Goal: Task Accomplishment & Management: Manage account settings

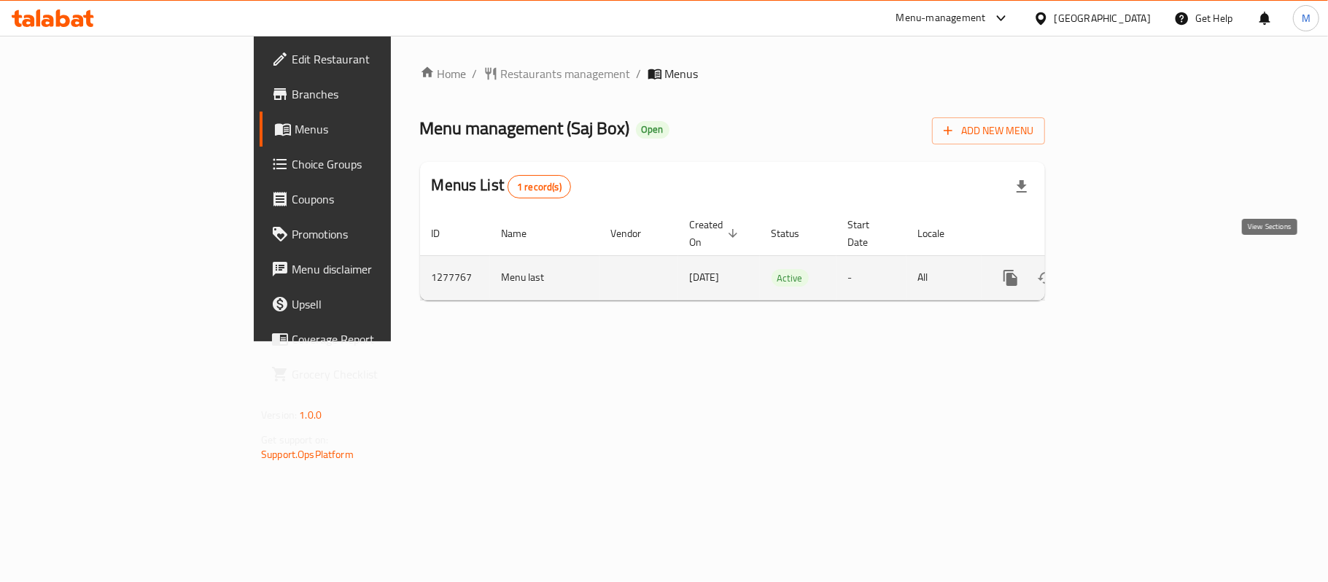
click at [1124, 269] on icon "enhanced table" at bounding box center [1115, 277] width 17 height 17
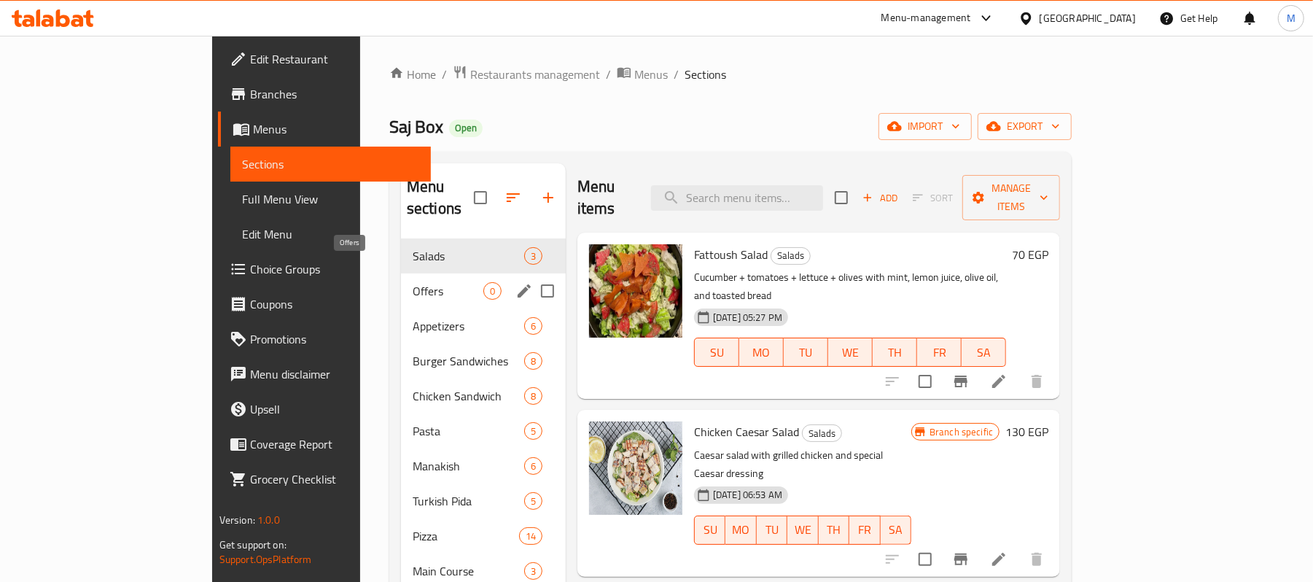
click at [413, 282] on span "Offers" at bounding box center [448, 290] width 71 height 17
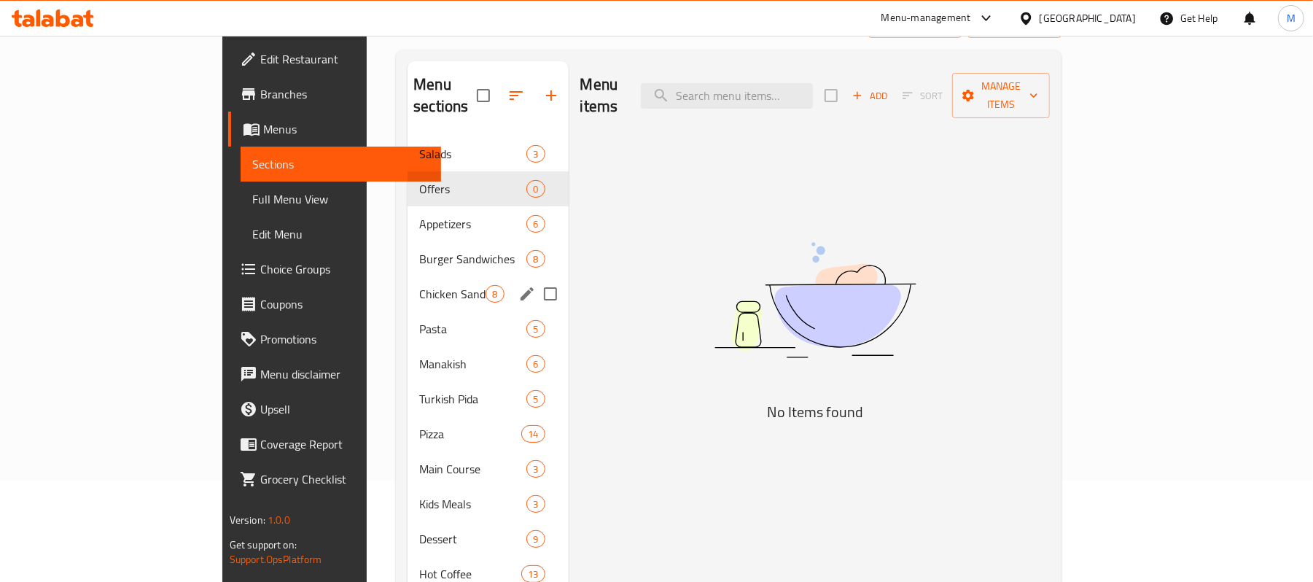
scroll to position [55, 0]
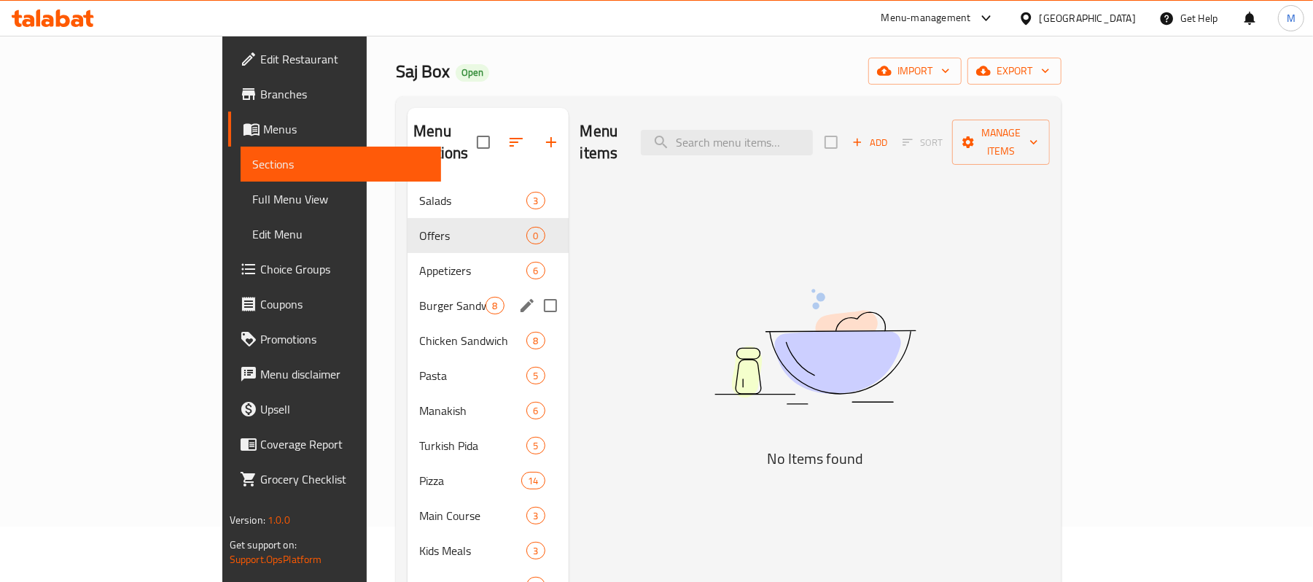
click at [419, 297] on span "Burger Sandwiches" at bounding box center [452, 305] width 66 height 17
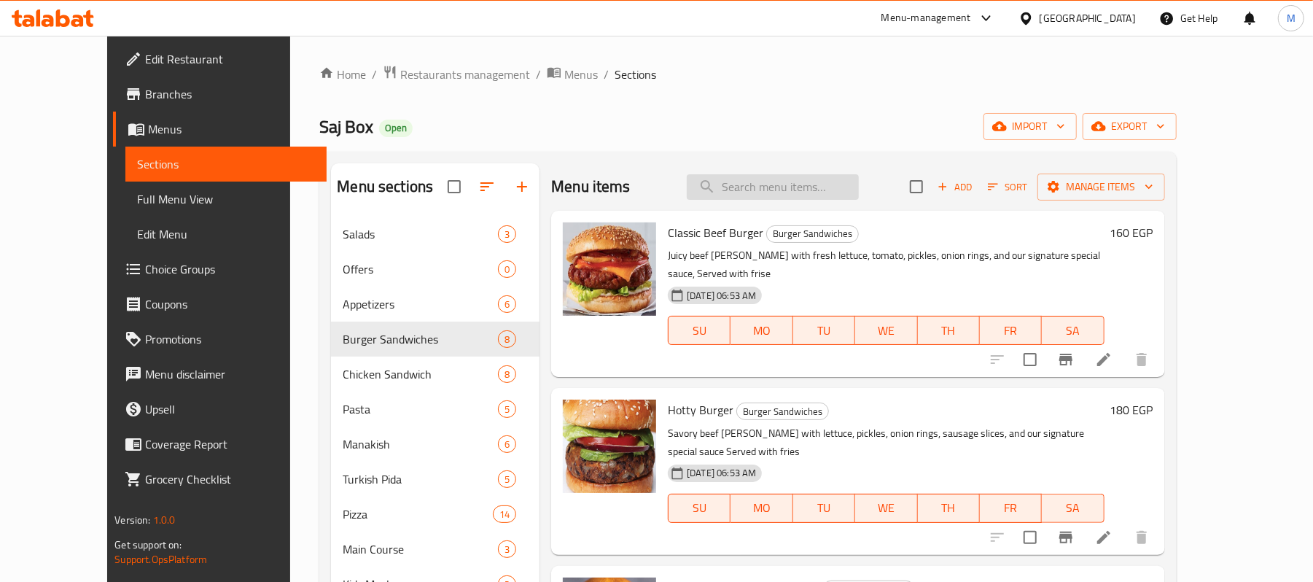
click at [789, 184] on input "search" at bounding box center [773, 187] width 172 height 26
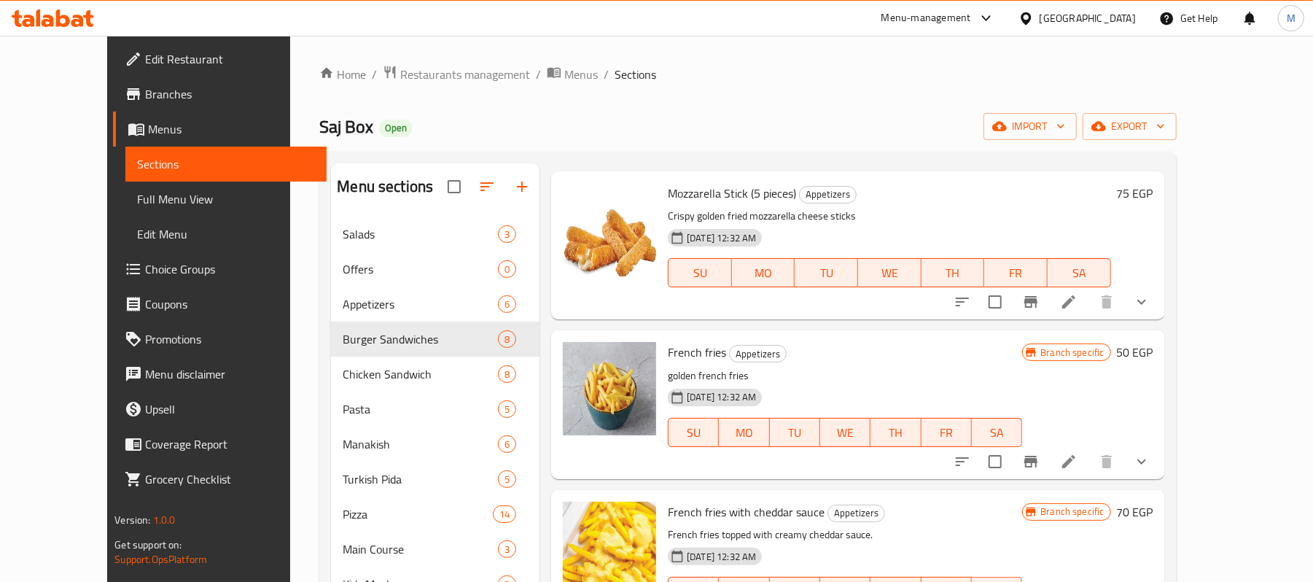
scroll to position [97, 0]
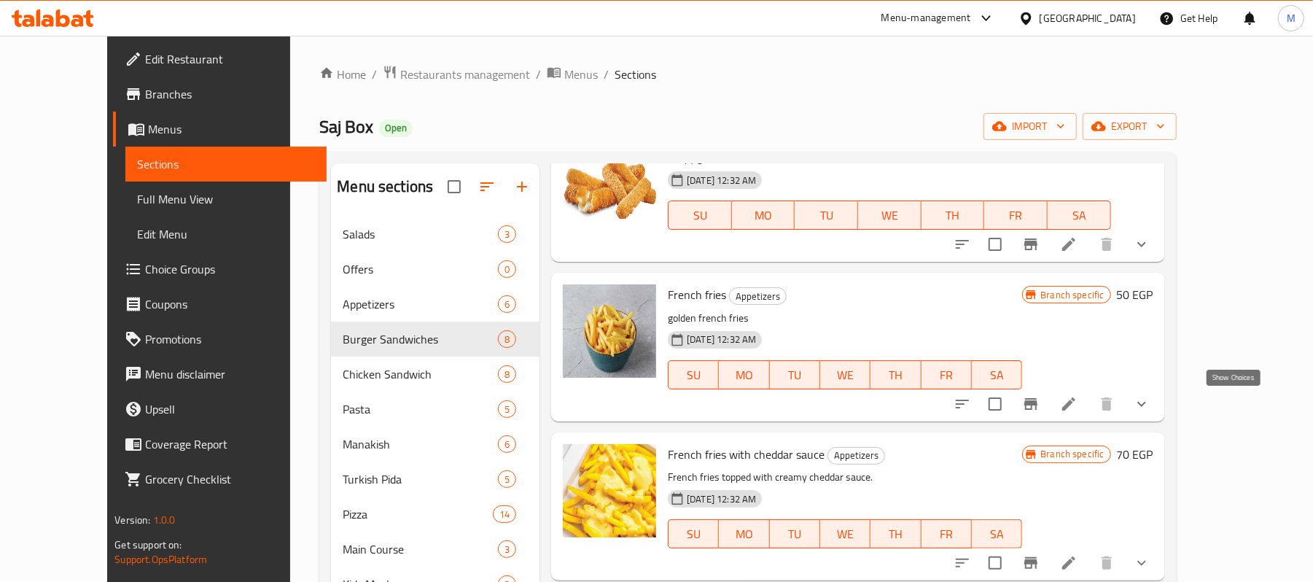
type input "fri"
click at [1150, 409] on icon "show more" at bounding box center [1141, 403] width 17 height 17
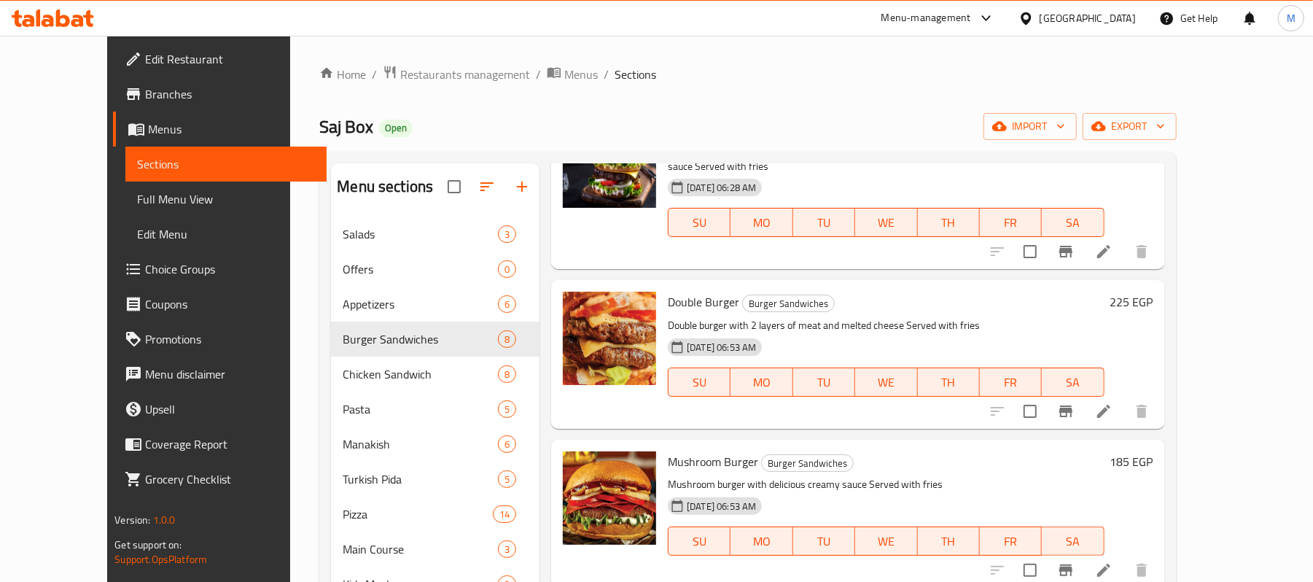
scroll to position [1555, 0]
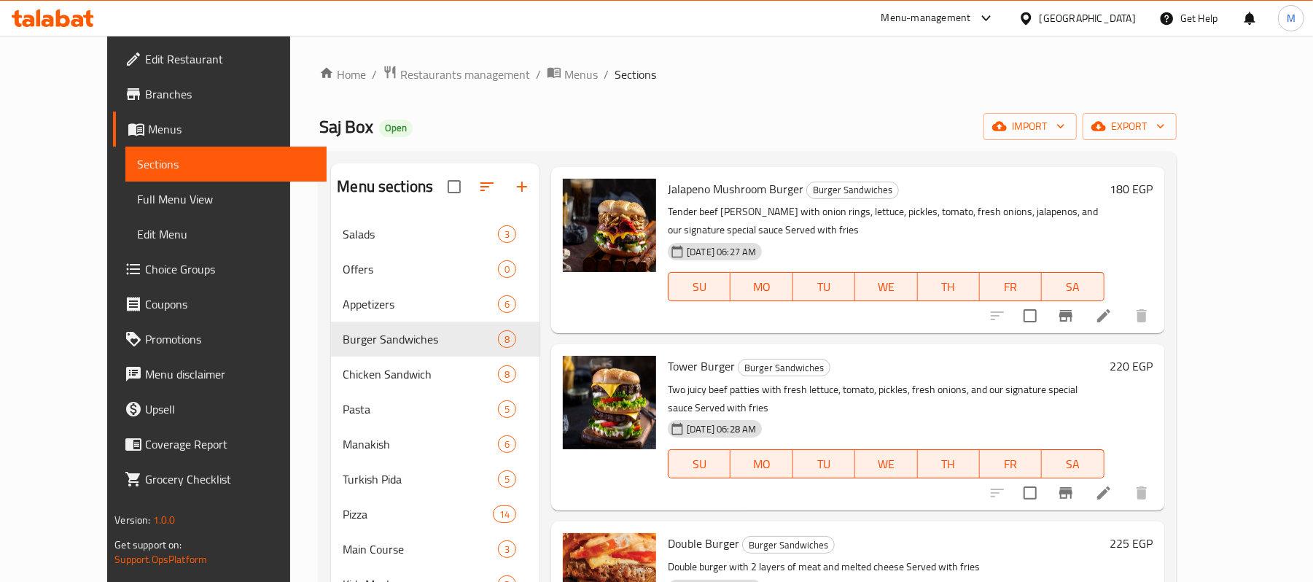
click at [145, 99] on span "Branches" at bounding box center [230, 93] width 170 height 17
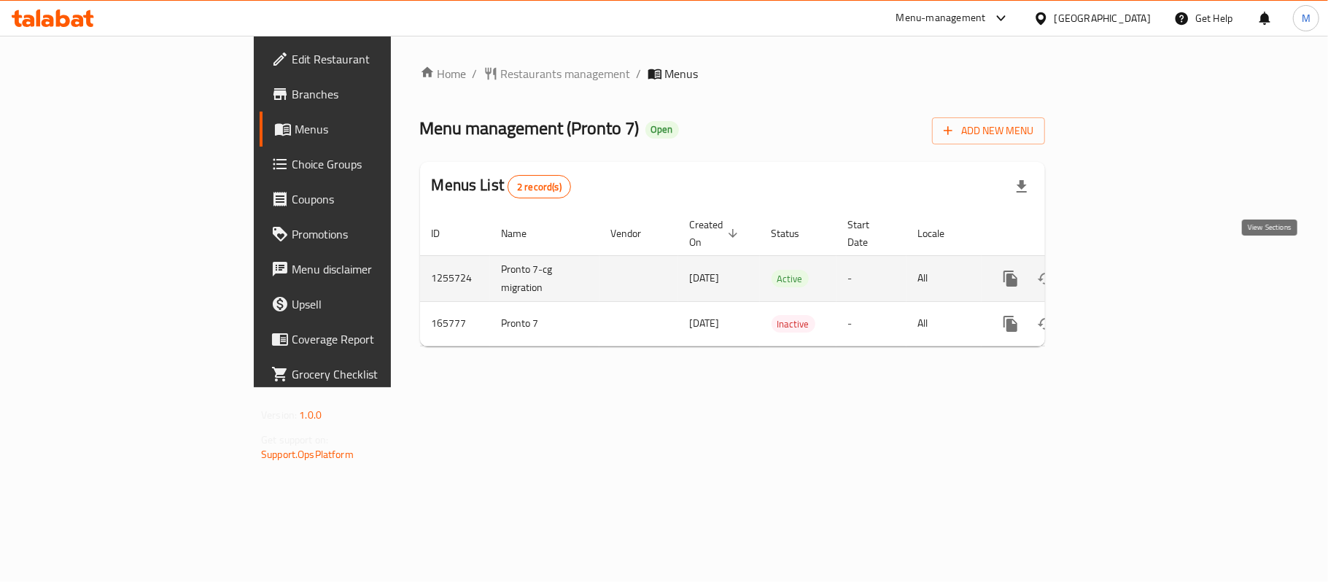
click at [1124, 270] on icon "enhanced table" at bounding box center [1115, 278] width 17 height 17
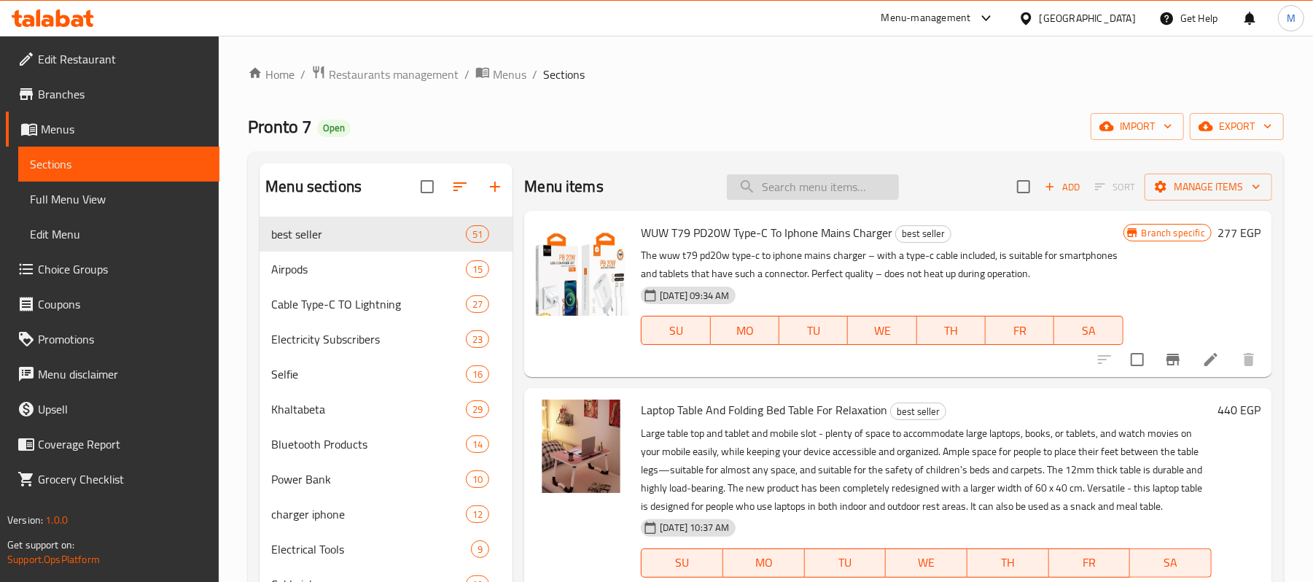
click at [871, 185] on input "search" at bounding box center [813, 187] width 172 height 26
paste input "Wuw X197 Lightning To Usb Charging And Data Cable Durable Cable For Iphone"
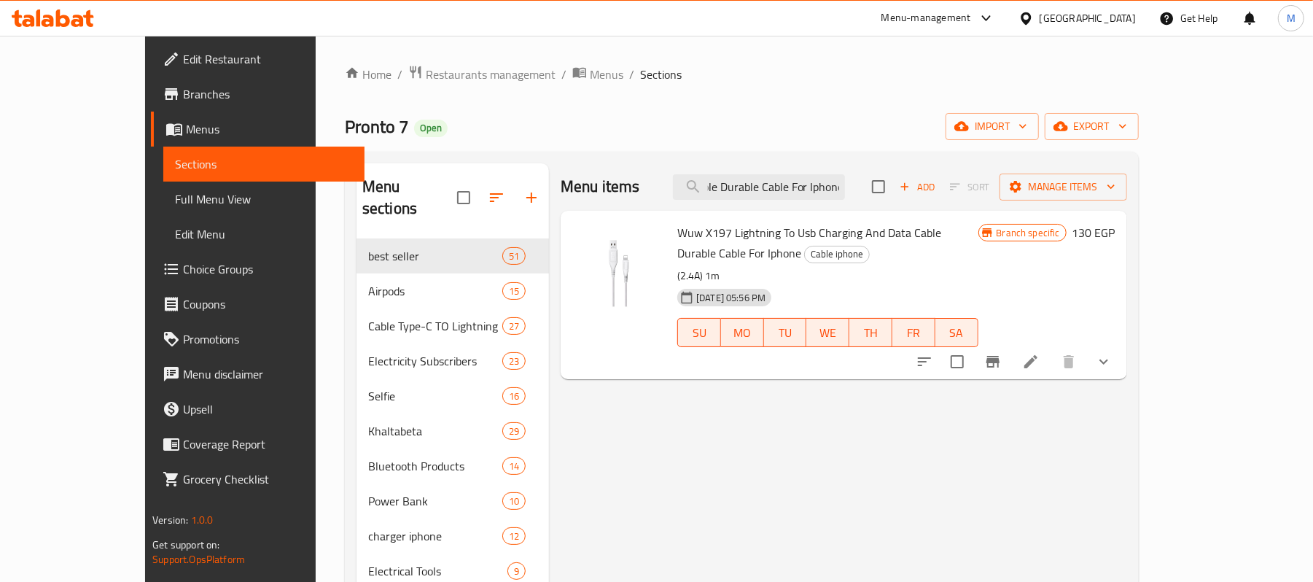
type input "Wuw X197 Lightning To Usb Charging And Data Cable Durable Cable For Iphone"
click at [1037, 355] on icon at bounding box center [1030, 361] width 13 height 13
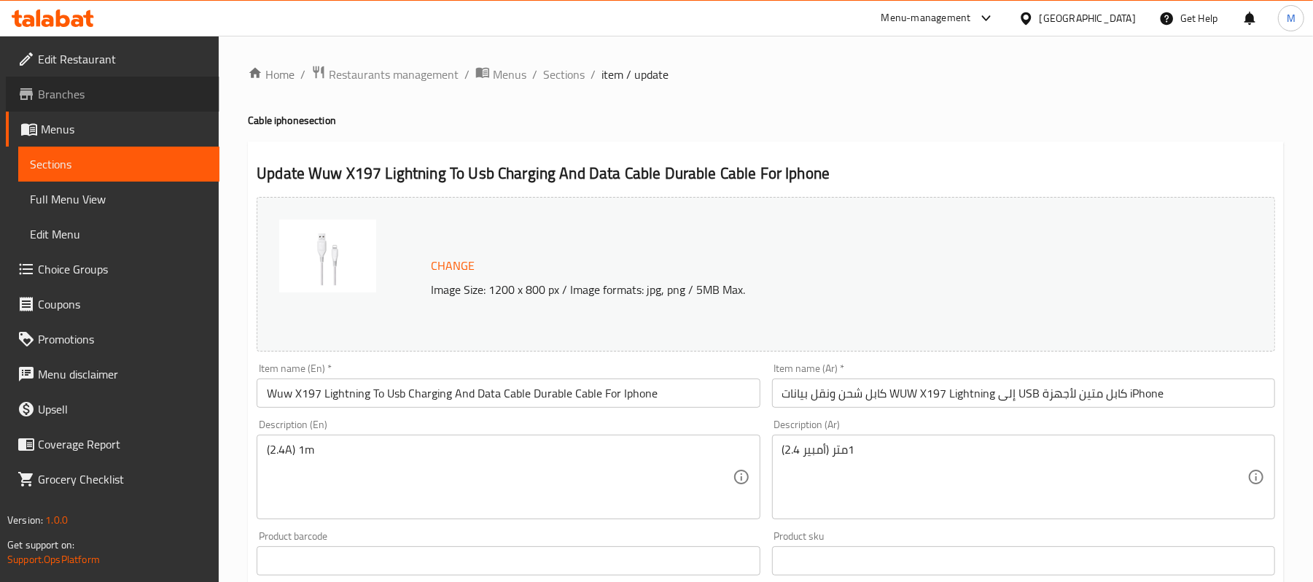
click at [83, 93] on span "Branches" at bounding box center [123, 93] width 170 height 17
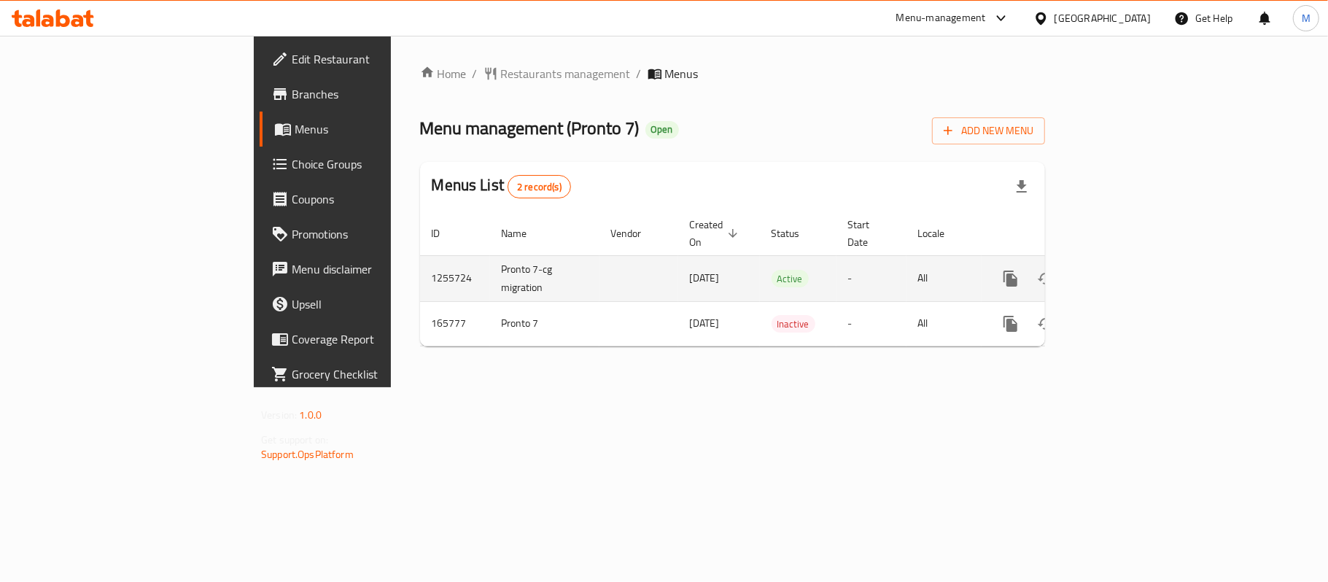
click at [1133, 273] on link "enhanced table" at bounding box center [1115, 278] width 35 height 35
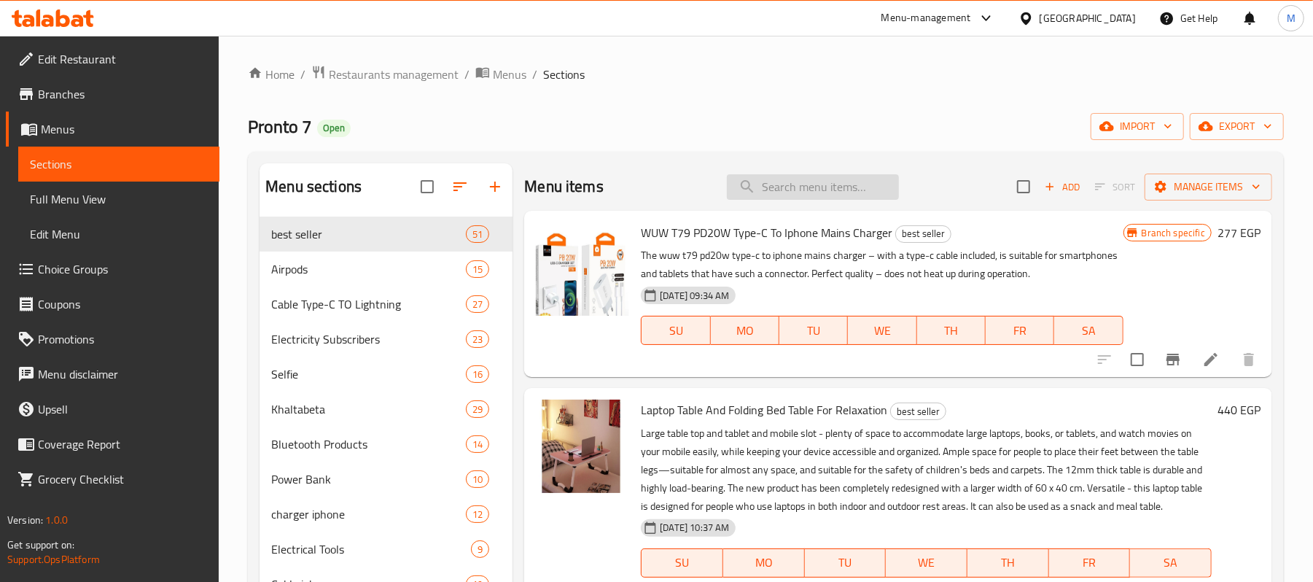
click at [832, 194] on input "search" at bounding box center [813, 187] width 172 height 26
paste input "Wuw X197 Lightning To Usb Charging And Data Cable Durable Cable For Iphone"
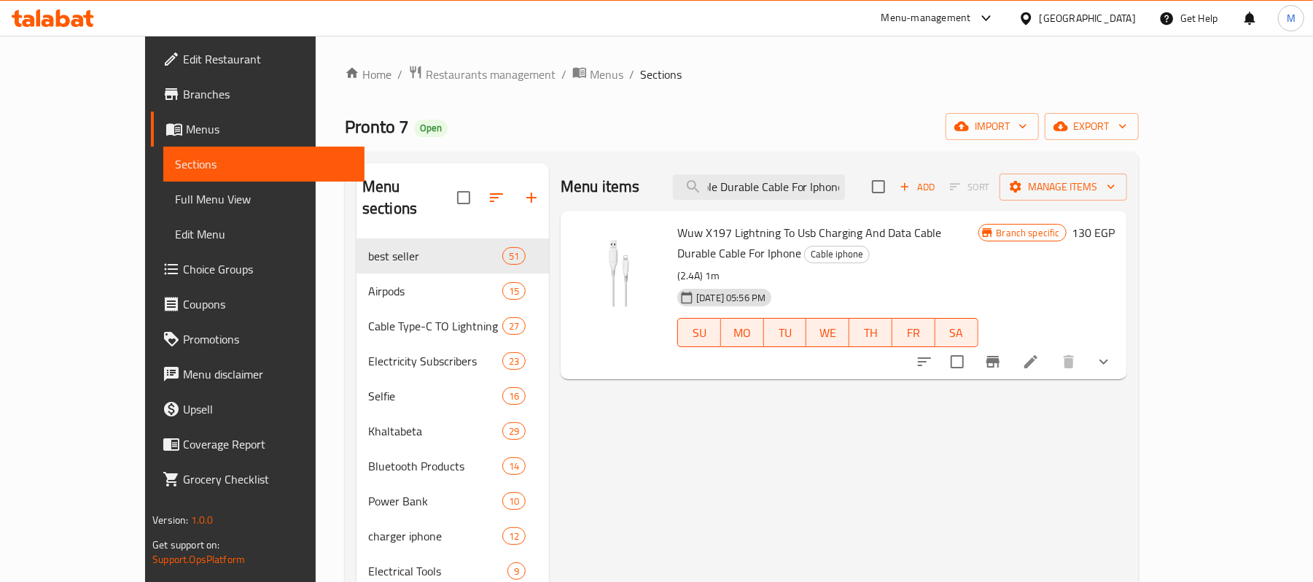
type input "Wuw X197 Lightning To Usb Charging And Data Cable Durable Cable For Iphone"
click at [1002, 353] on icon "Branch-specific-item" at bounding box center [992, 361] width 17 height 17
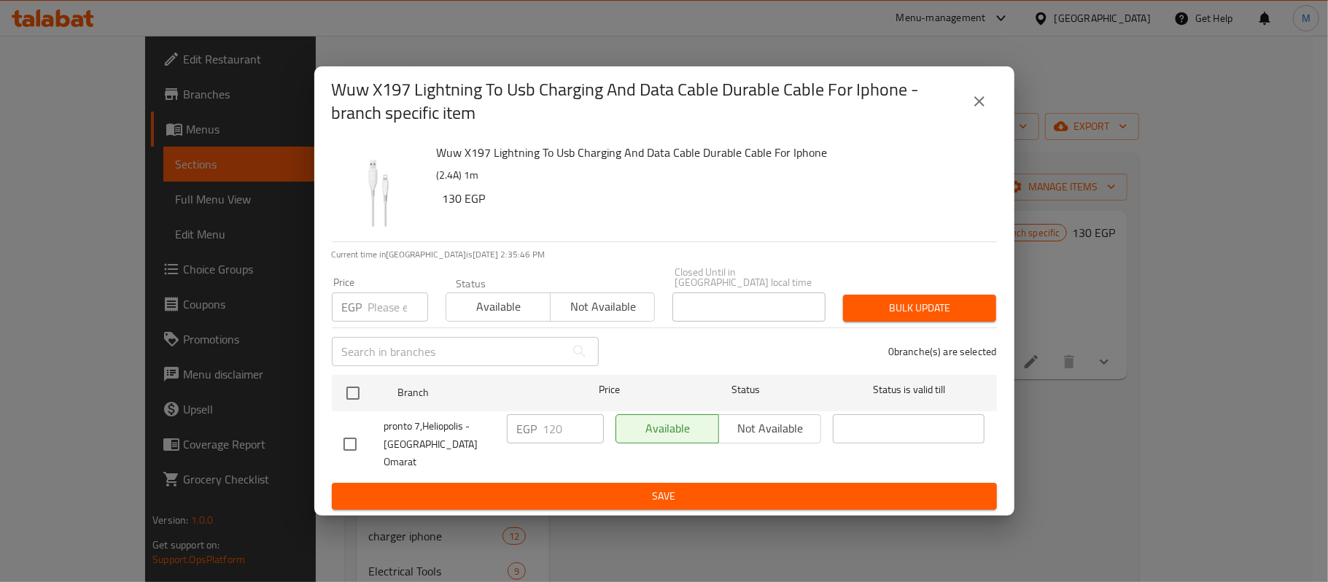
click at [981, 110] on icon "close" at bounding box center [978, 101] width 17 height 17
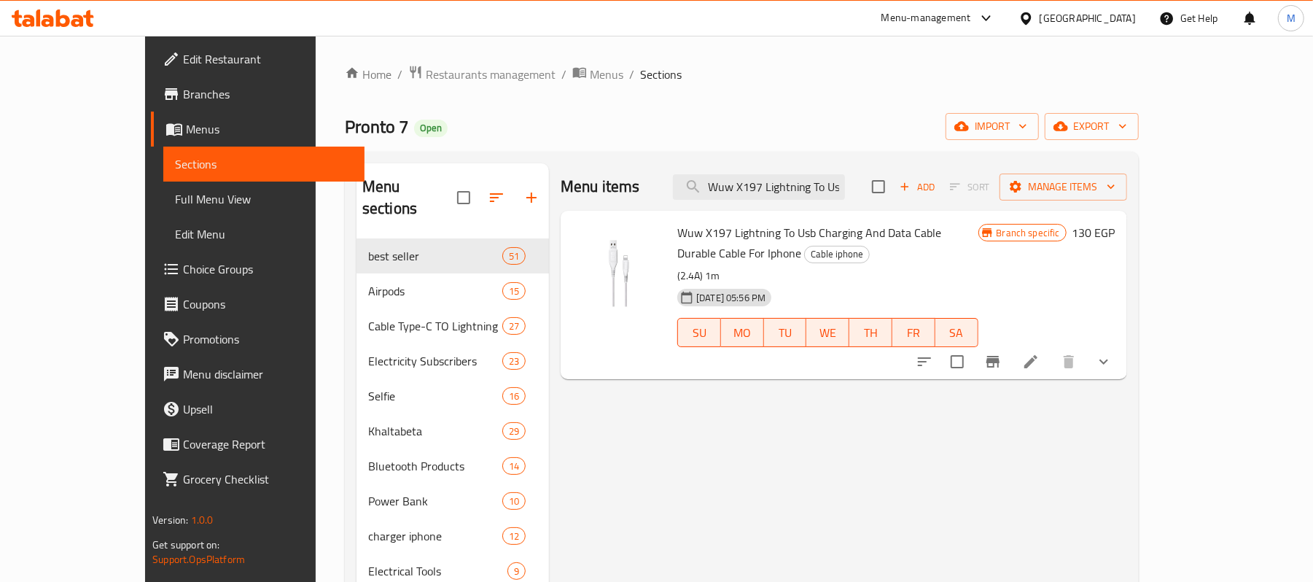
click at [183, 85] on span "Branches" at bounding box center [268, 93] width 170 height 17
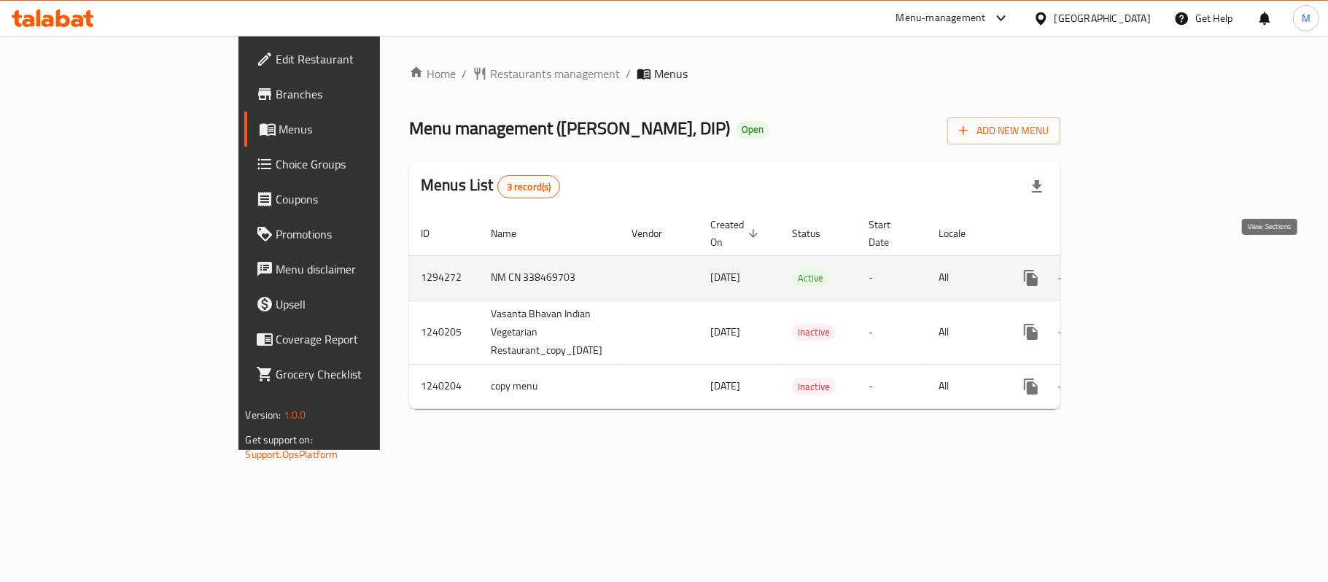
click at [1153, 266] on link "enhanced table" at bounding box center [1135, 277] width 35 height 35
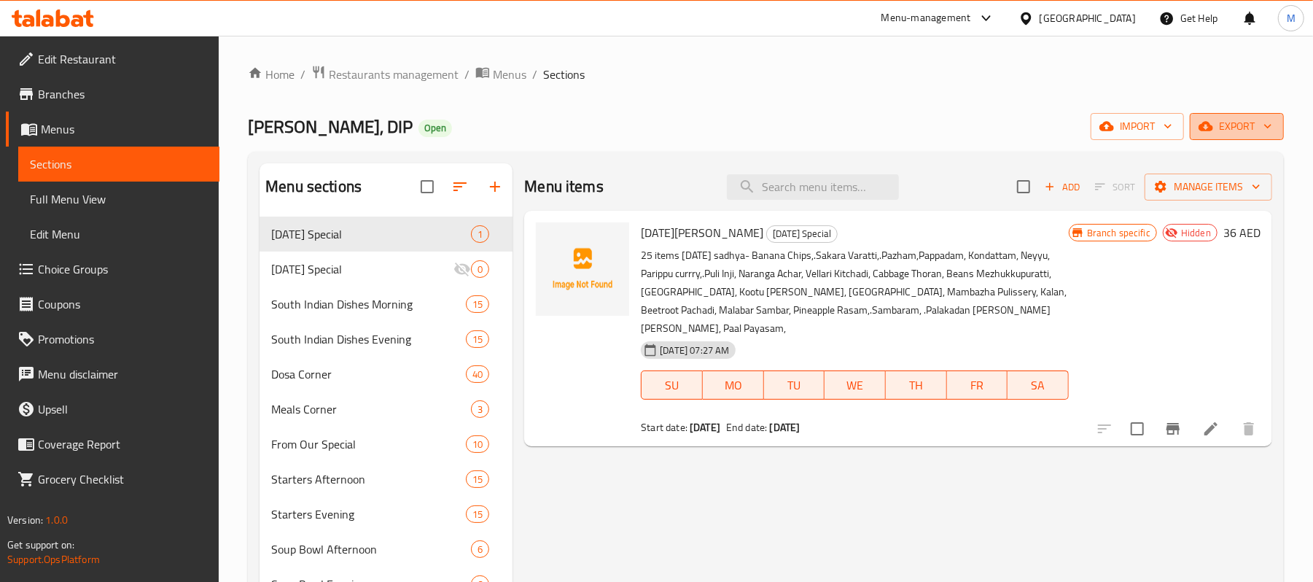
click at [1236, 126] on span "export" at bounding box center [1237, 126] width 71 height 18
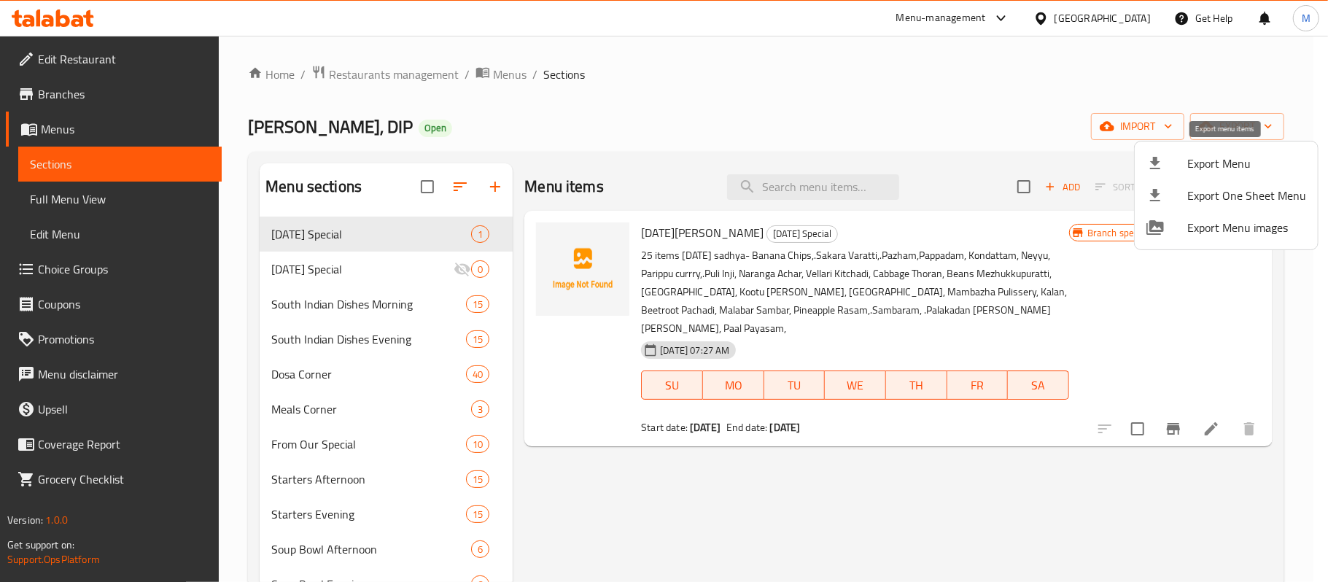
click at [1219, 160] on span "Export Menu" at bounding box center [1246, 163] width 119 height 17
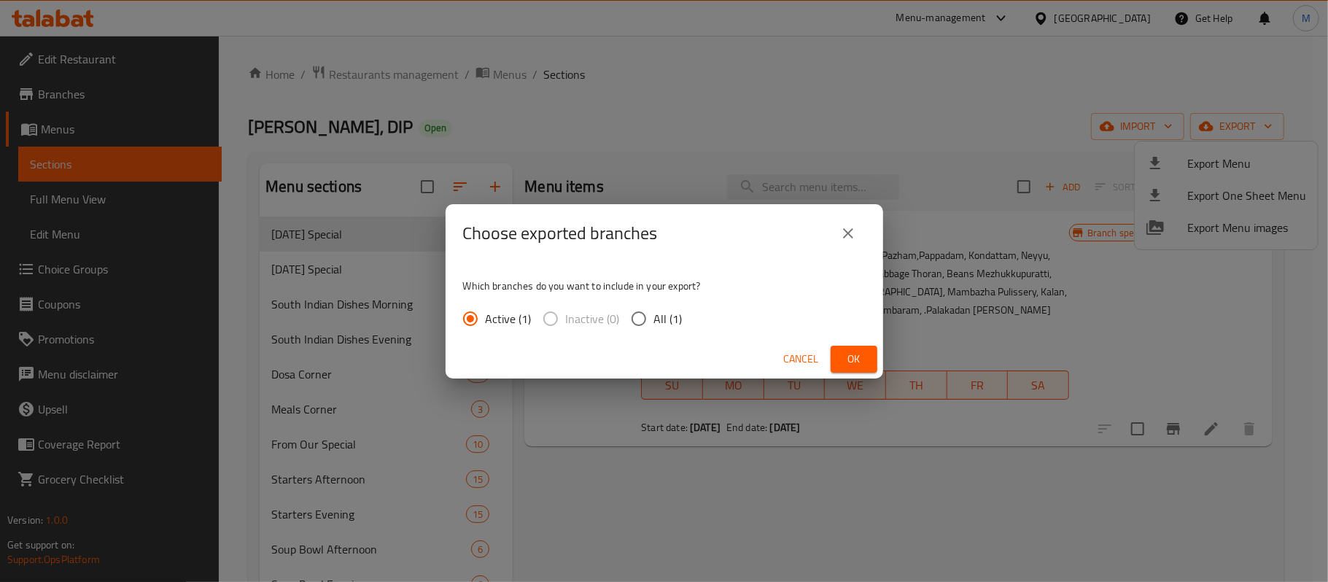
click at [628, 312] on input "All (1)" at bounding box center [638, 318] width 31 height 31
radio input "true"
click at [835, 359] on button "Ok" at bounding box center [853, 359] width 47 height 27
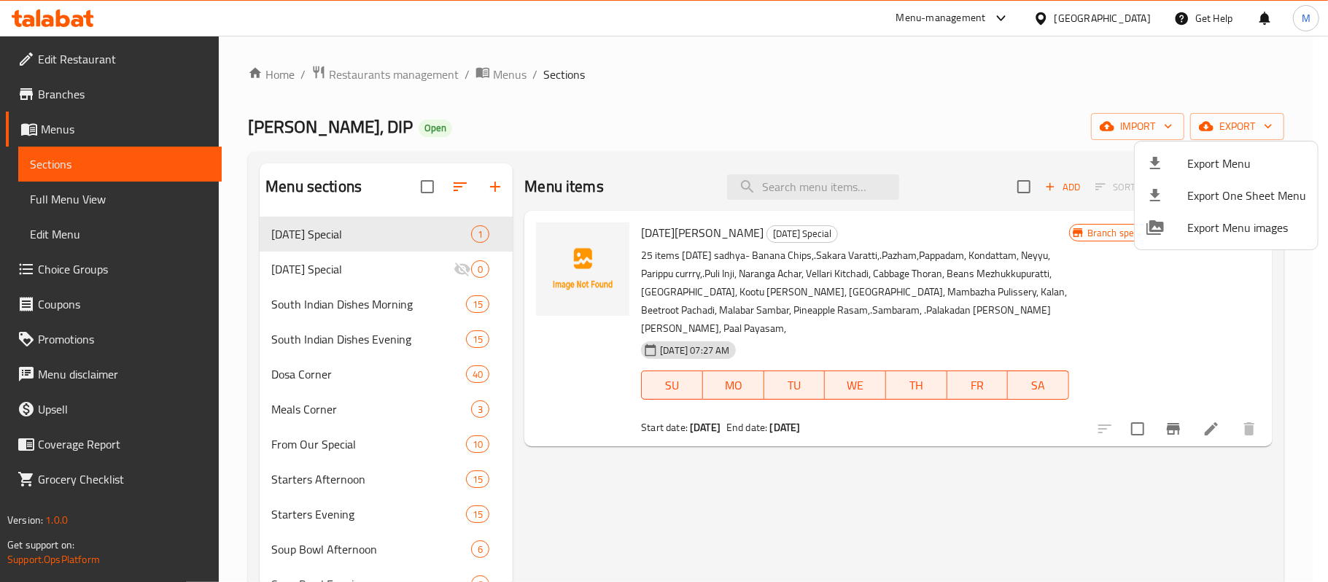
click at [752, 499] on div at bounding box center [664, 291] width 1328 height 582
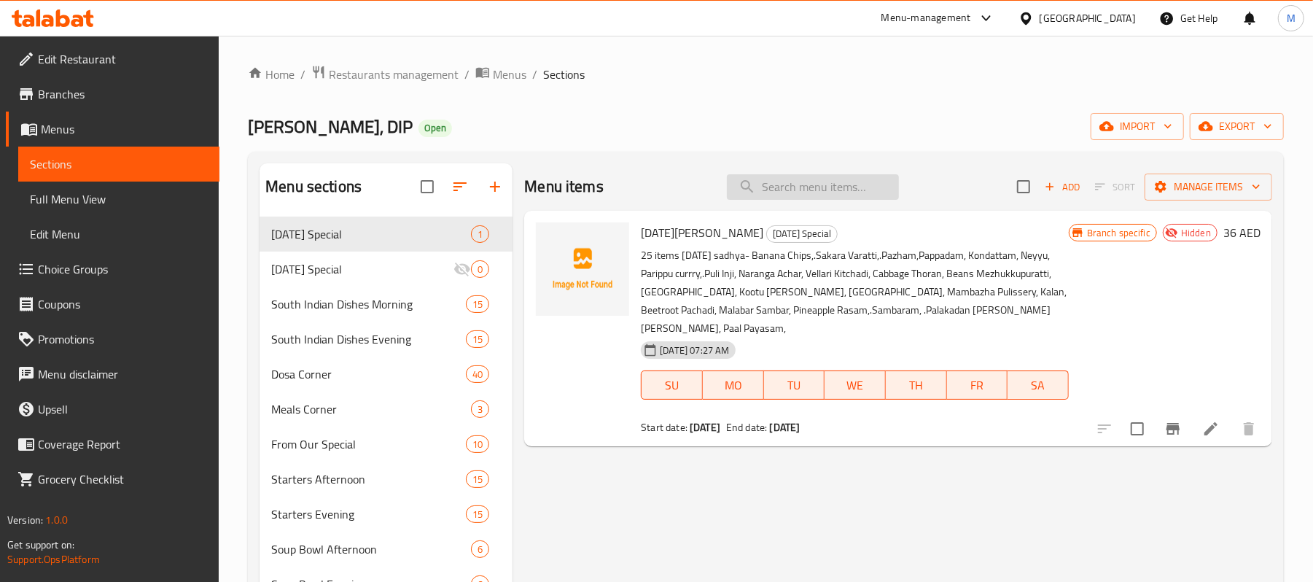
click at [803, 192] on input "search" at bounding box center [813, 187] width 172 height 26
paste input "Vegetable Noodles"
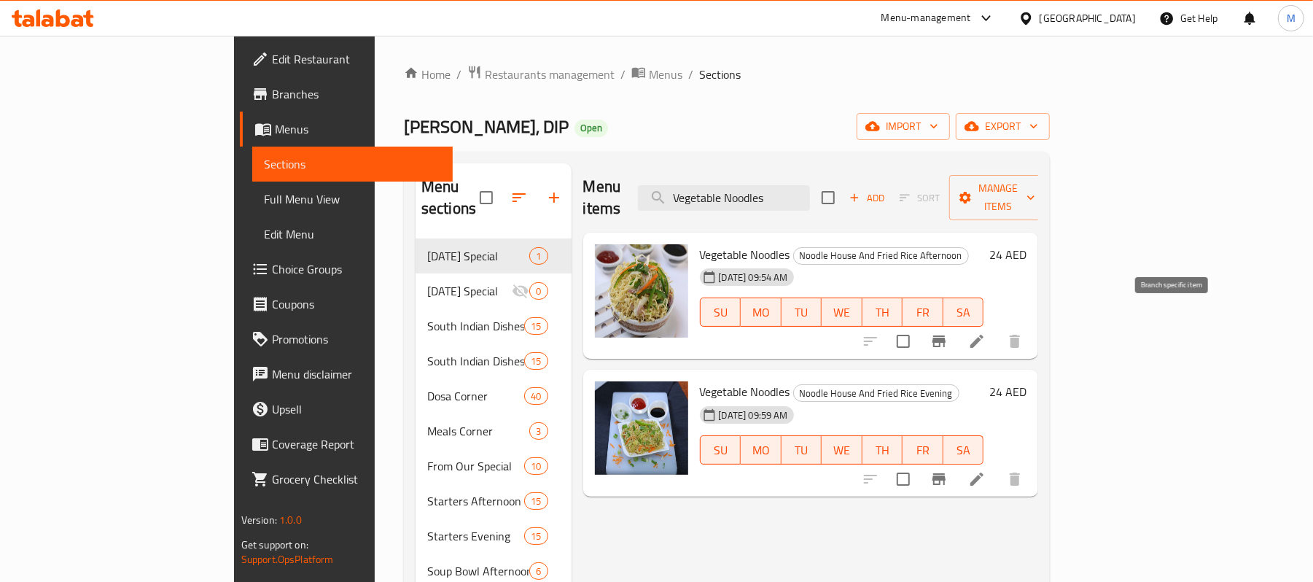
click at [948, 332] on icon "Branch-specific-item" at bounding box center [938, 340] width 17 height 17
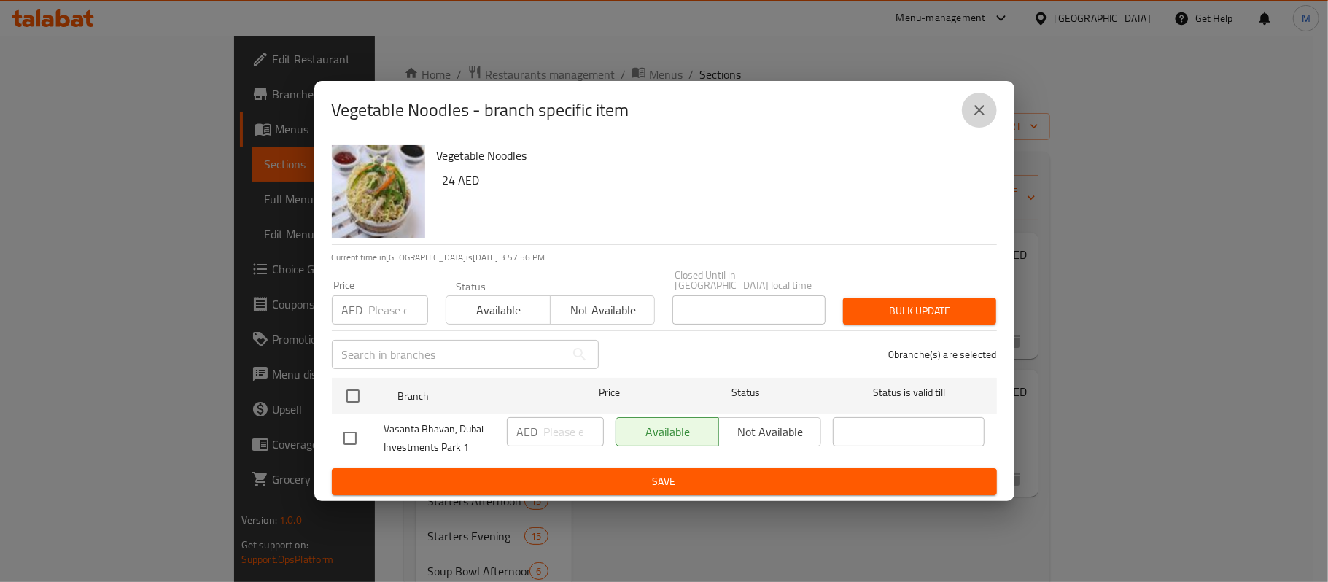
click at [978, 100] on button "close" at bounding box center [979, 110] width 35 height 35
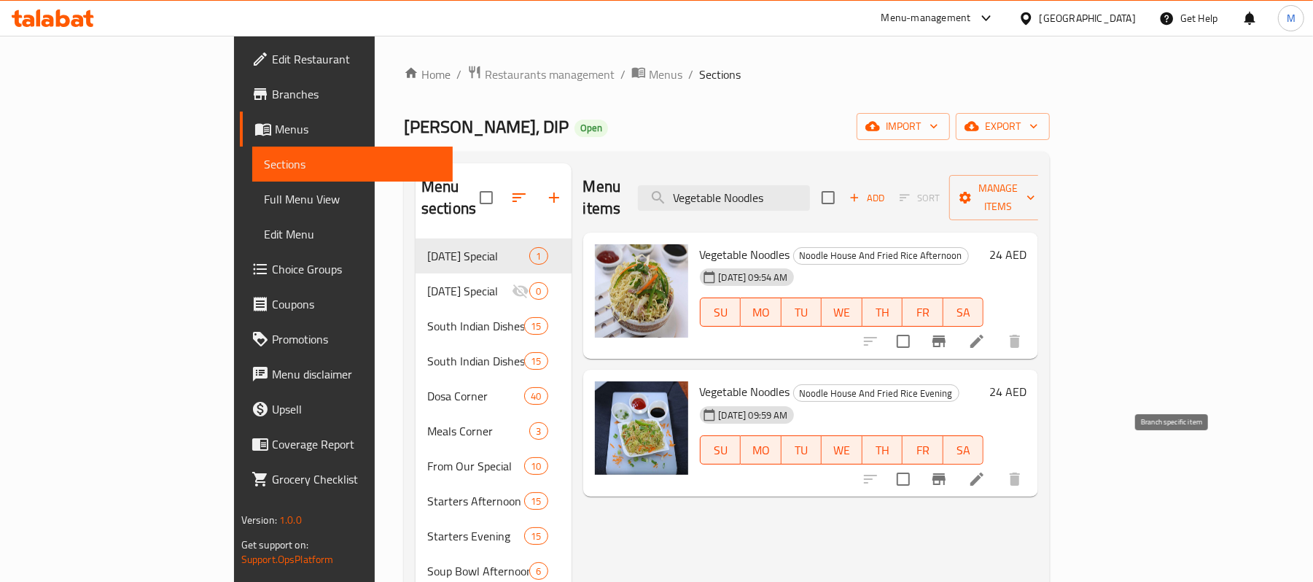
click at [946, 473] on icon "Branch-specific-item" at bounding box center [938, 479] width 13 height 12
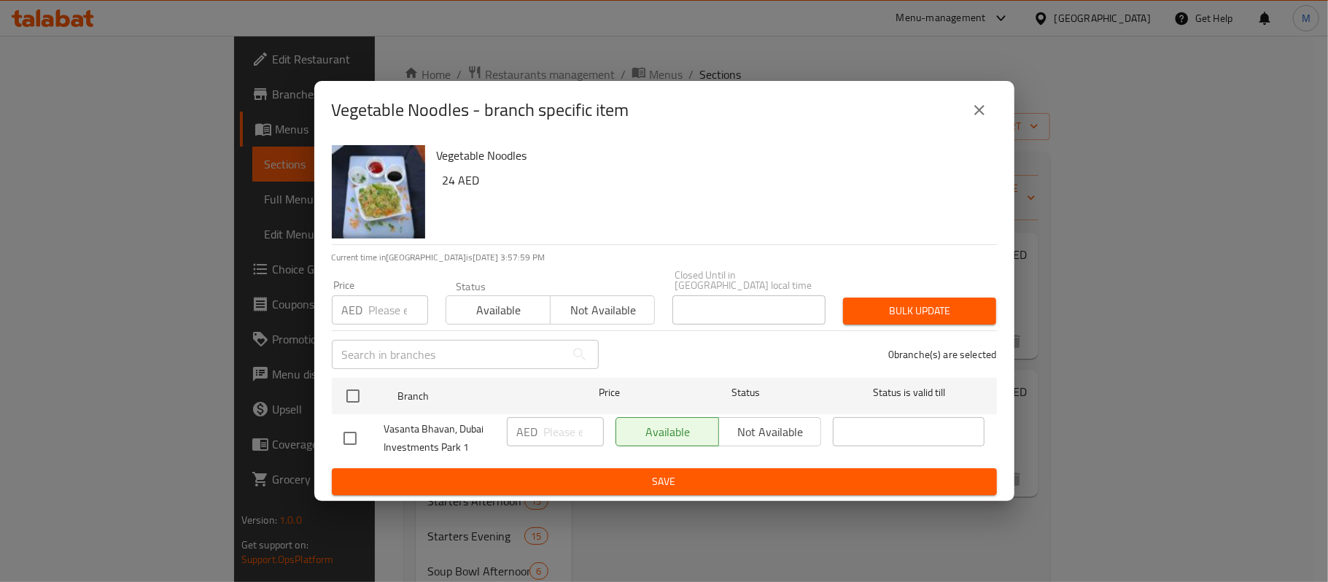
click at [990, 104] on button "close" at bounding box center [979, 110] width 35 height 35
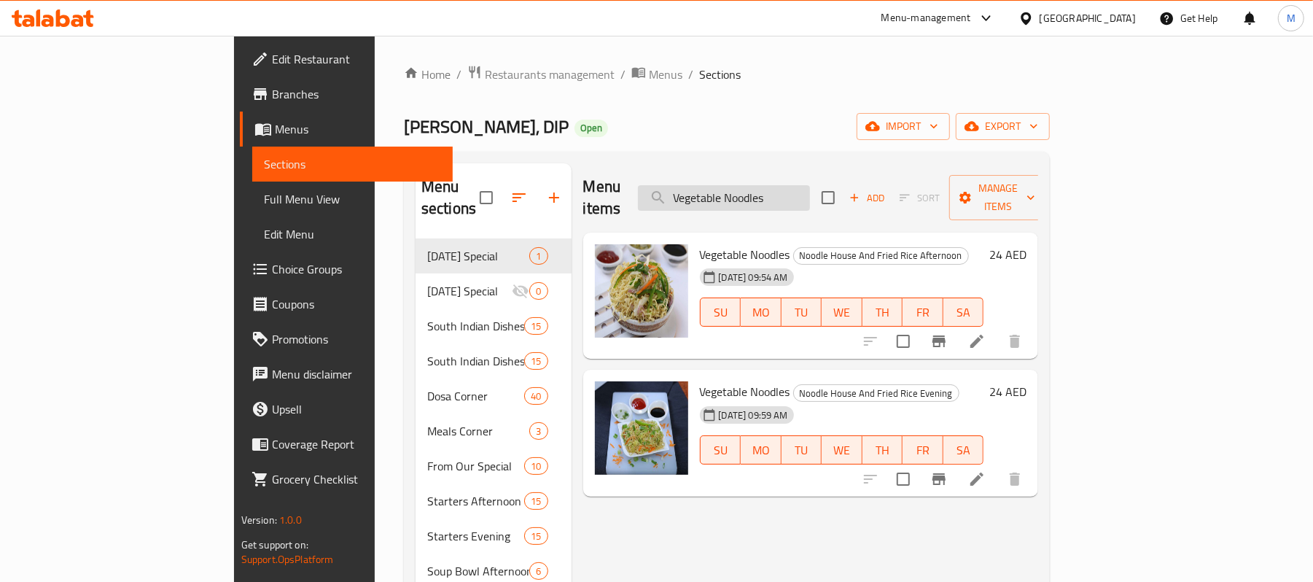
click at [810, 198] on input "Vegetable Noodles" at bounding box center [724, 198] width 172 height 26
paste input "Szechuan"
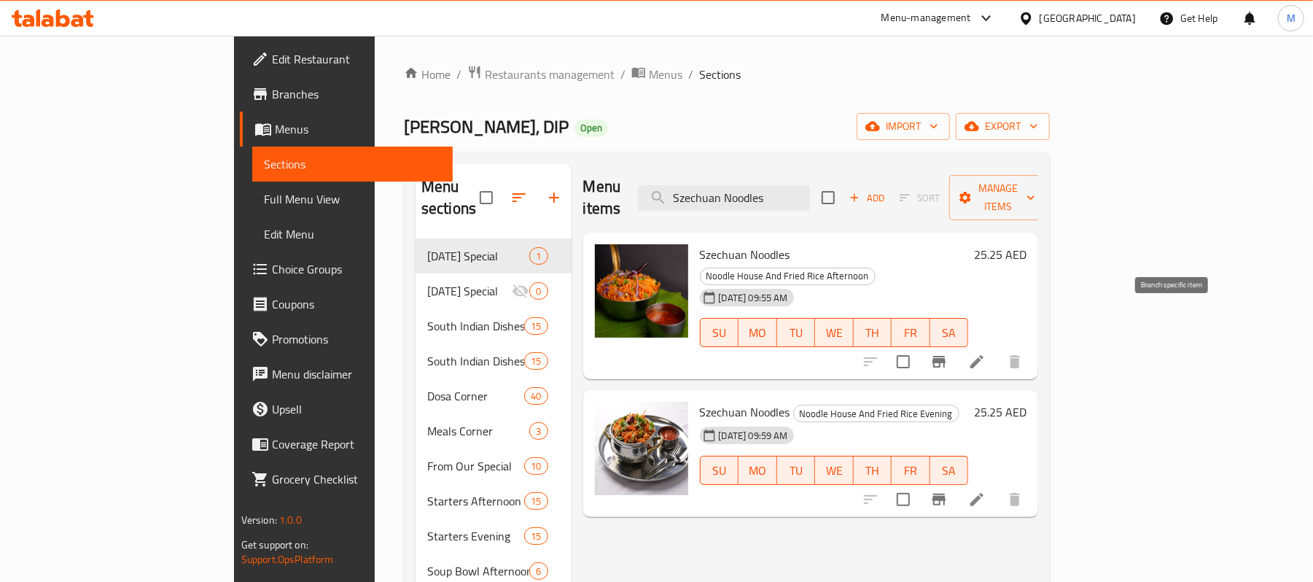
click at [946, 356] on icon "Branch-specific-item" at bounding box center [938, 362] width 13 height 12
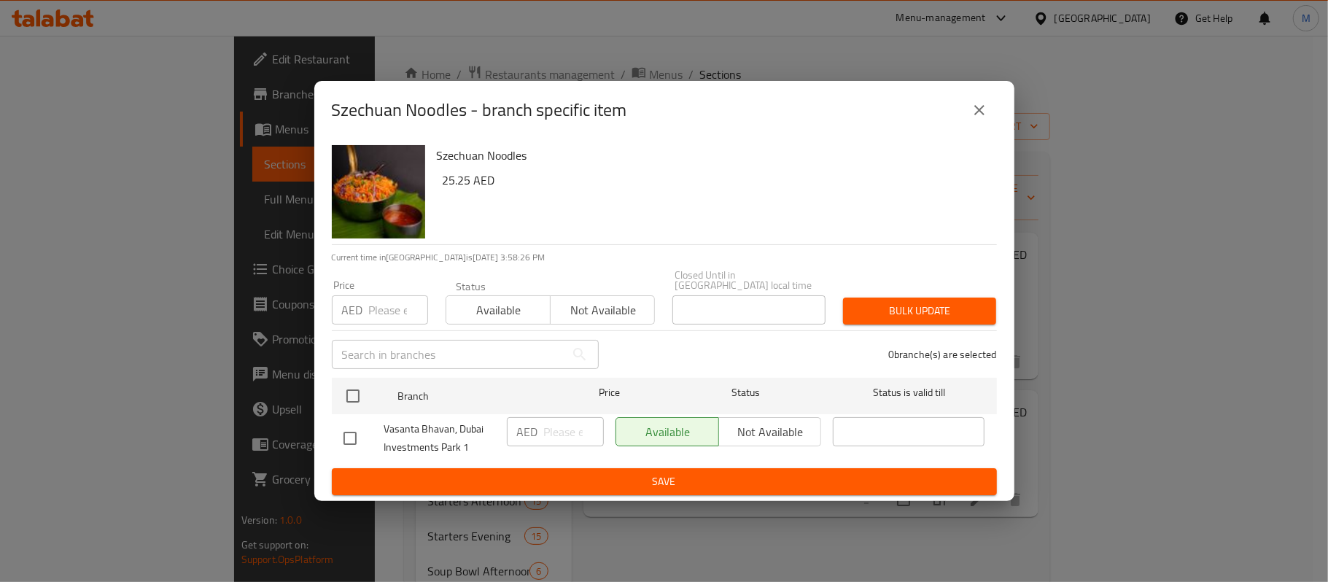
click at [980, 121] on button "close" at bounding box center [979, 110] width 35 height 35
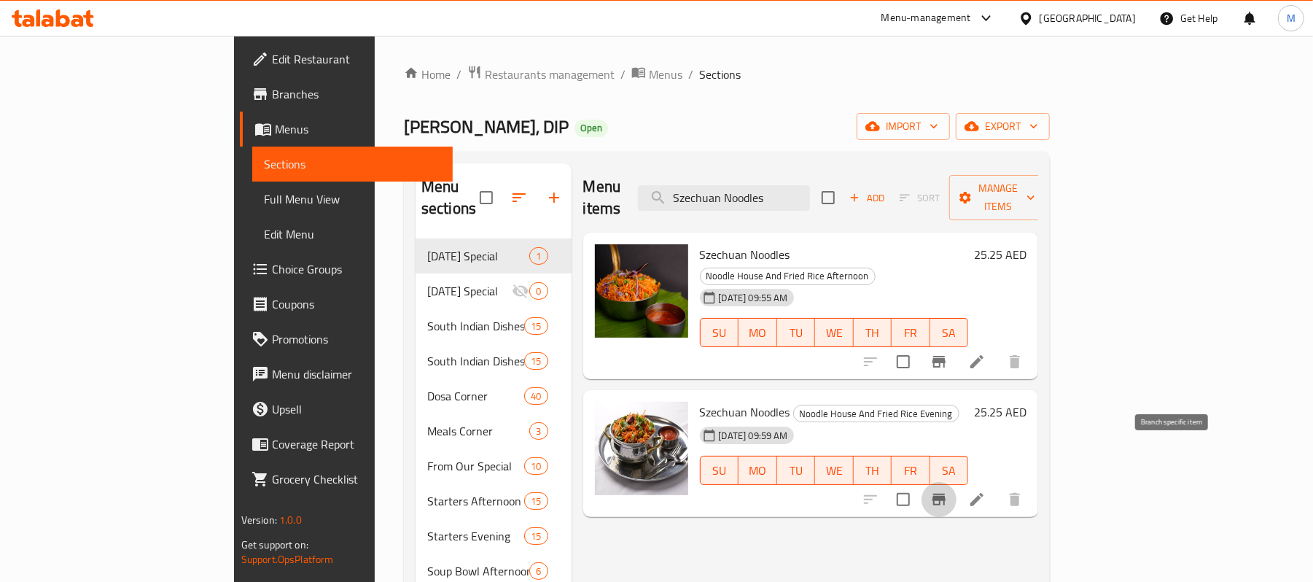
click at [948, 491] on icon "Branch-specific-item" at bounding box center [938, 499] width 17 height 17
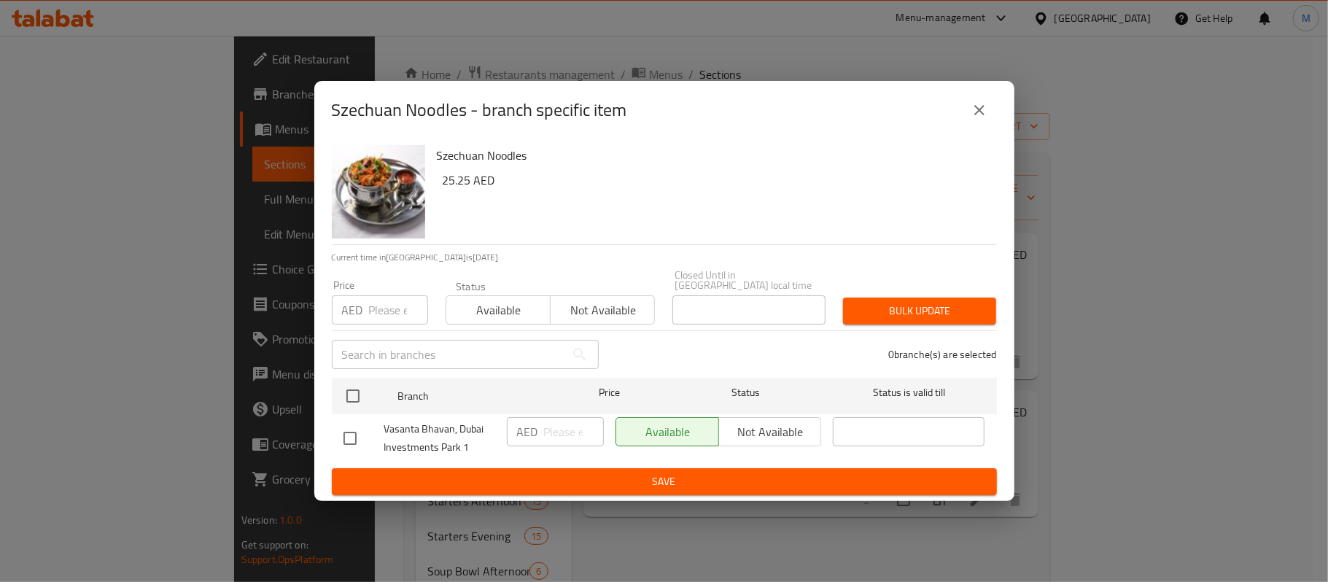
click at [978, 114] on icon "close" at bounding box center [978, 109] width 17 height 17
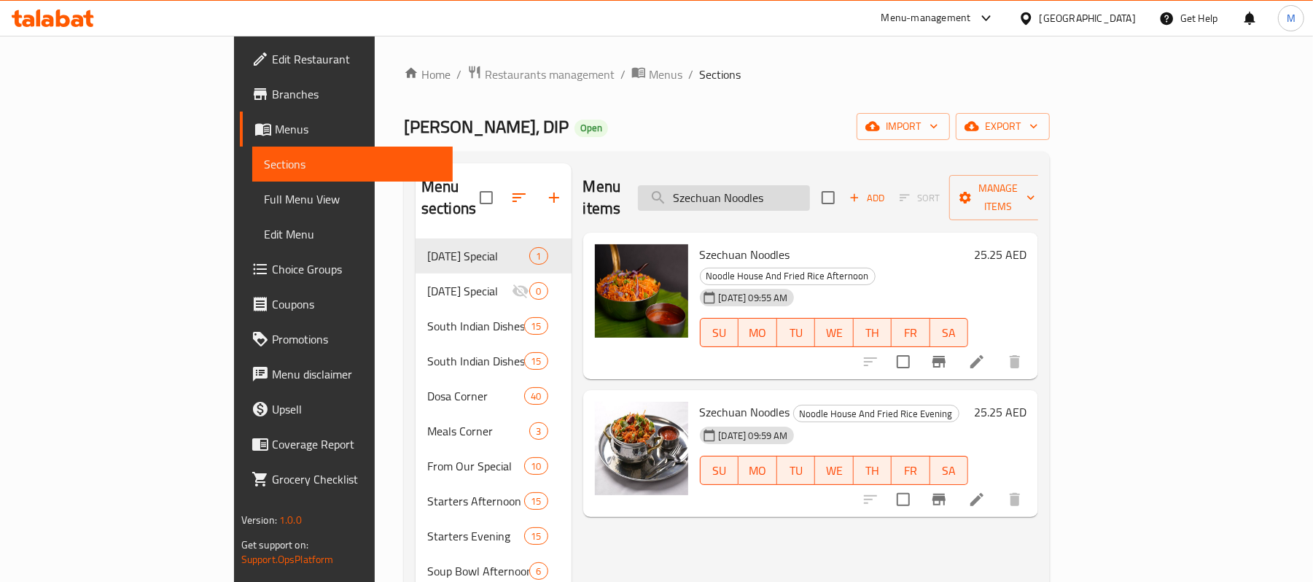
click at [810, 188] on input "Szechuan Noodles" at bounding box center [724, 198] width 172 height 26
paste input "Mushroom"
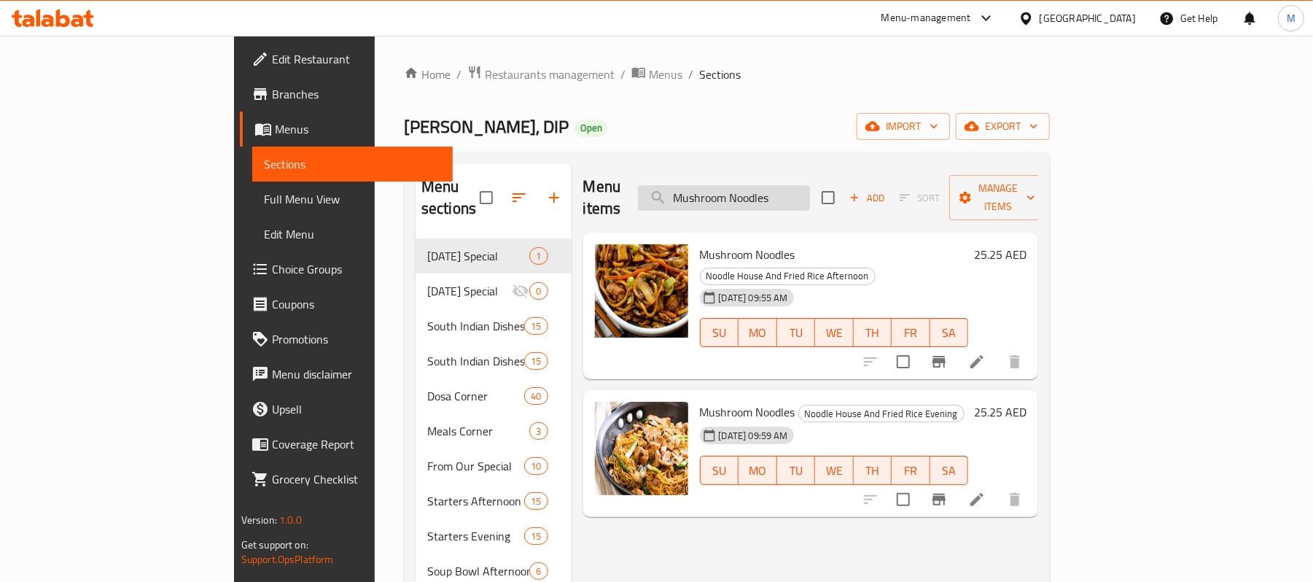
click at [810, 190] on input "Mushroom Noodles" at bounding box center [724, 198] width 172 height 26
click at [913, 138] on div "Vasanta Bhavan, DIP Open import export" at bounding box center [727, 126] width 646 height 27
click at [810, 185] on input "Mushroom Noodles" at bounding box center [724, 198] width 172 height 26
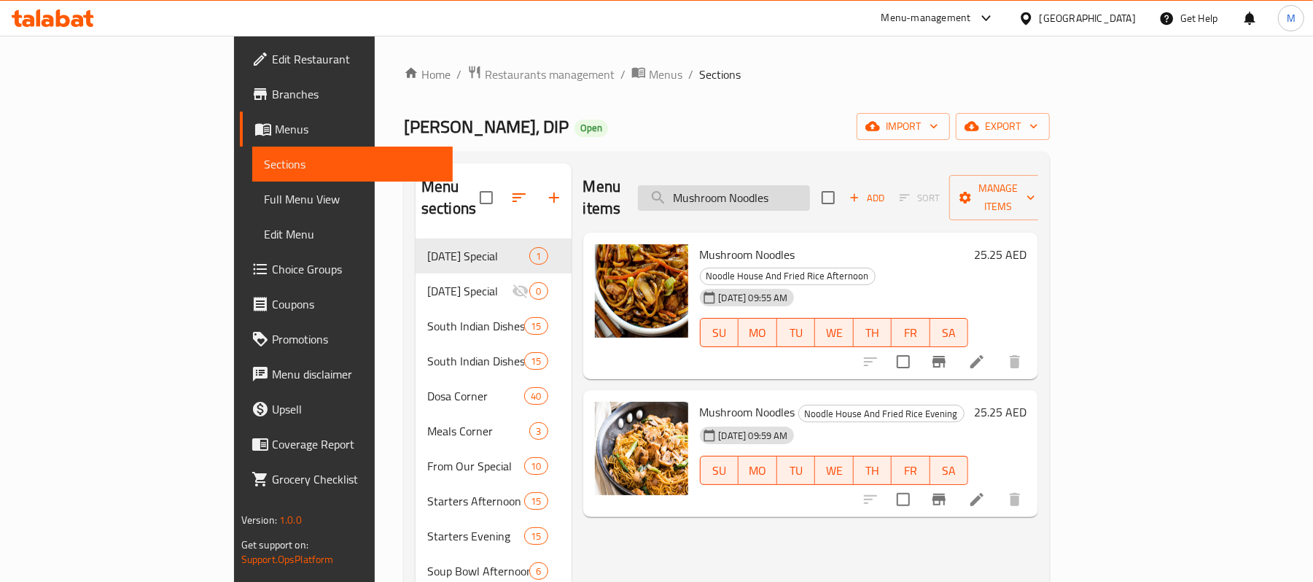
click at [810, 185] on input "Mushroom Noodles" at bounding box center [724, 198] width 172 height 26
paste input "Vegetable Fried Rice"
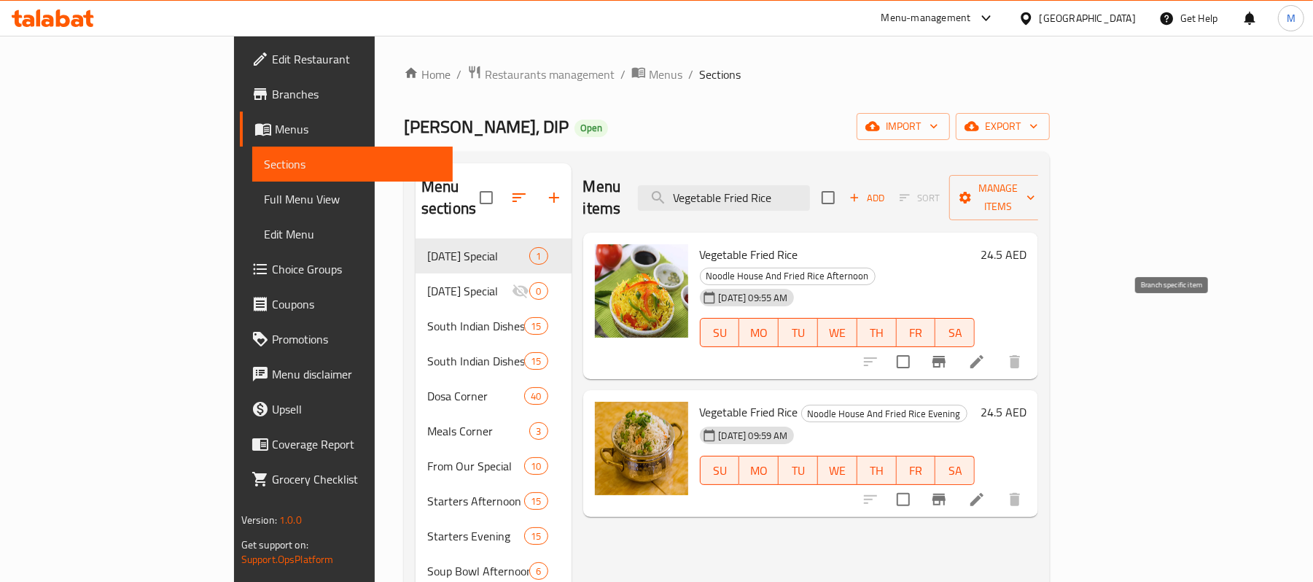
click at [946, 356] on icon "Branch-specific-item" at bounding box center [938, 362] width 13 height 12
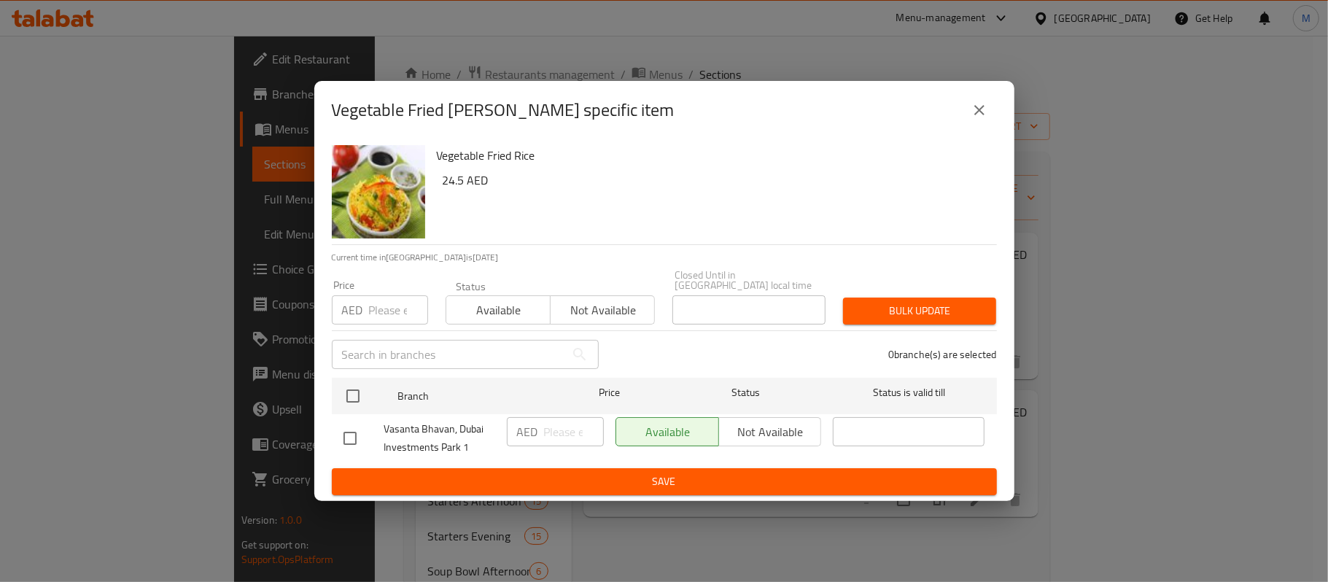
click at [981, 112] on icon "close" at bounding box center [979, 110] width 10 height 10
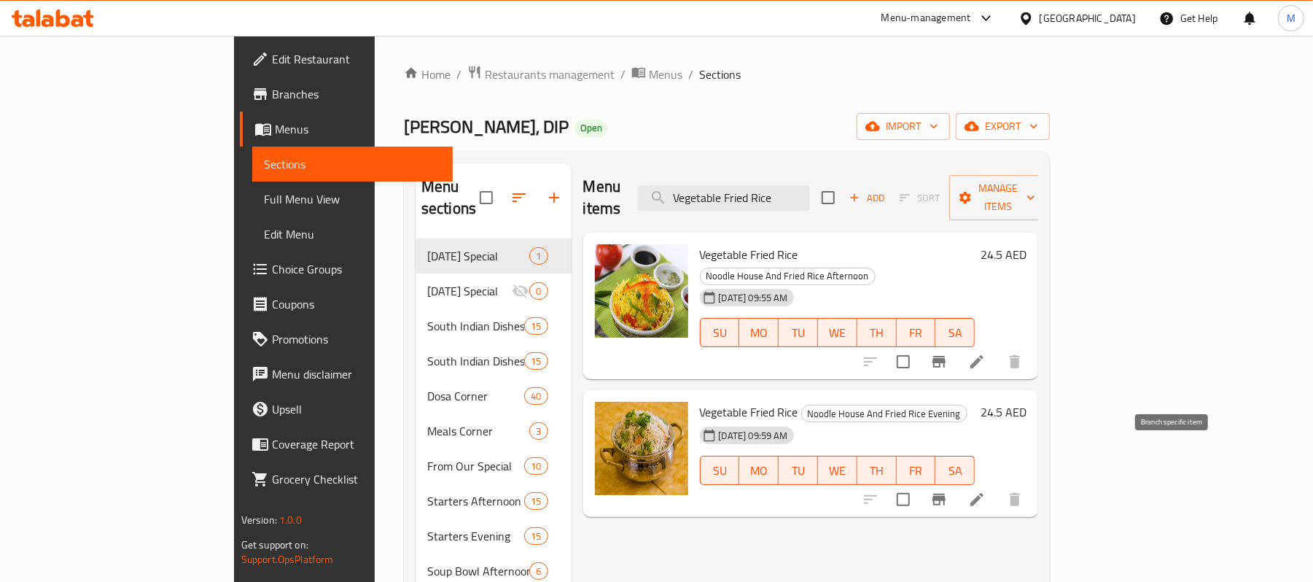
click at [957, 482] on button "Branch-specific-item" at bounding box center [939, 499] width 35 height 35
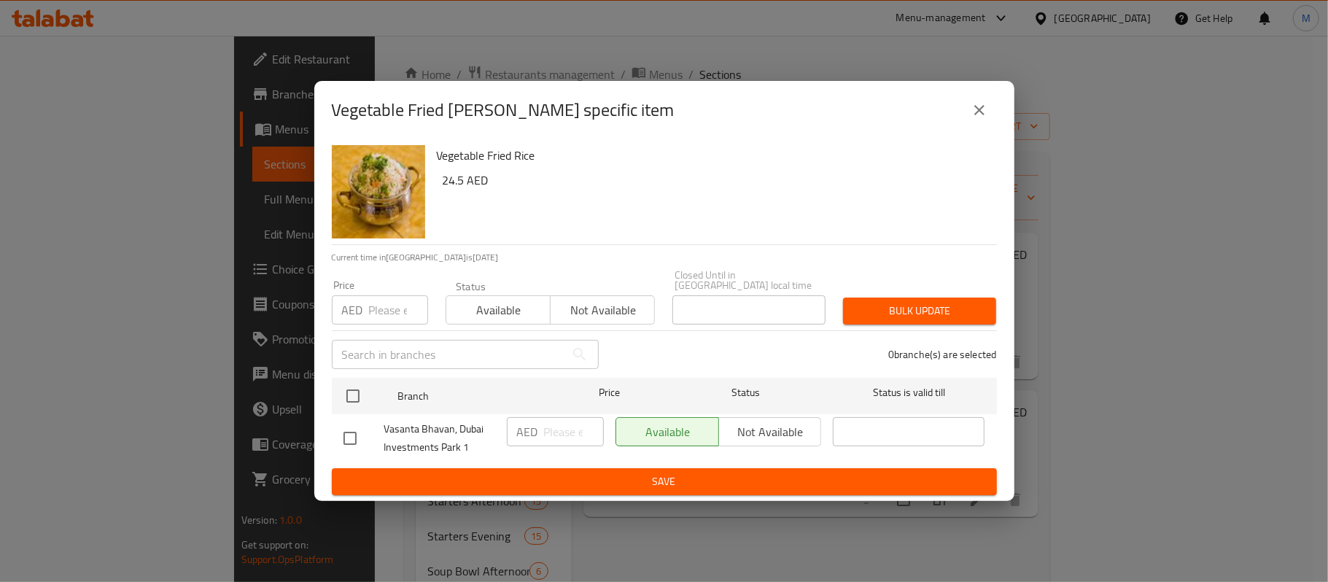
click at [981, 111] on icon "close" at bounding box center [978, 109] width 17 height 17
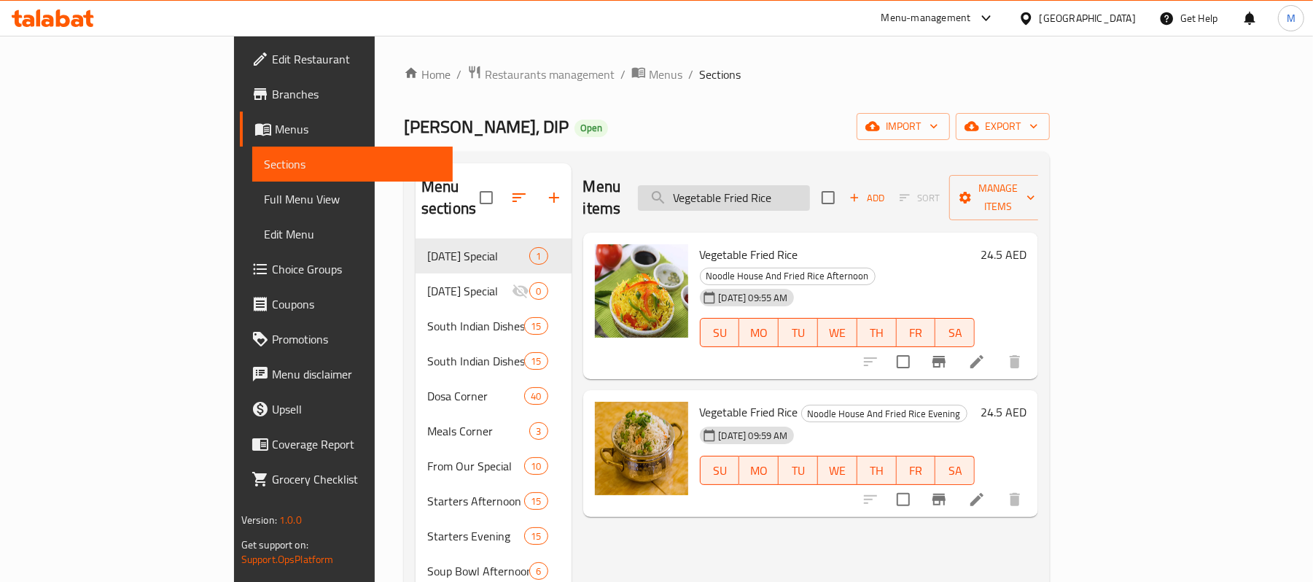
click at [810, 185] on input "Vegetable Fried Rice" at bounding box center [724, 198] width 172 height 26
paste input "Mushroom"
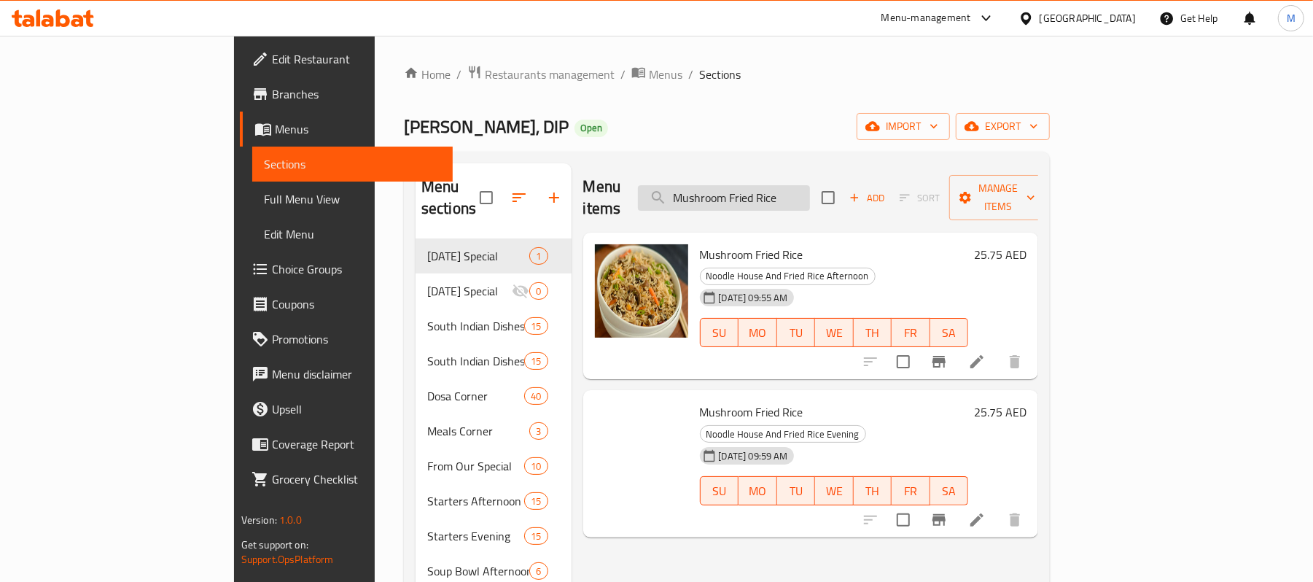
click at [810, 185] on input "Mushroom Fried Rice" at bounding box center [724, 198] width 172 height 26
paste input "Paneer"
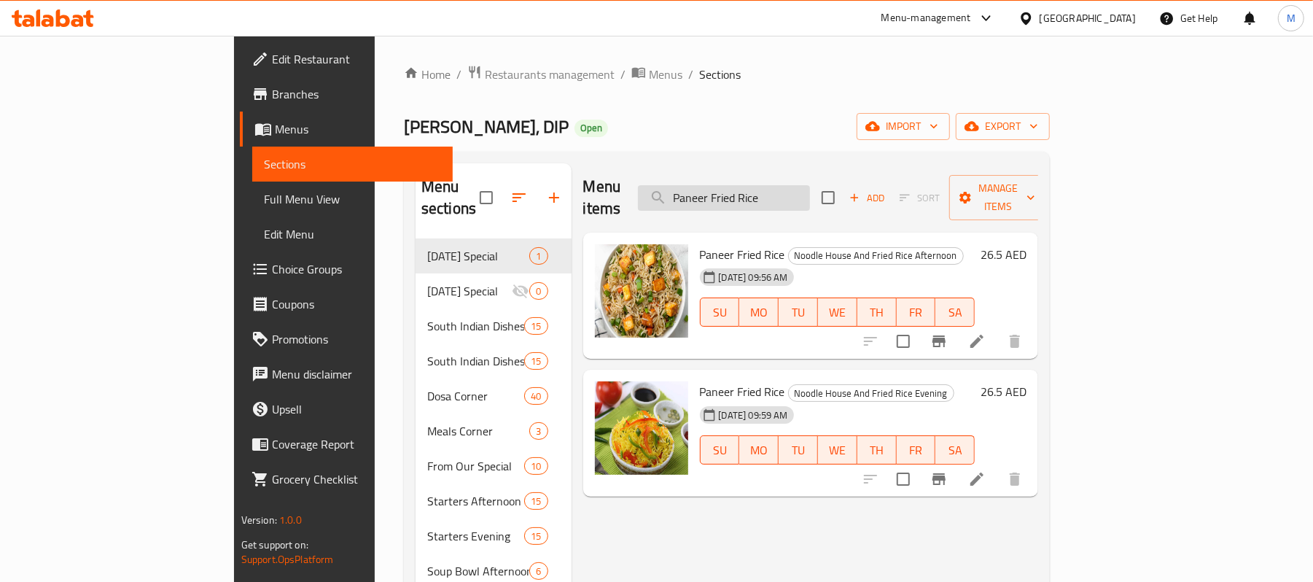
click at [810, 187] on input "Paneer Fried Rice" at bounding box center [724, 198] width 172 height 26
paste input "Szechuan"
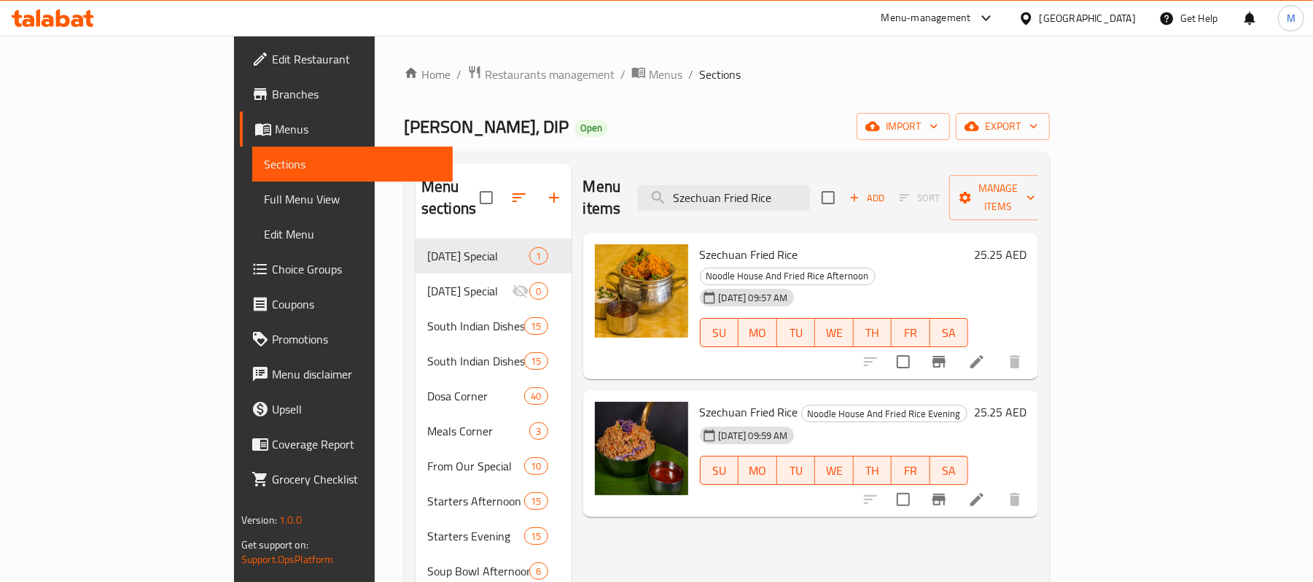
click at [837, 174] on div "Menu items Szechuan Fried Rice Add Sort Manage items" at bounding box center [811, 197] width 456 height 69
click at [810, 191] on input "Szechuan Fried Rice" at bounding box center [724, 198] width 172 height 26
paste input "Cashew Noodles"
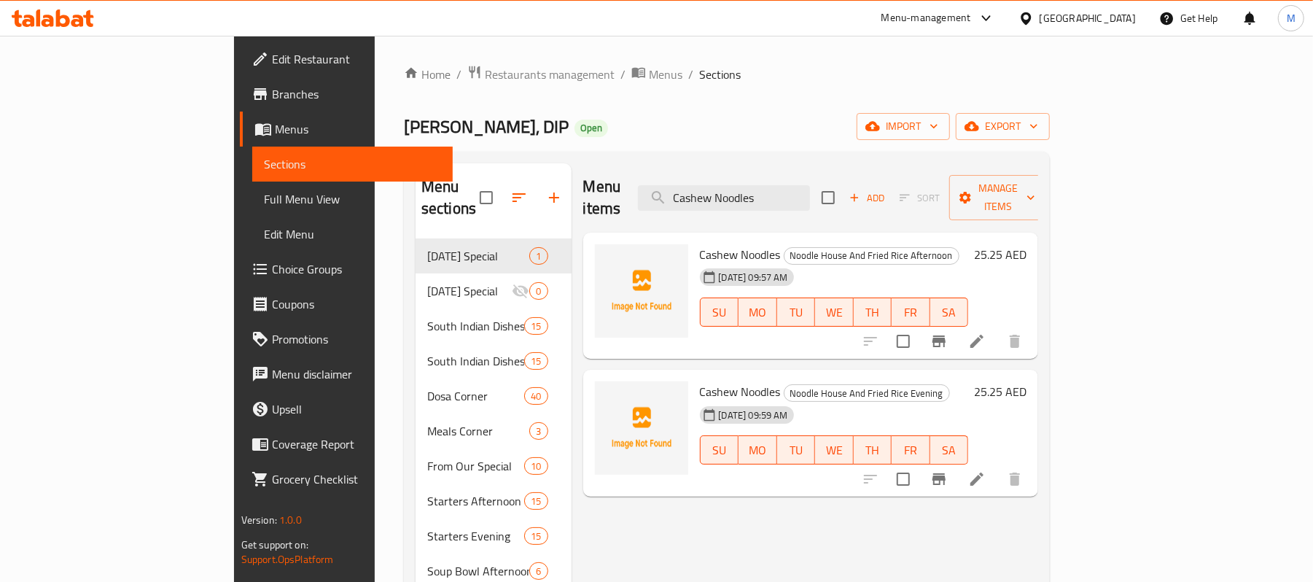
type input "Cashew Noodles"
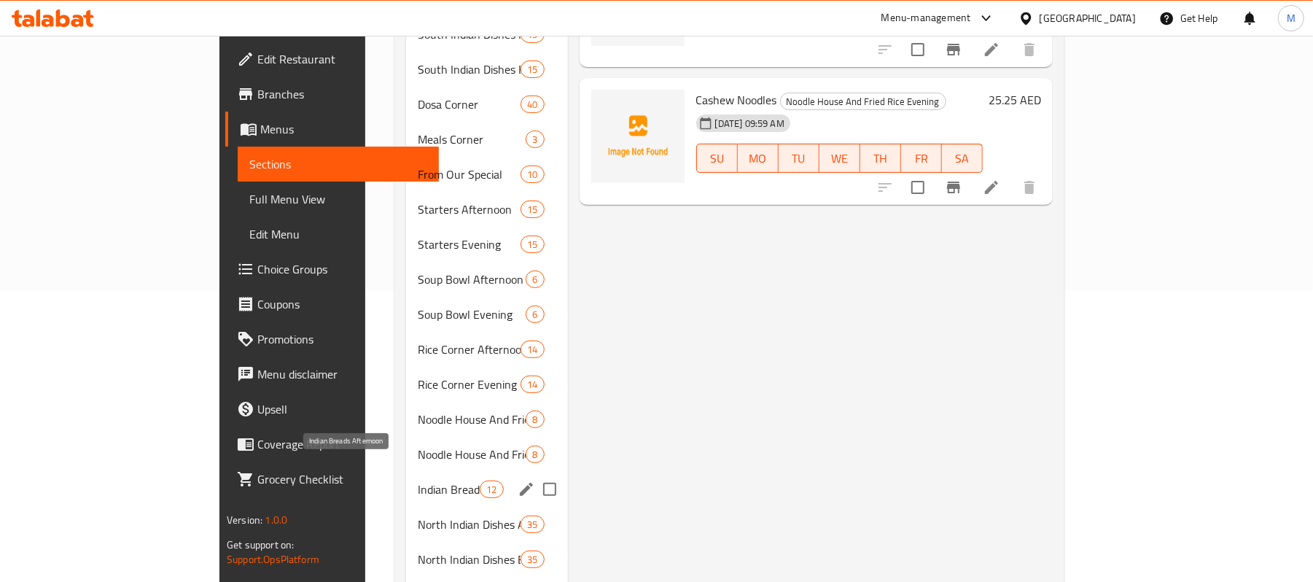
scroll to position [389, 0]
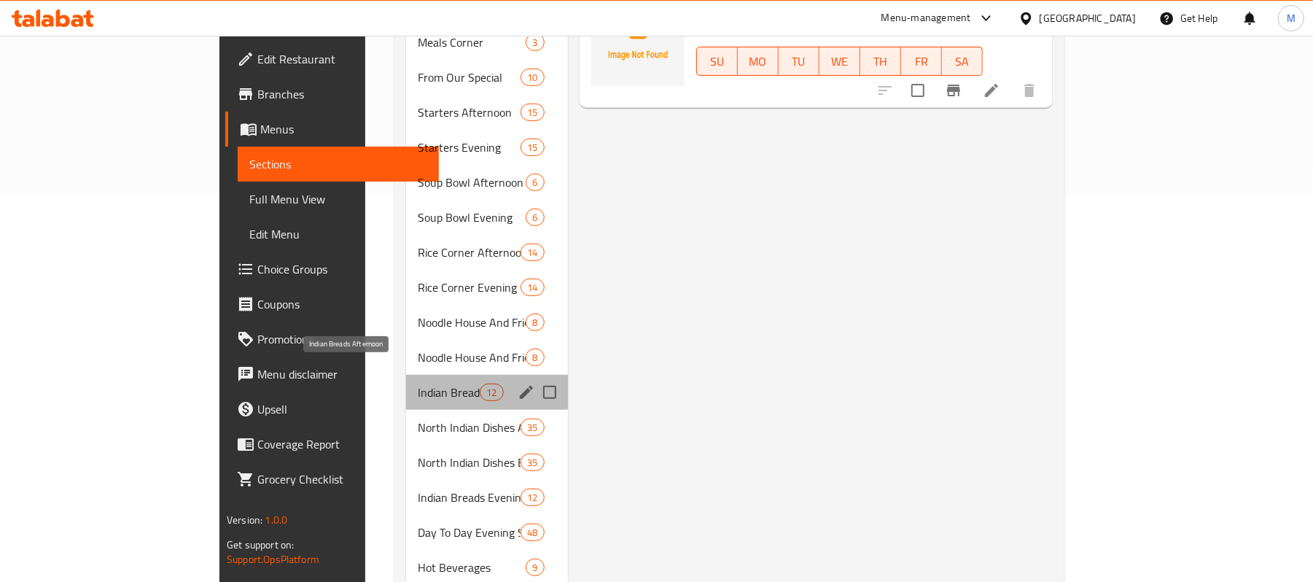
drag, startPoint x: 357, startPoint y: 373, endPoint x: 442, endPoint y: 403, distance: 89.7
click at [418, 383] on span "Indian Breads Afternoon" at bounding box center [449, 391] width 62 height 17
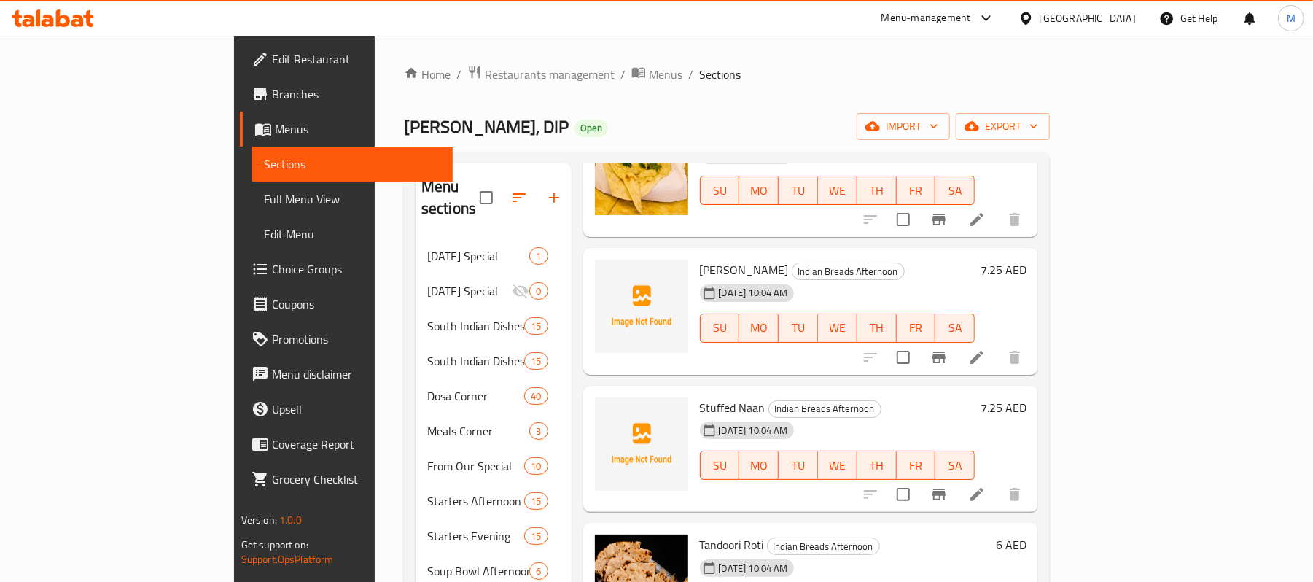
scroll to position [292, 0]
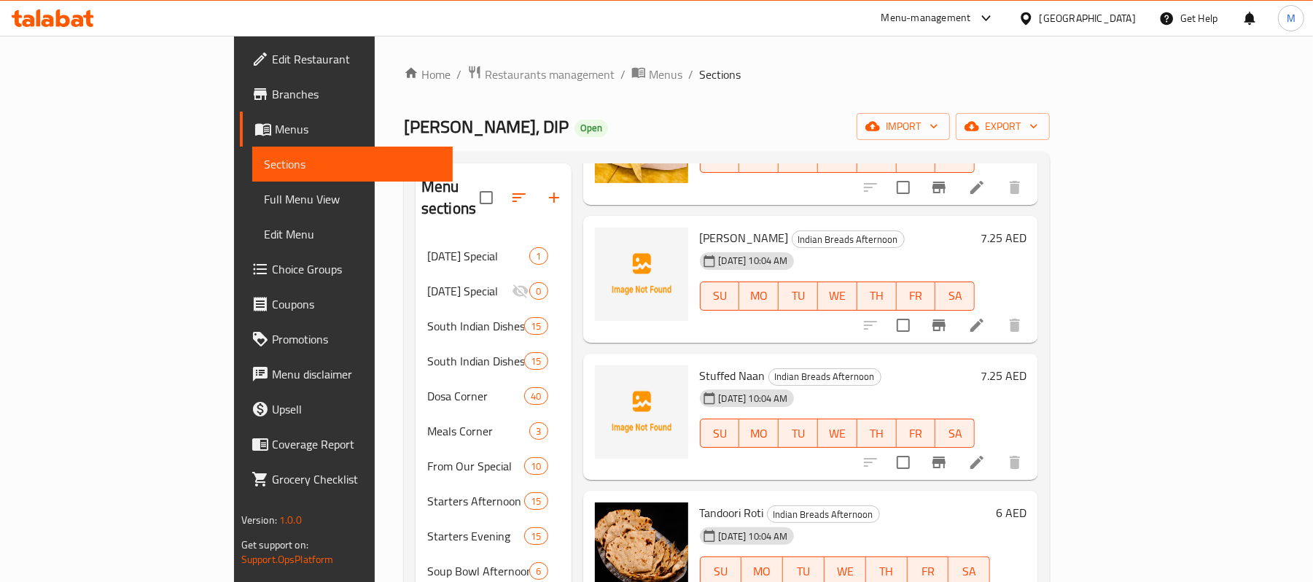
click at [948, 453] on icon "Branch-specific-item" at bounding box center [938, 461] width 17 height 17
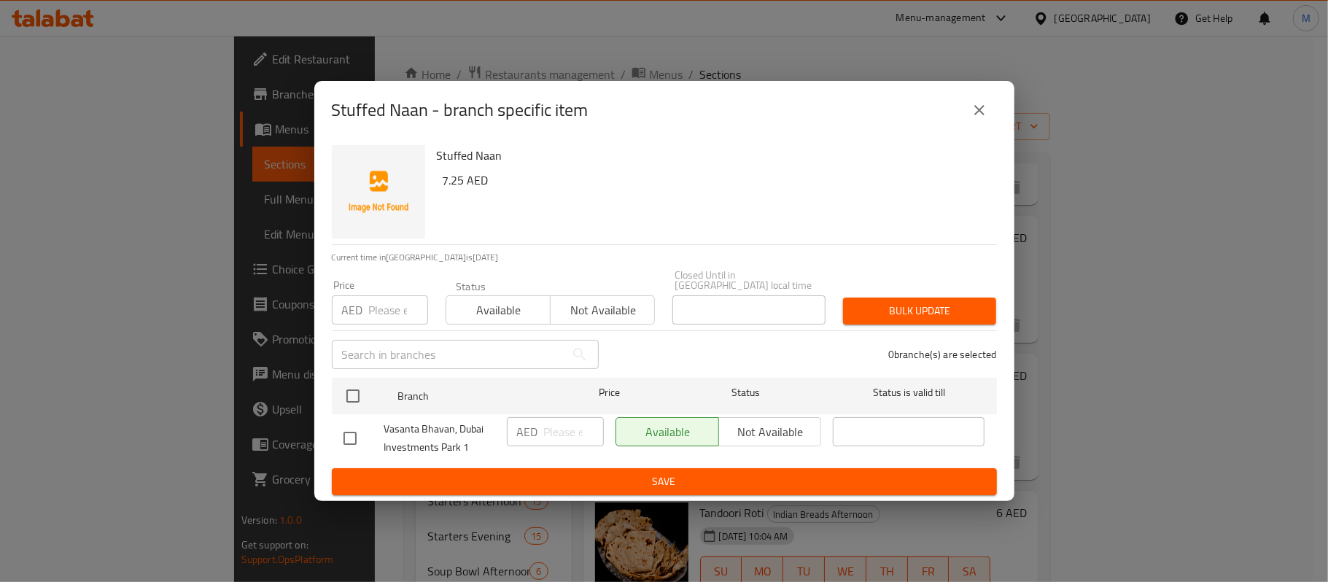
click at [397, 313] on input "number" at bounding box center [398, 309] width 59 height 29
paste input "8.50"
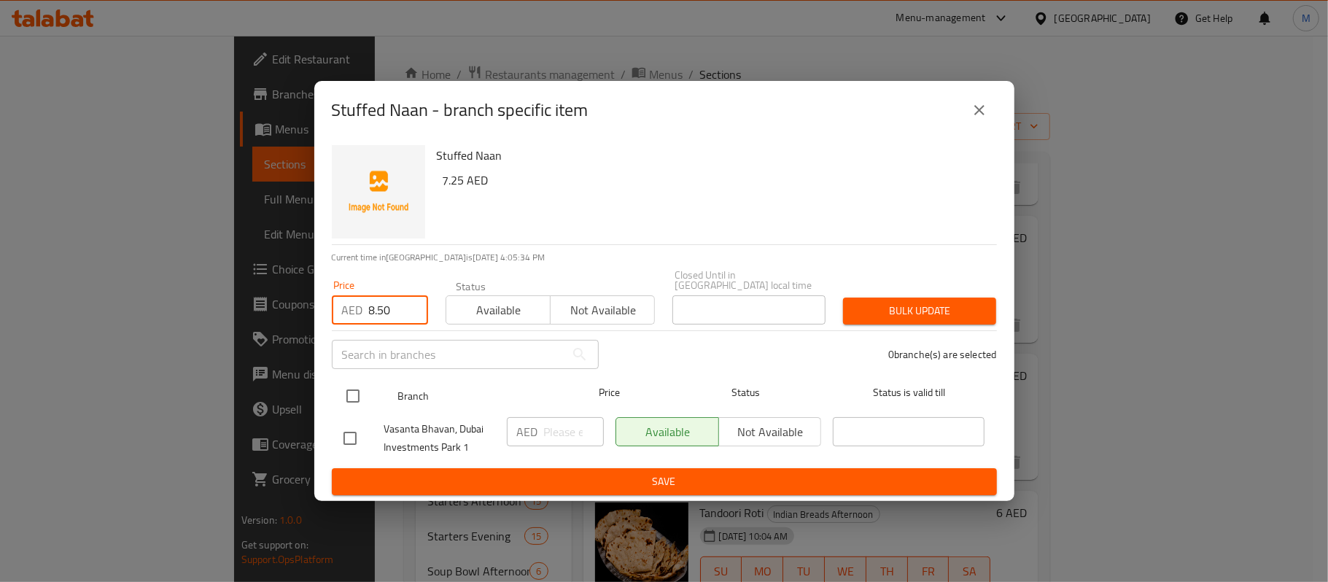
type input "8.50"
click at [348, 400] on input "checkbox" at bounding box center [353, 396] width 31 height 31
checkbox input "true"
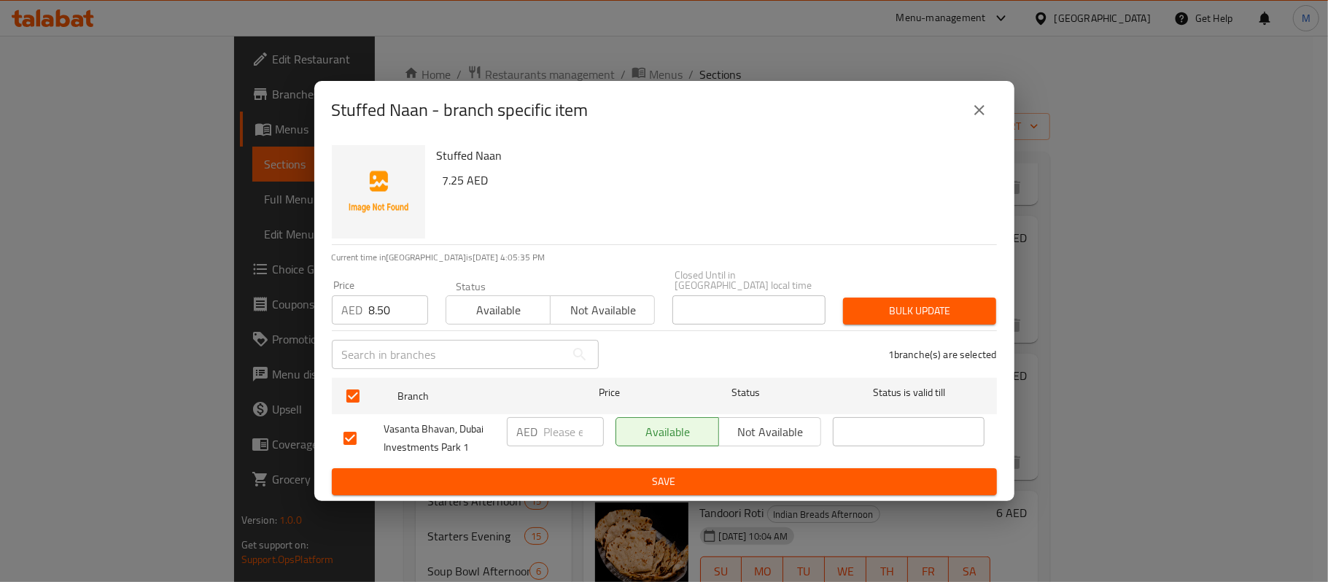
click at [934, 327] on div "Bulk update" at bounding box center [919, 311] width 171 height 44
click at [927, 318] on span "Bulk update" at bounding box center [919, 311] width 130 height 18
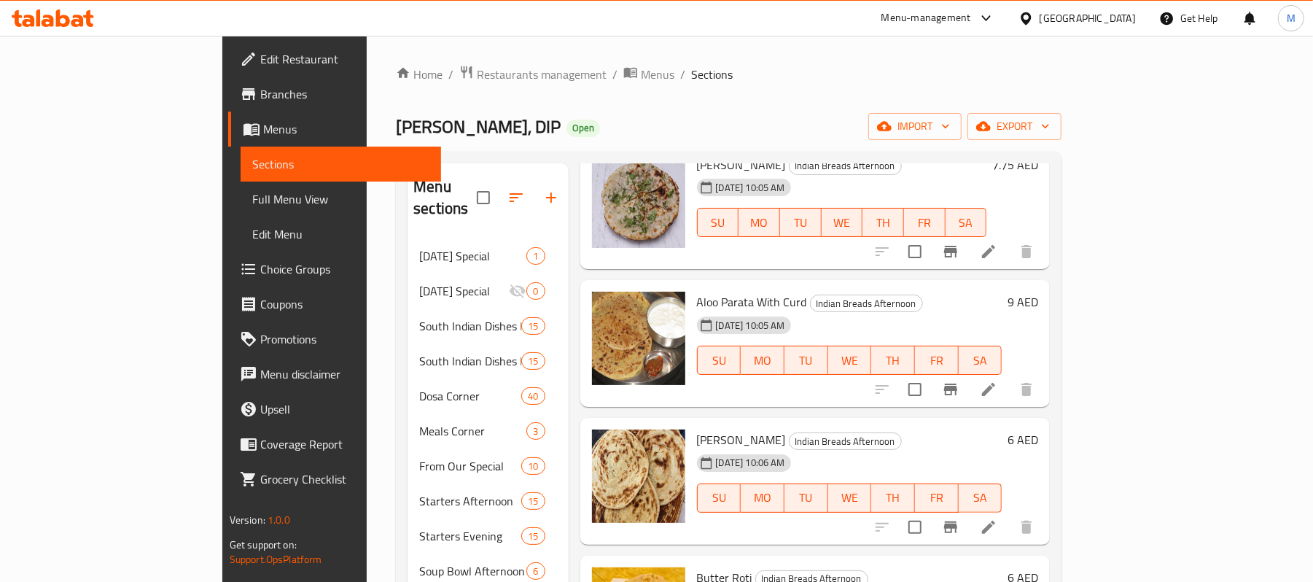
scroll to position [680, 0]
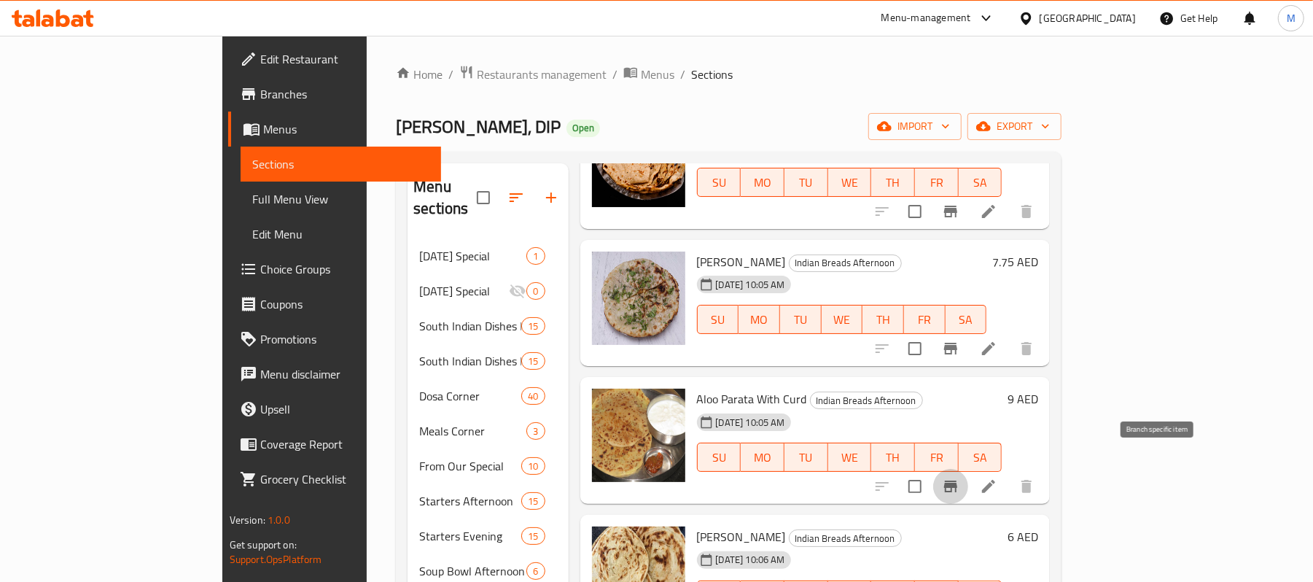
click at [957, 480] on icon "Branch-specific-item" at bounding box center [950, 486] width 13 height 12
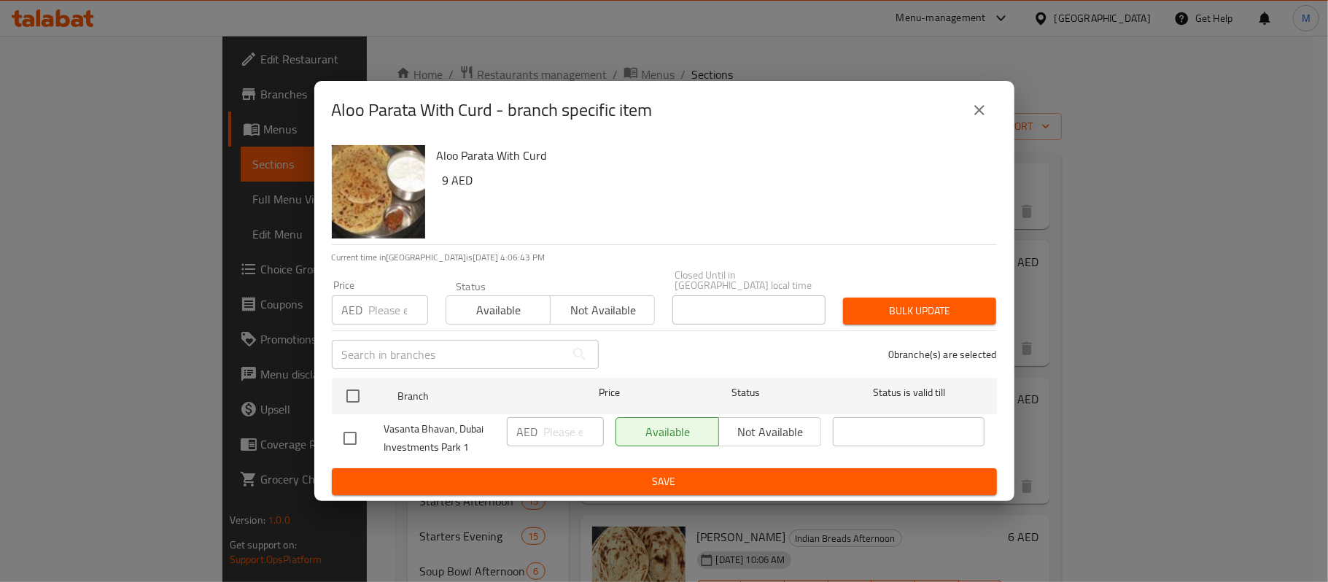
click at [379, 312] on input "number" at bounding box center [398, 309] width 59 height 29
paste input "9.50"
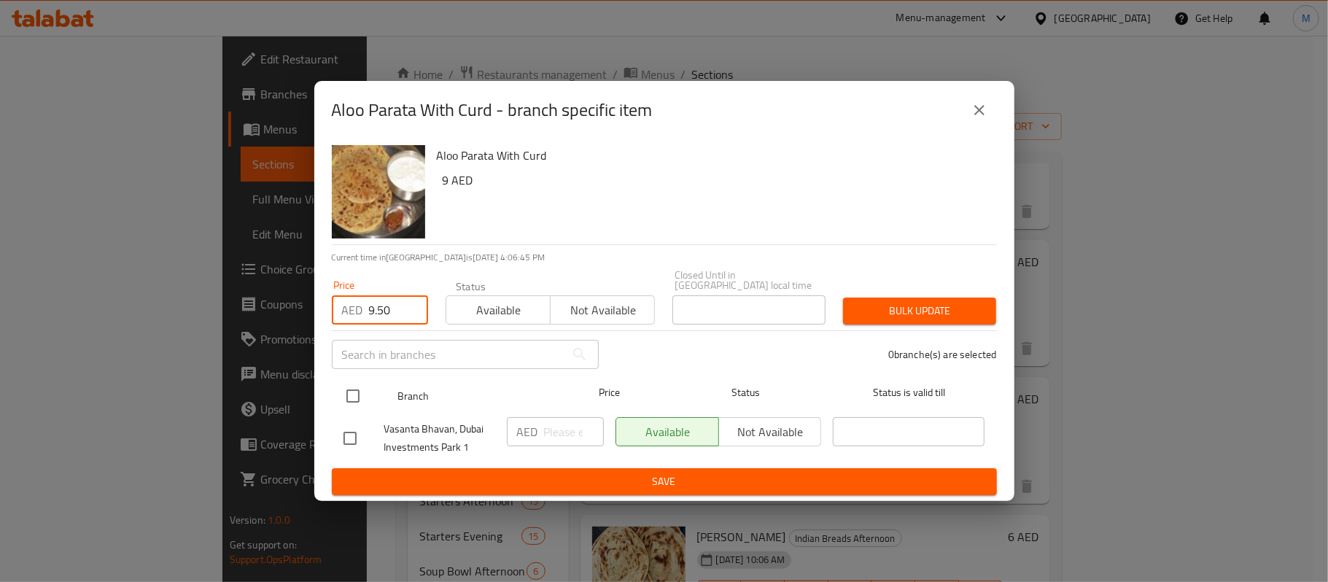
type input "9.50"
click at [360, 402] on input "checkbox" at bounding box center [353, 396] width 31 height 31
checkbox input "true"
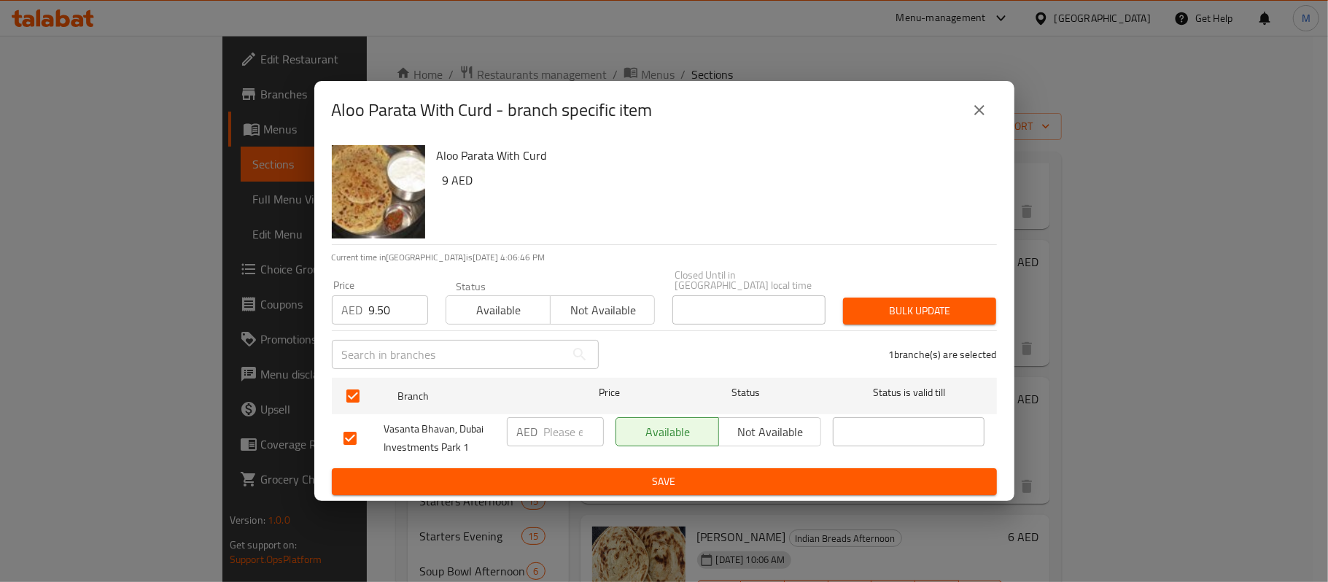
click at [940, 318] on span "Bulk update" at bounding box center [919, 311] width 130 height 18
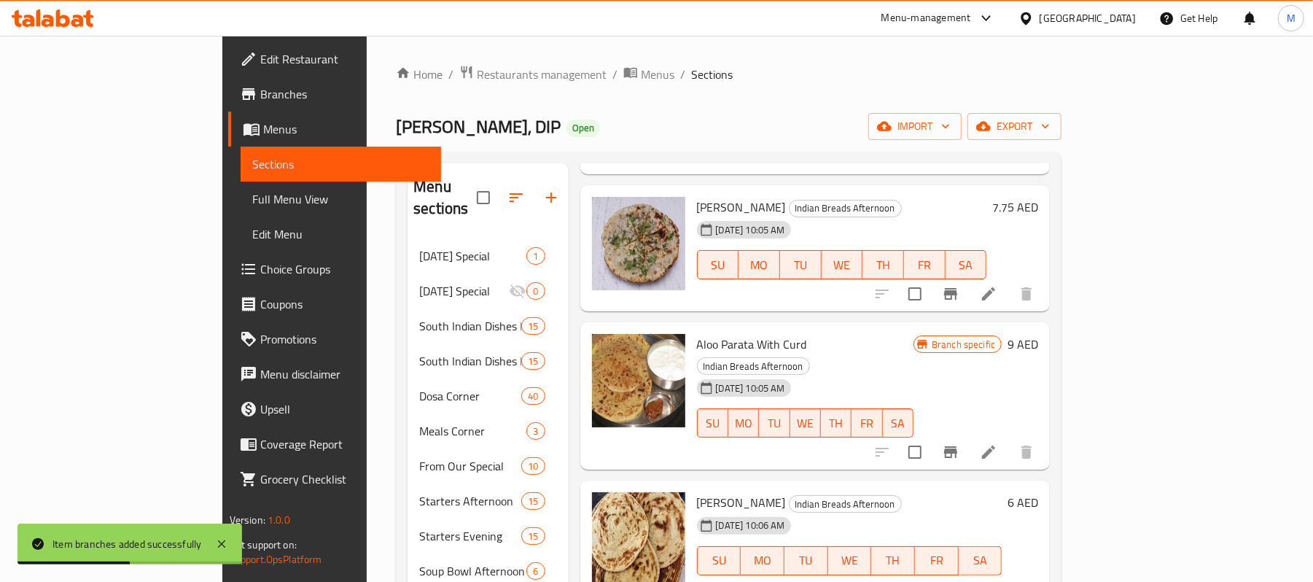
scroll to position [777, 0]
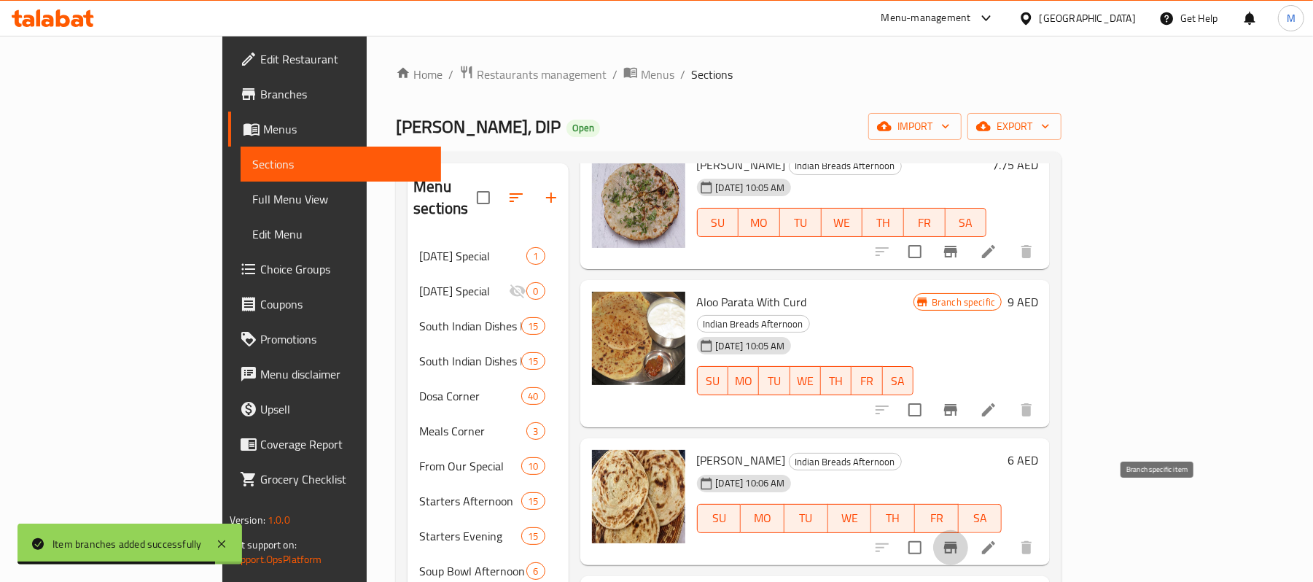
click at [959, 539] on icon "Branch-specific-item" at bounding box center [950, 547] width 17 height 17
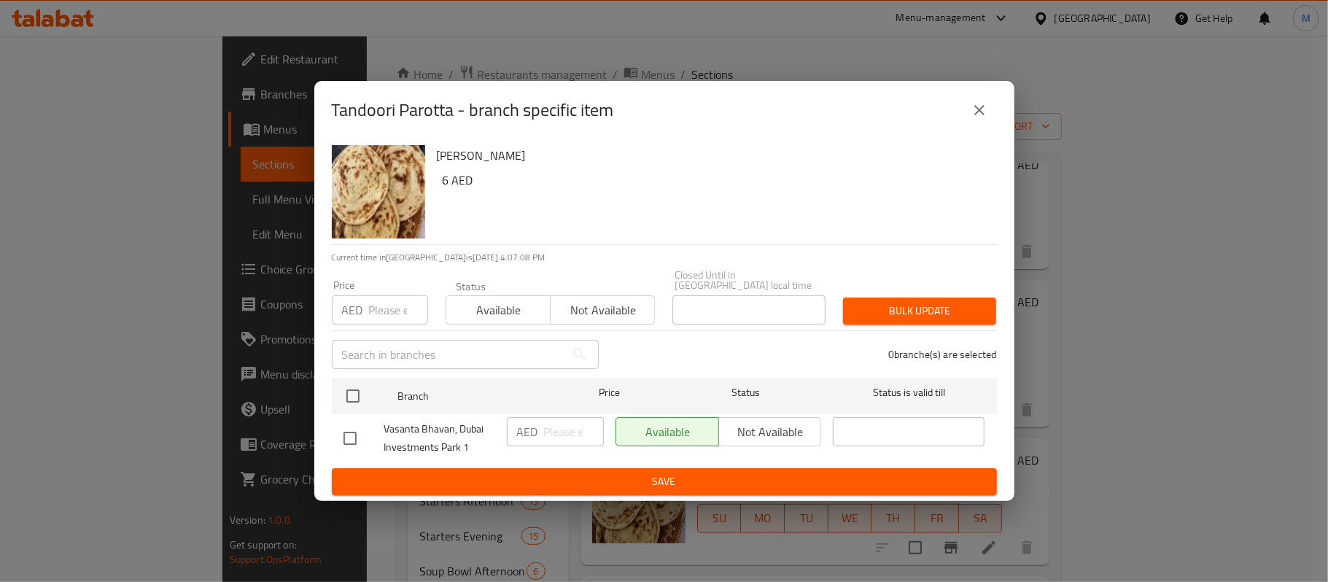
click at [380, 292] on div "Price AED Price" at bounding box center [380, 302] width 96 height 44
click at [381, 311] on input "number" at bounding box center [398, 309] width 59 height 29
paste input "7.25"
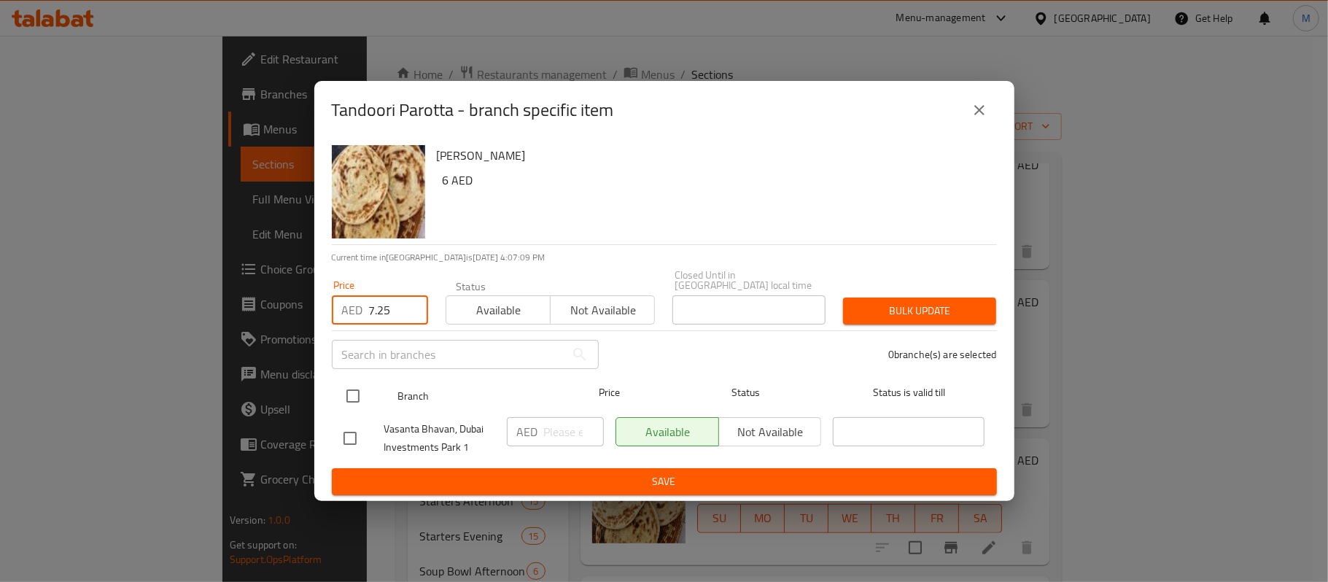
type input "7.25"
click at [351, 389] on input "checkbox" at bounding box center [353, 396] width 31 height 31
checkbox input "true"
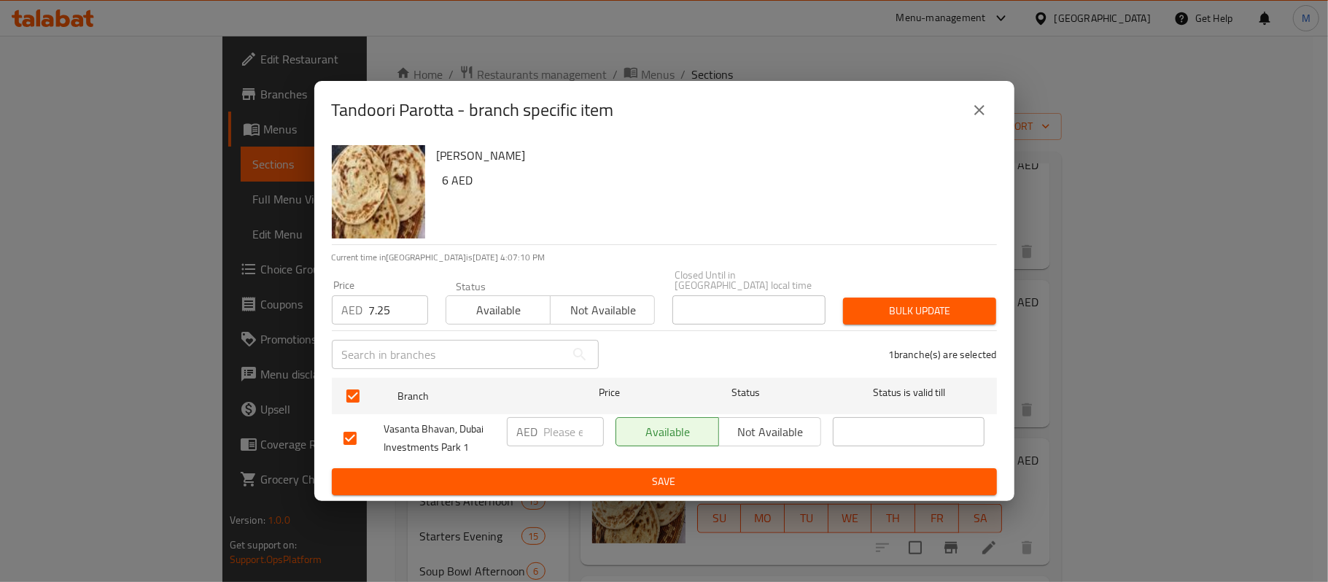
click at [922, 321] on button "Bulk update" at bounding box center [919, 310] width 153 height 27
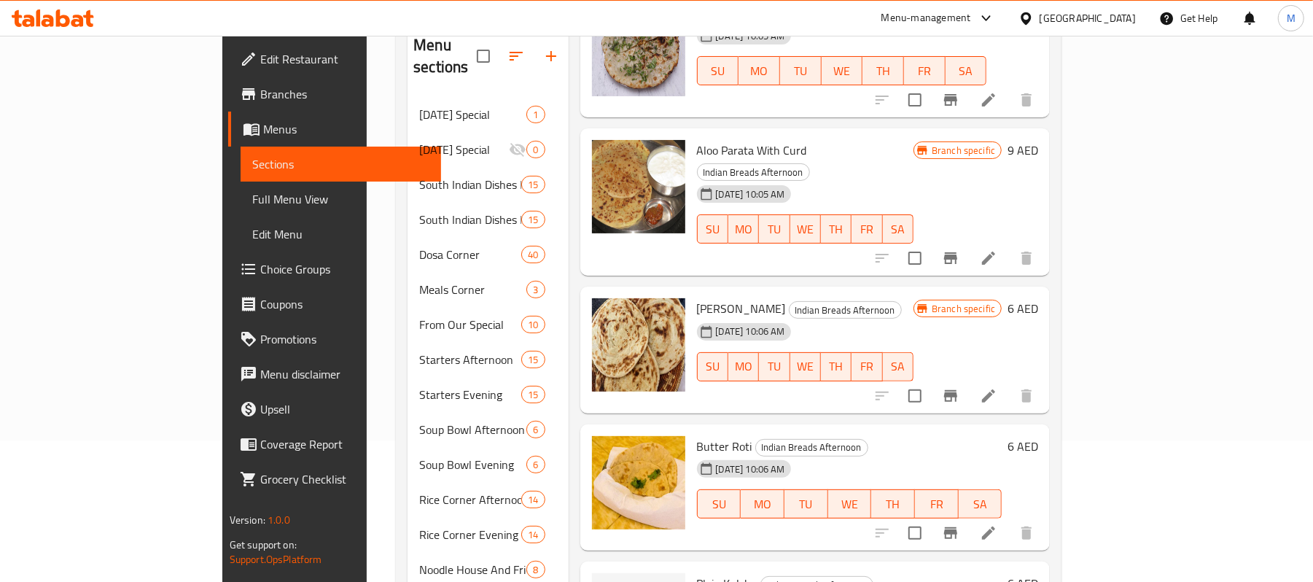
scroll to position [194, 0]
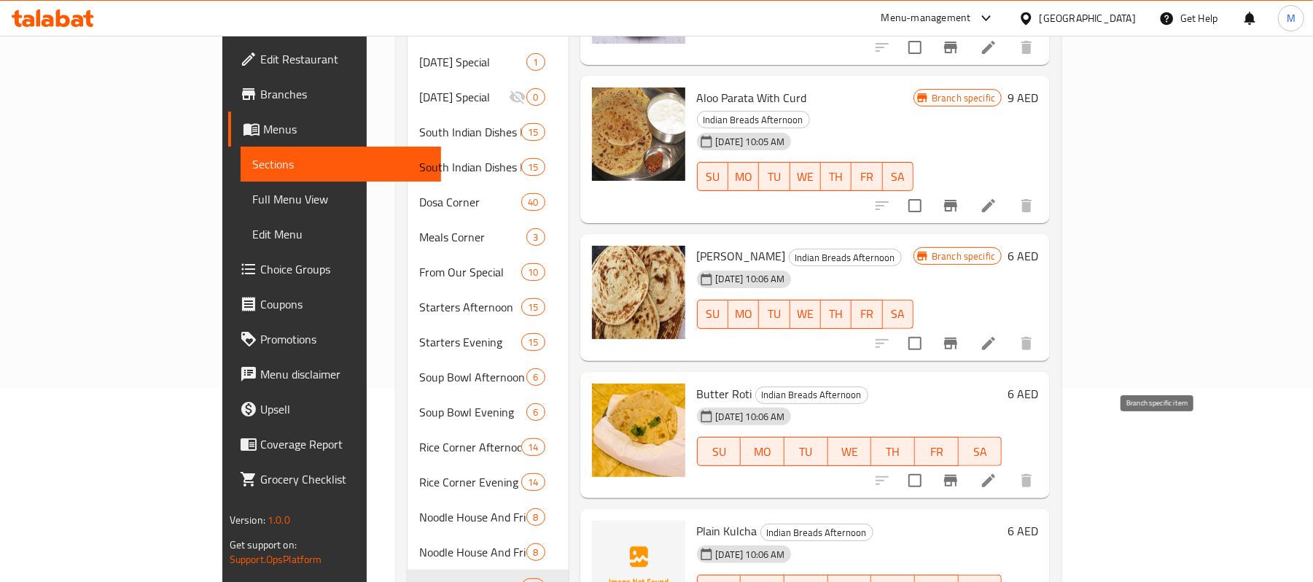
click at [959, 472] on icon "Branch-specific-item" at bounding box center [950, 480] width 17 height 17
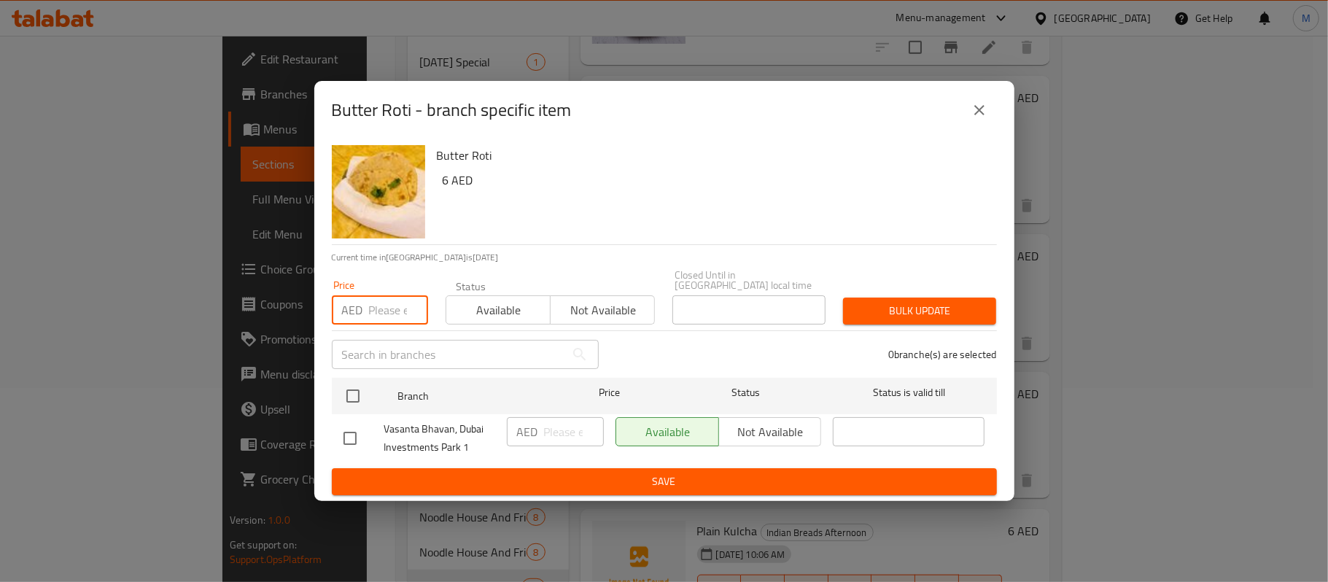
click at [389, 313] on input "number" at bounding box center [398, 309] width 59 height 29
paste input "7.25"
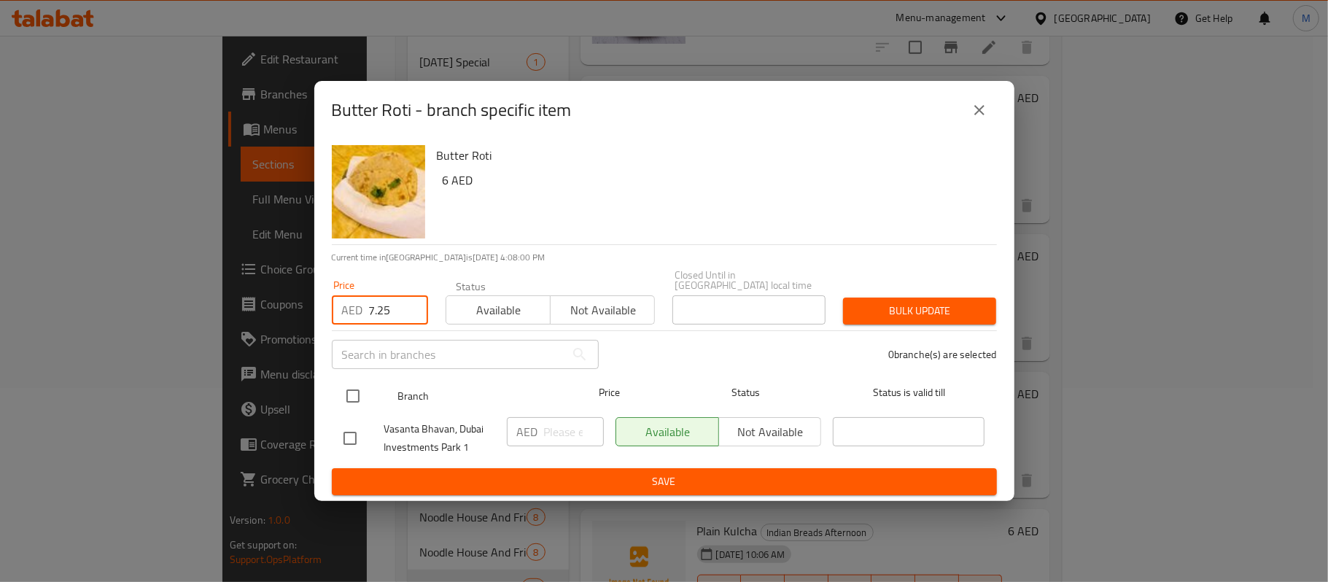
type input "7.25"
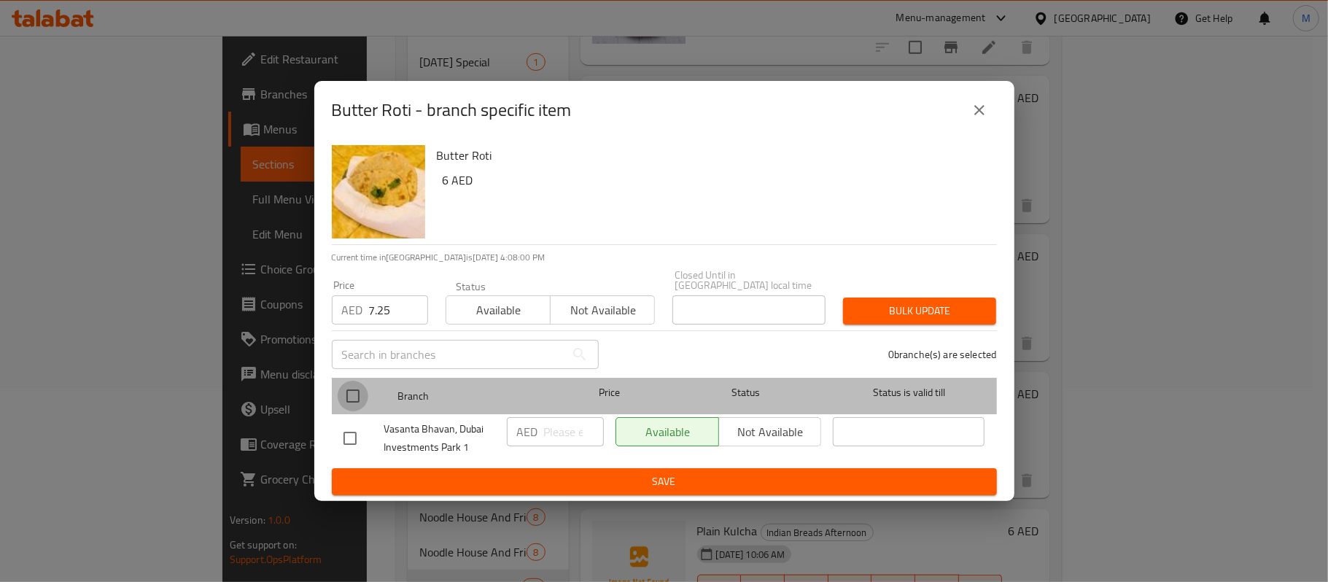
click at [344, 397] on input "checkbox" at bounding box center [353, 396] width 31 height 31
checkbox input "true"
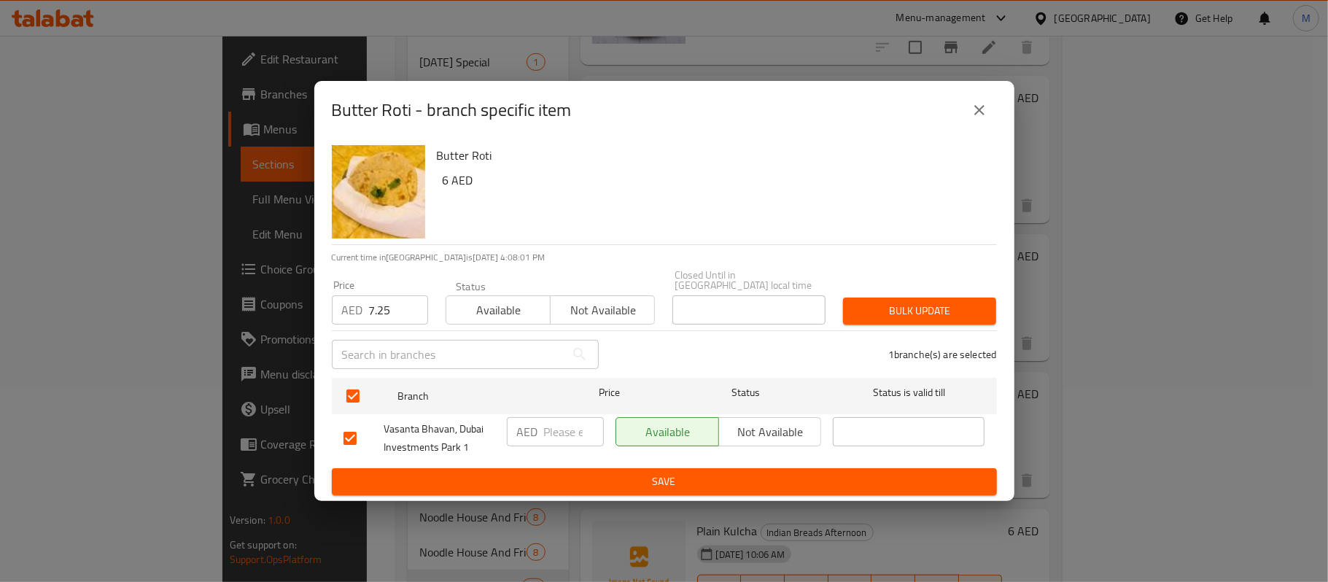
click at [958, 297] on button "Bulk update" at bounding box center [919, 310] width 153 height 27
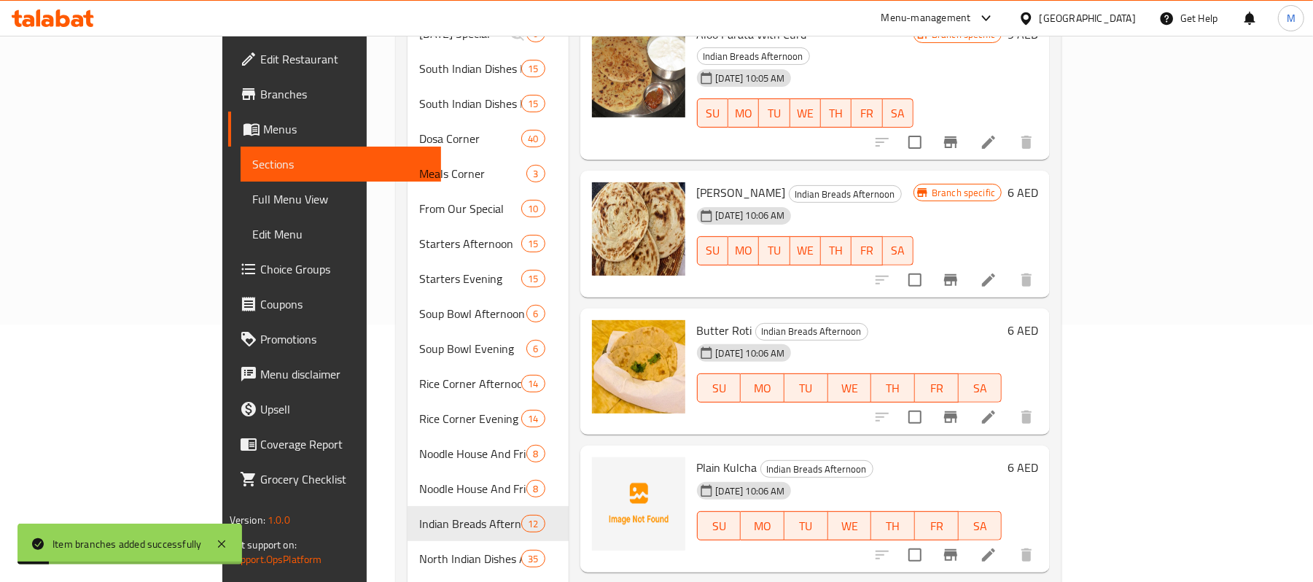
scroll to position [292, 0]
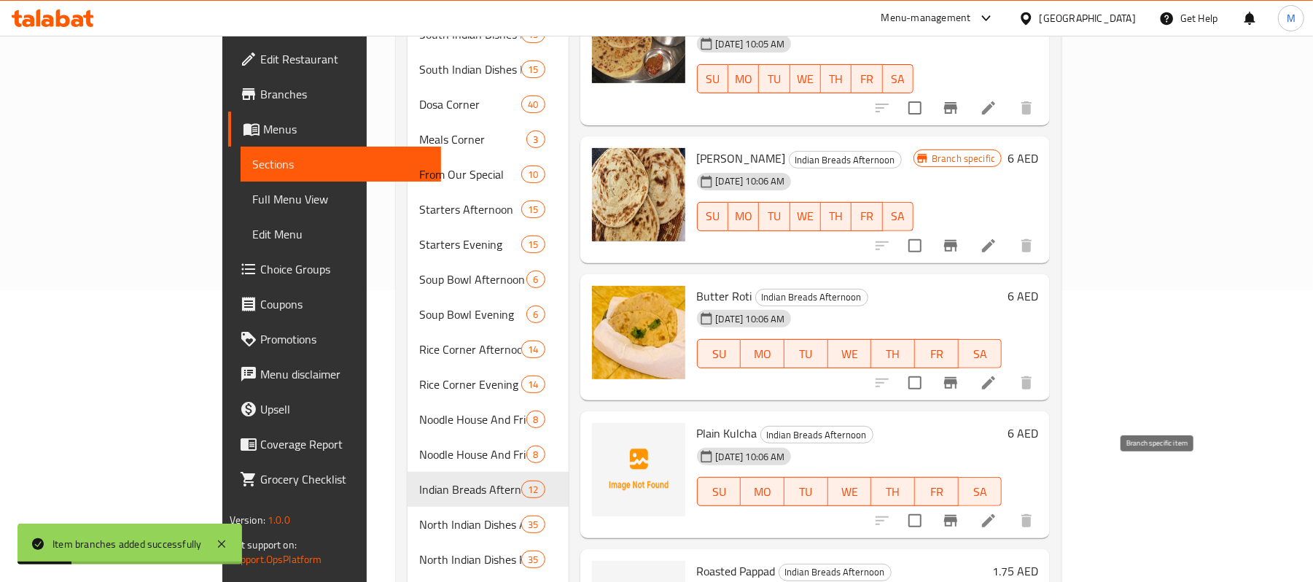
click at [957, 515] on icon "Branch-specific-item" at bounding box center [950, 521] width 13 height 12
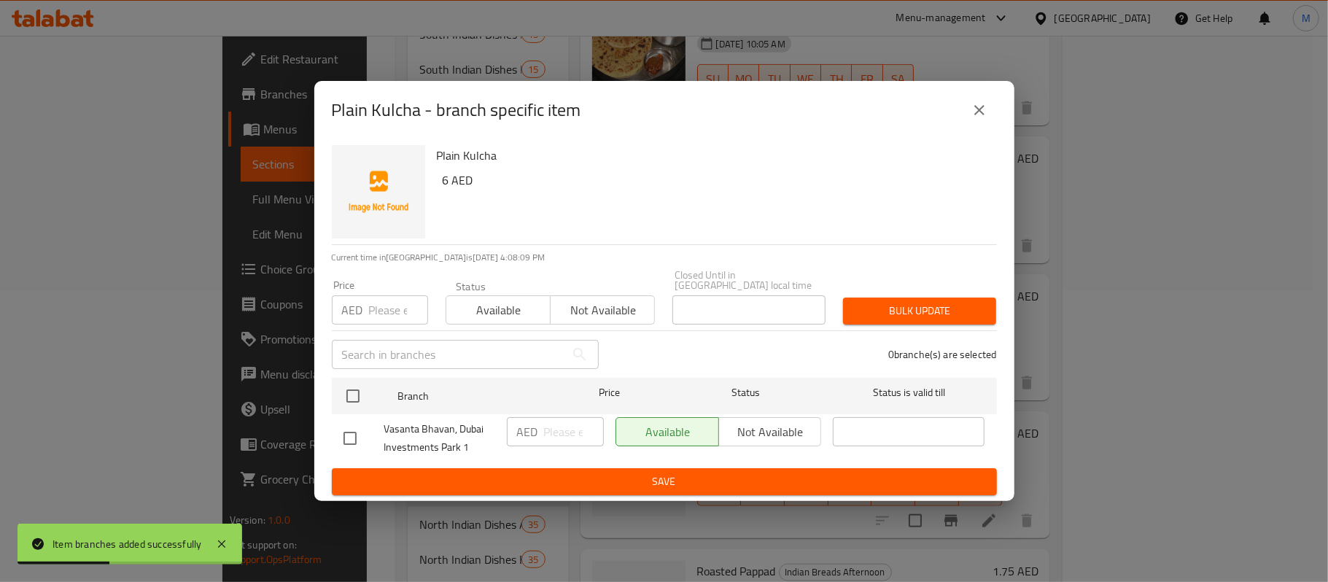
click at [365, 309] on div "AED Price" at bounding box center [380, 309] width 96 height 29
paste input "7.25"
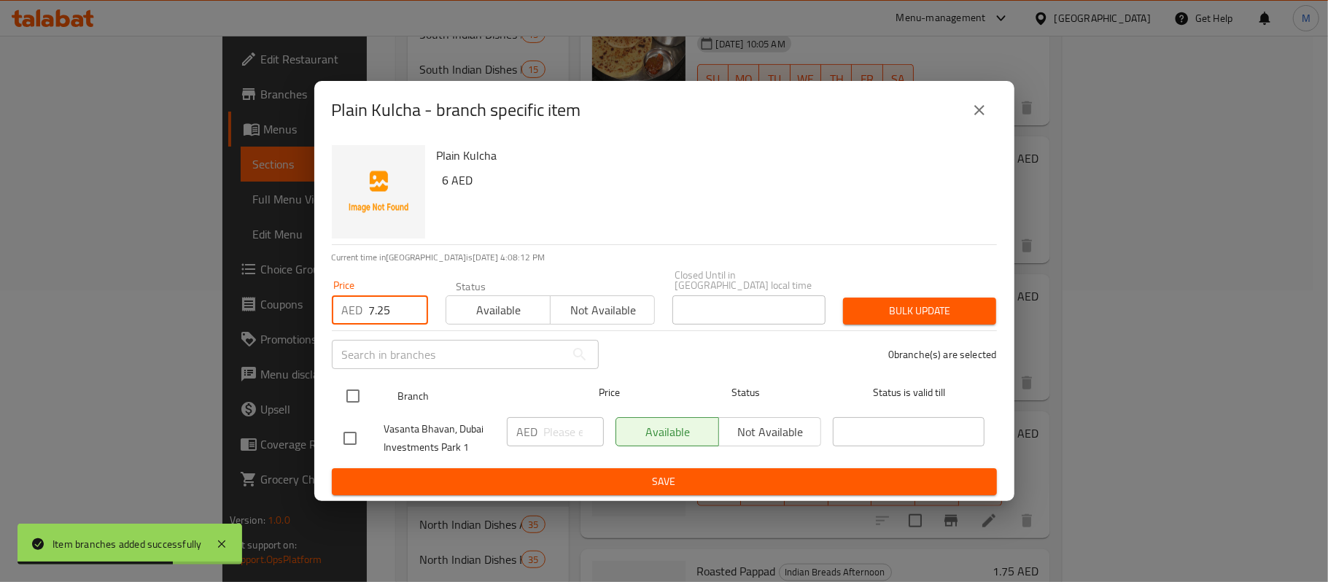
type input "7.25"
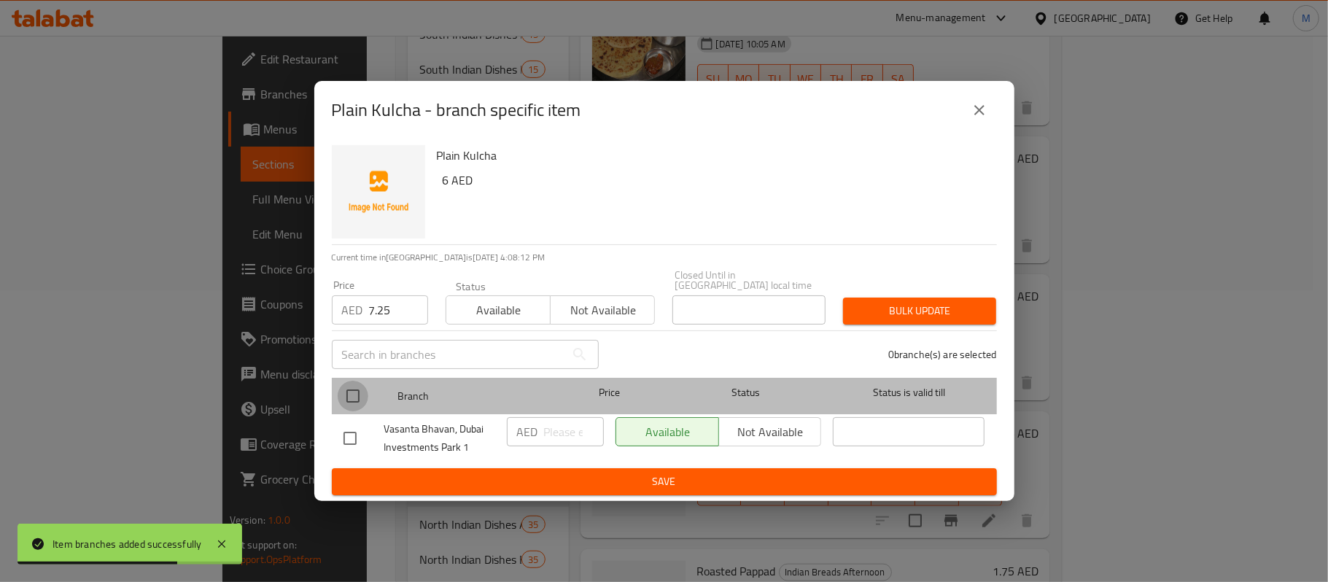
click at [354, 403] on input "checkbox" at bounding box center [353, 396] width 31 height 31
checkbox input "true"
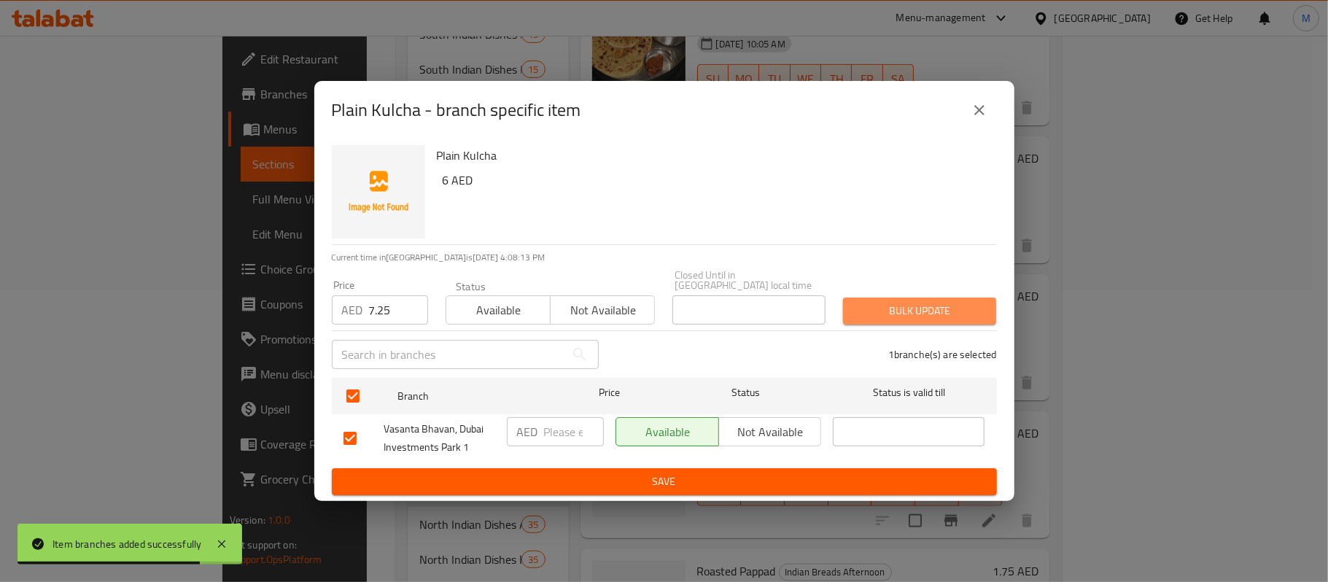
click at [983, 302] on span "Bulk update" at bounding box center [919, 311] width 130 height 18
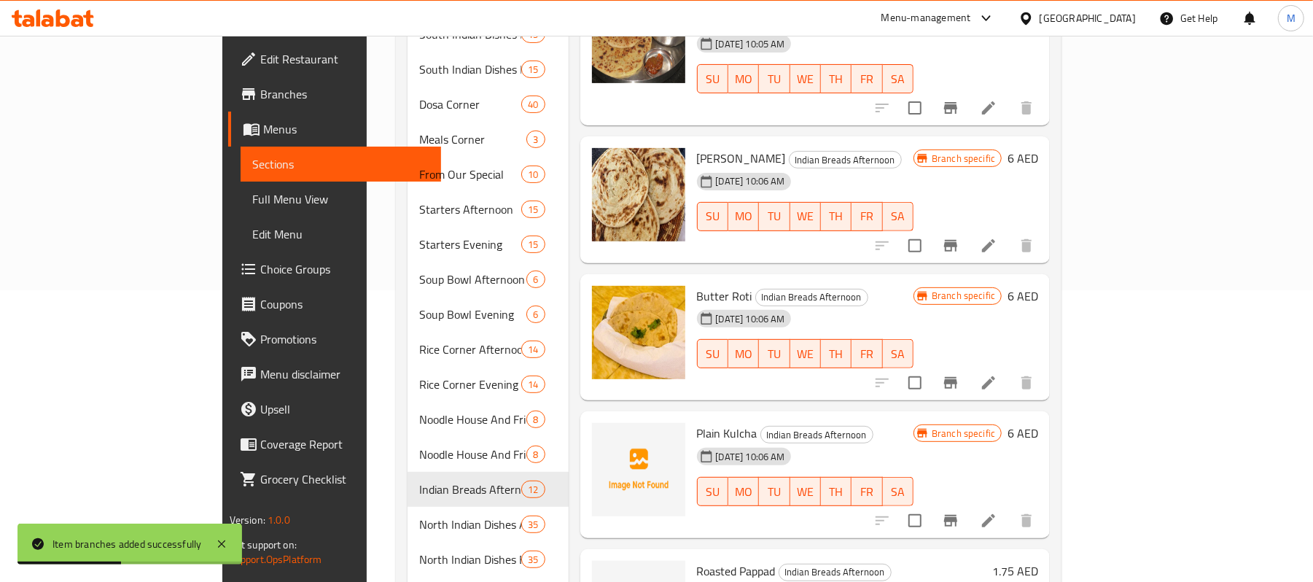
scroll to position [389, 0]
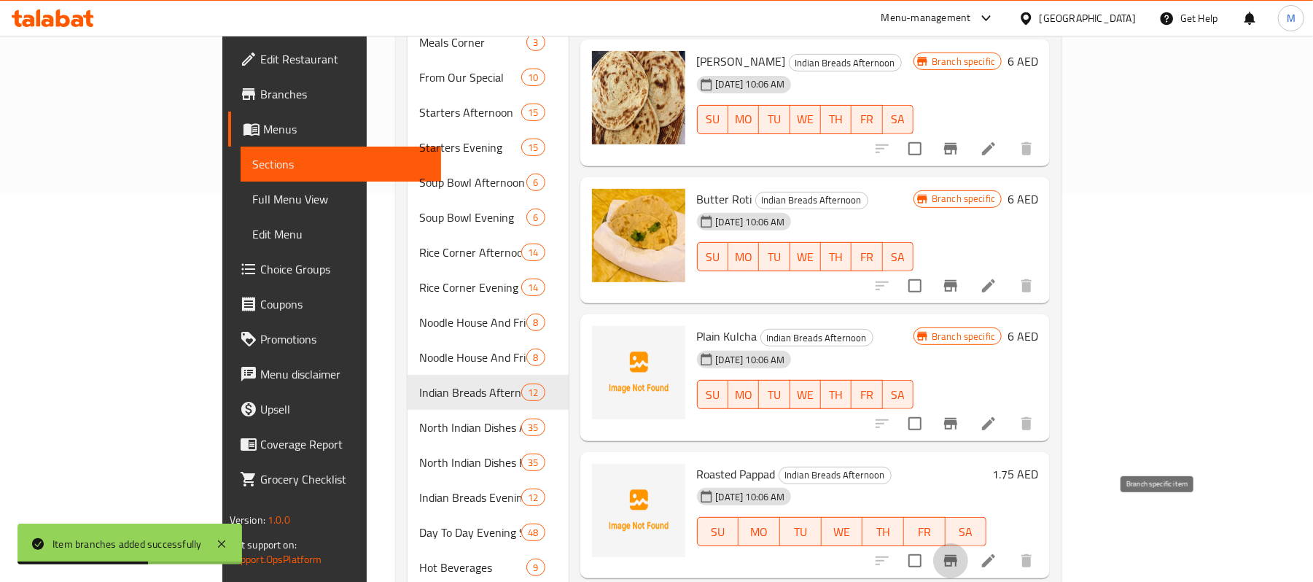
click at [957, 555] on icon "Branch-specific-item" at bounding box center [950, 561] width 13 height 12
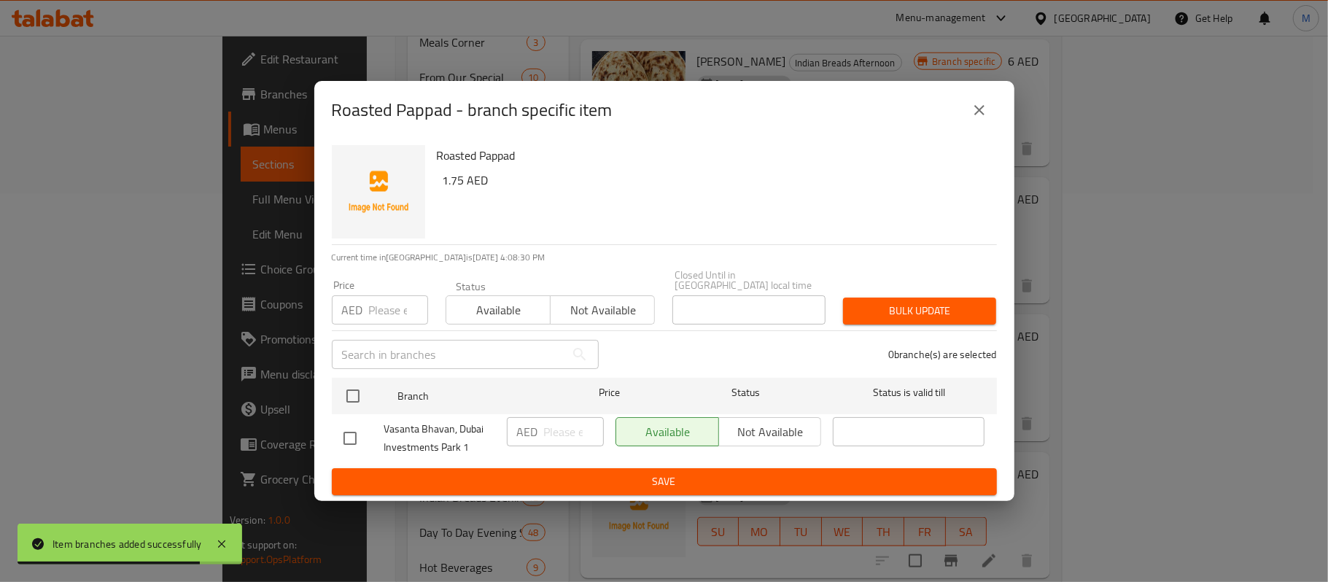
click at [385, 321] on input "number" at bounding box center [398, 309] width 59 height 29
paste input "2.50"
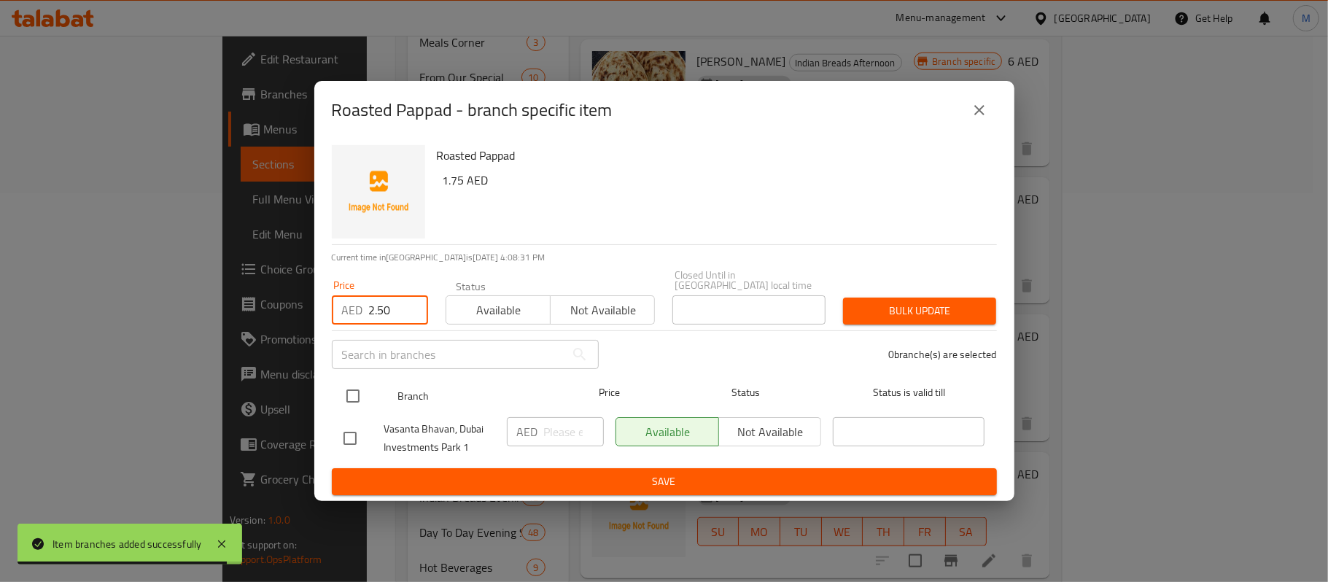
type input "2.50"
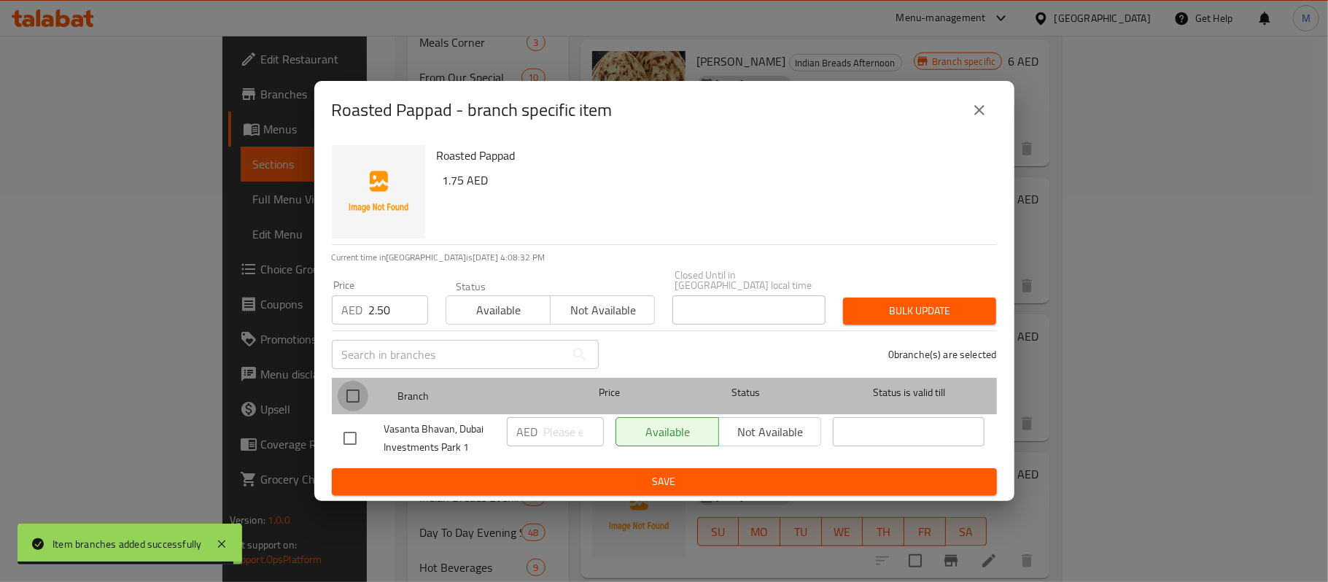
click at [357, 400] on input "checkbox" at bounding box center [353, 396] width 31 height 31
checkbox input "true"
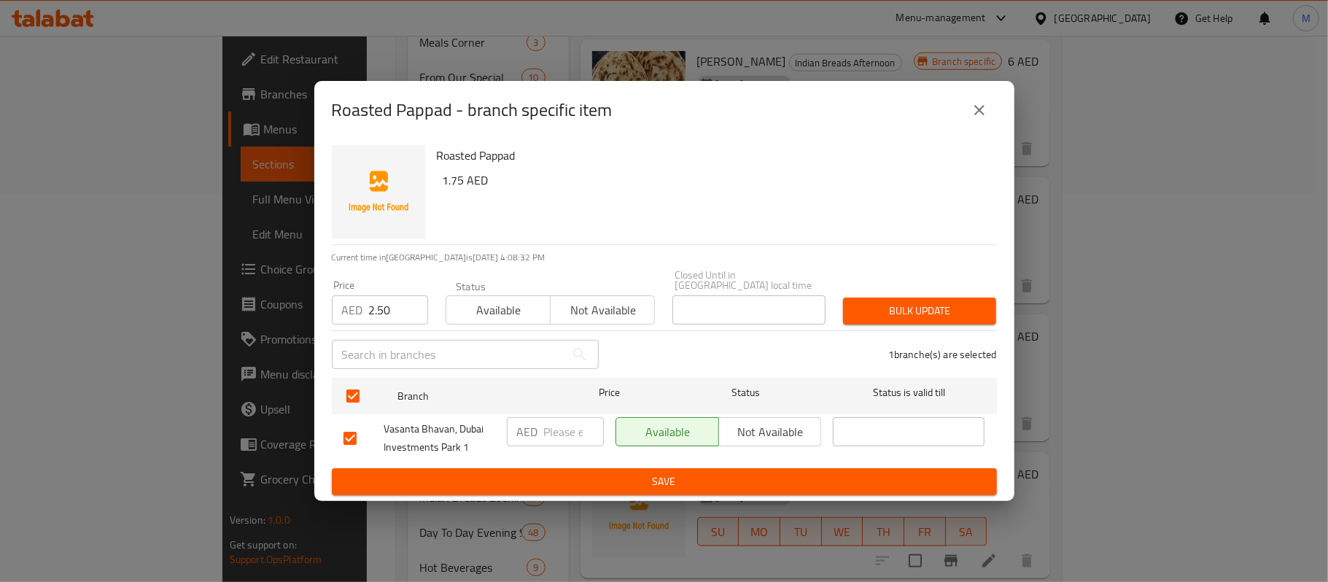
drag, startPoint x: 973, startPoint y: 297, endPoint x: 971, endPoint y: 307, distance: 9.6
click at [973, 301] on button "Bulk update" at bounding box center [919, 310] width 153 height 27
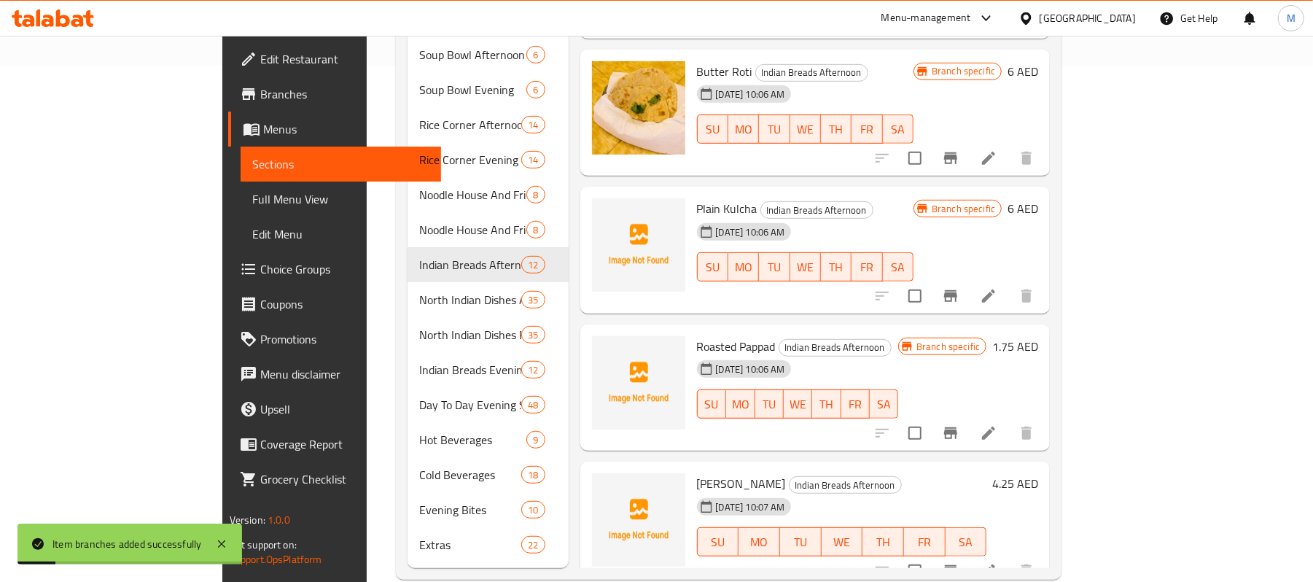
scroll to position [522, 0]
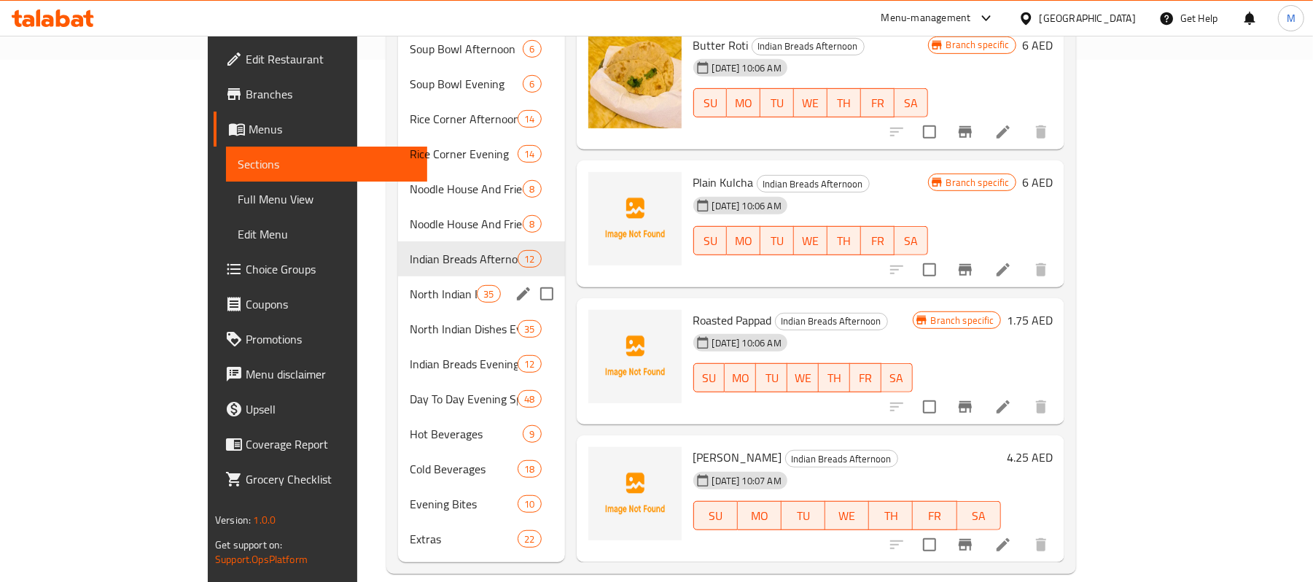
click at [398, 281] on div "North Indian Dishes Afternoon 35" at bounding box center [481, 293] width 166 height 35
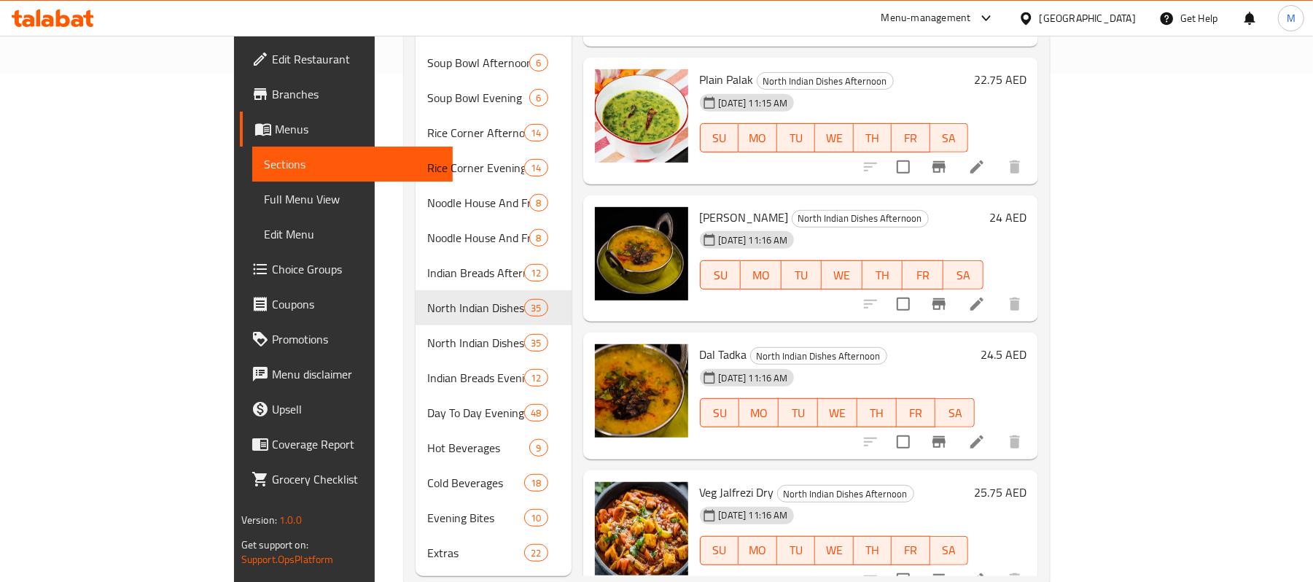
scroll to position [522, 0]
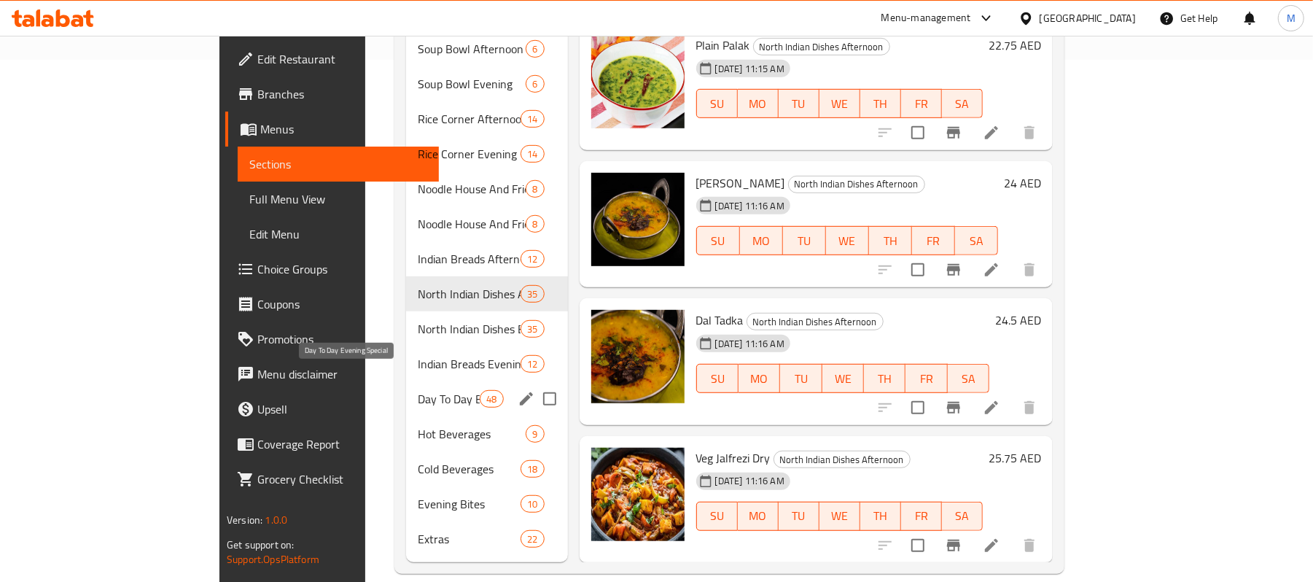
click at [418, 390] on span "Day To Day Evening Special" at bounding box center [449, 398] width 62 height 17
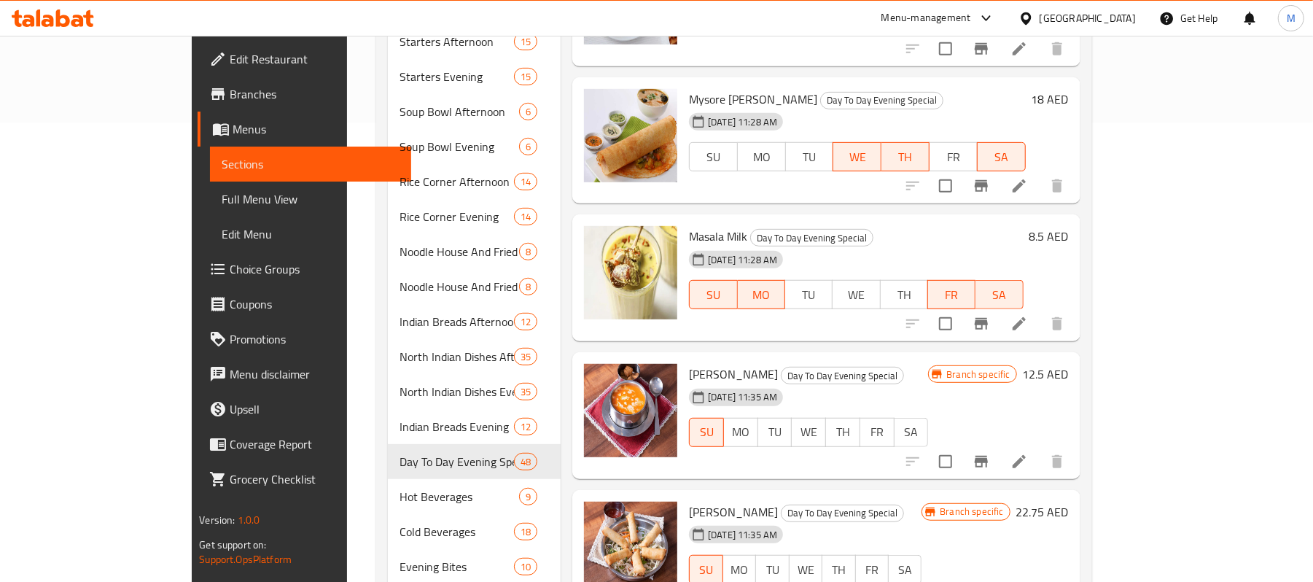
scroll to position [2507, 0]
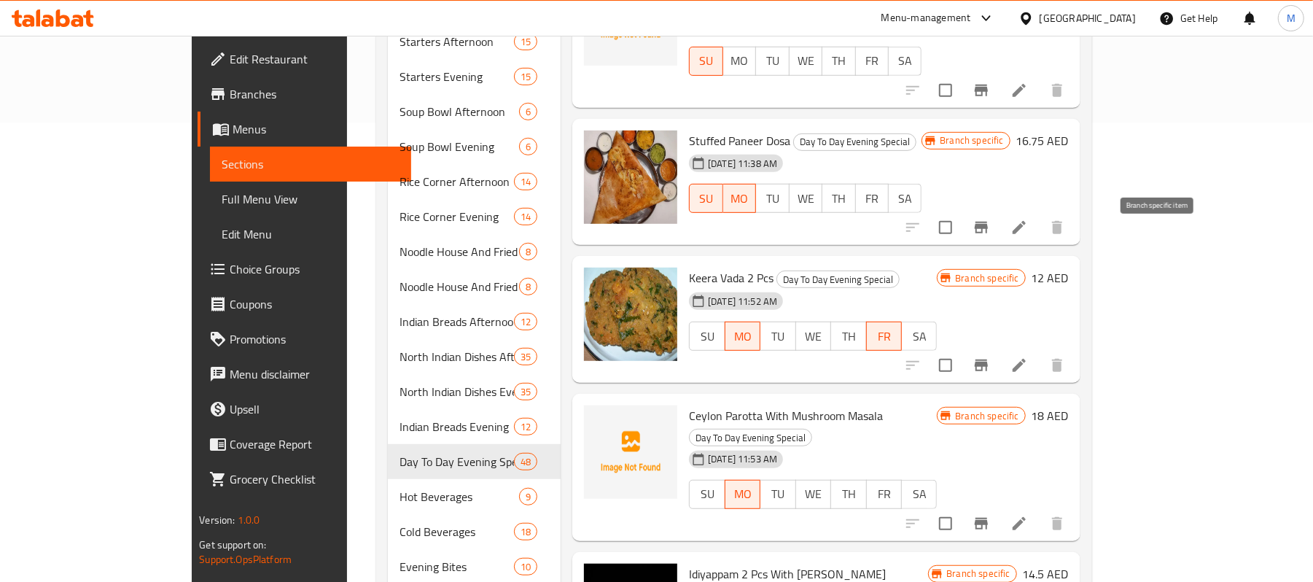
click at [988, 359] on icon "Branch-specific-item" at bounding box center [981, 365] width 13 height 12
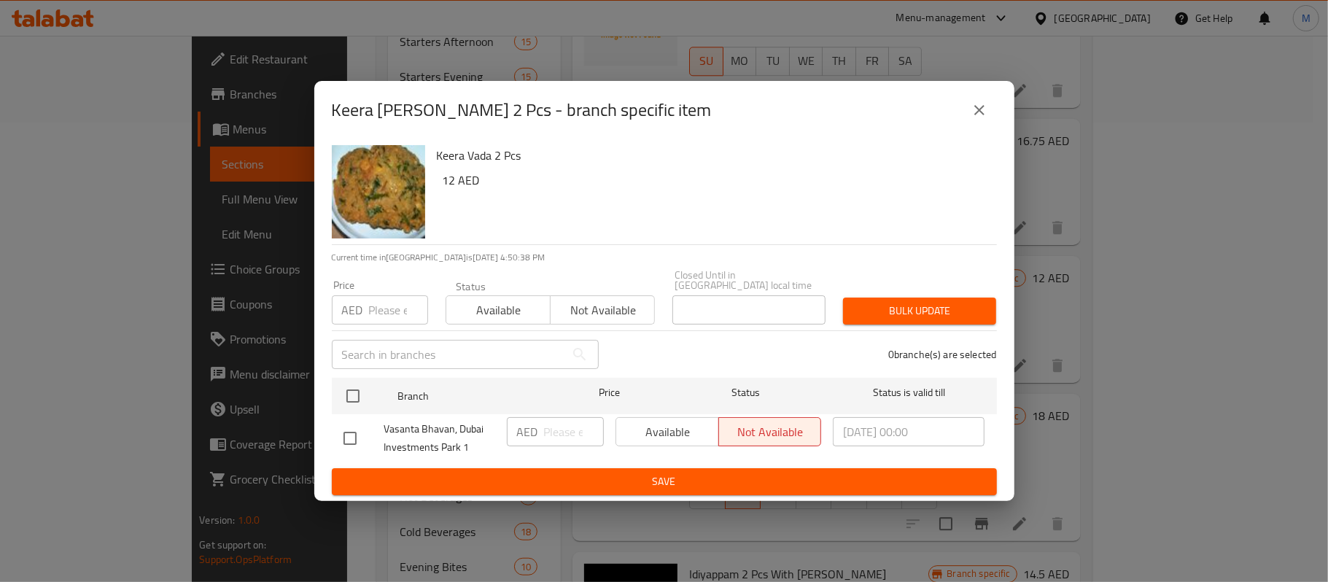
click at [981, 112] on icon "close" at bounding box center [978, 109] width 17 height 17
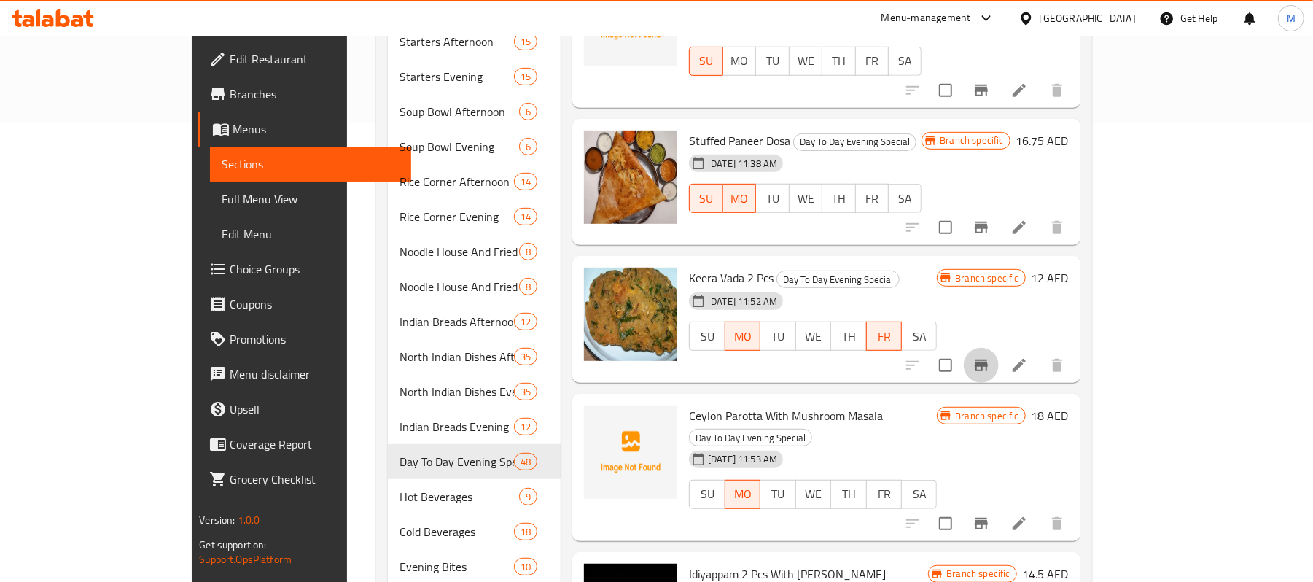
click at [988, 359] on icon "Branch-specific-item" at bounding box center [981, 365] width 13 height 12
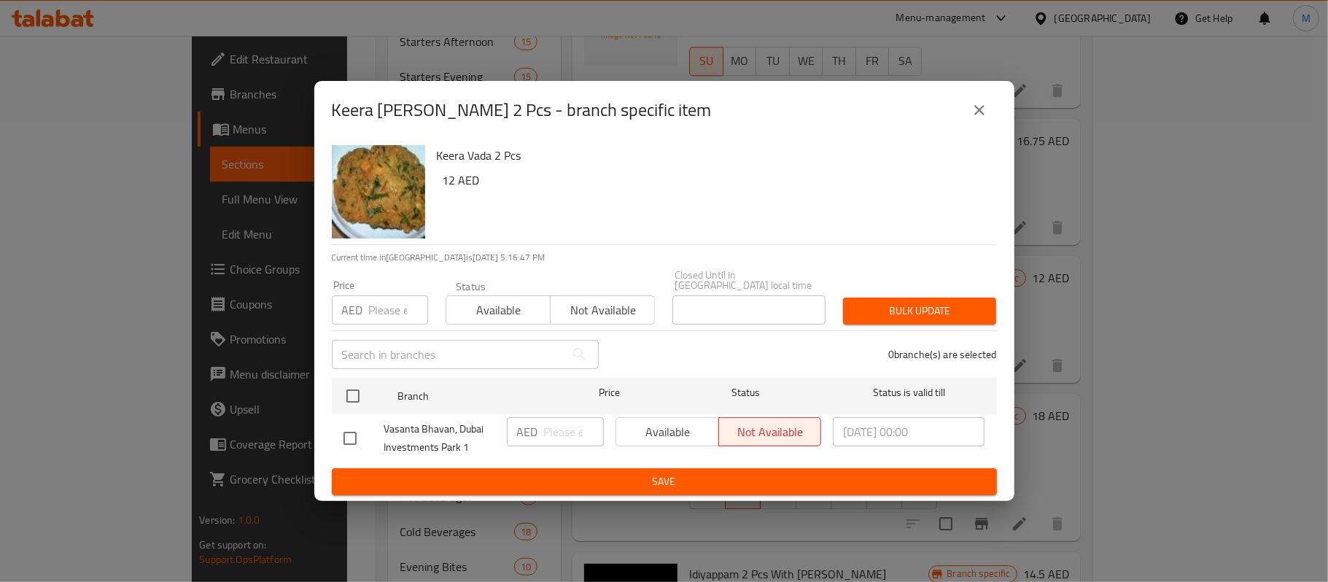
click at [365, 324] on div "AED Price" at bounding box center [380, 309] width 96 height 29
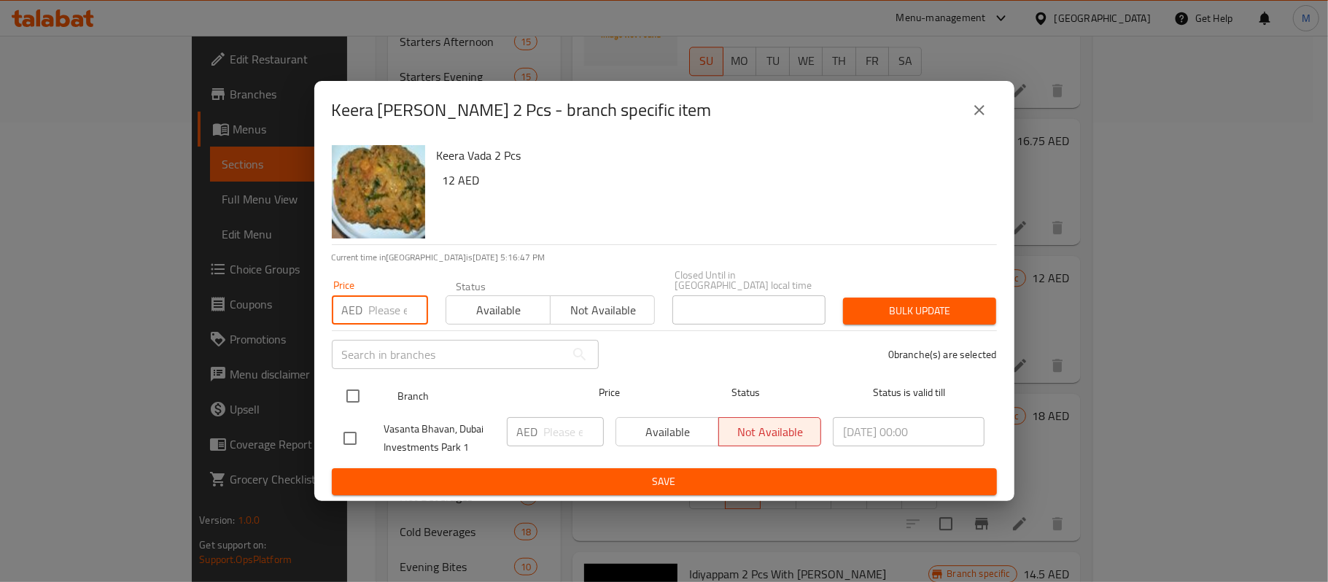
paste input "12.50"
type input "12.50"
click at [351, 400] on input "checkbox" at bounding box center [353, 396] width 31 height 31
checkbox input "true"
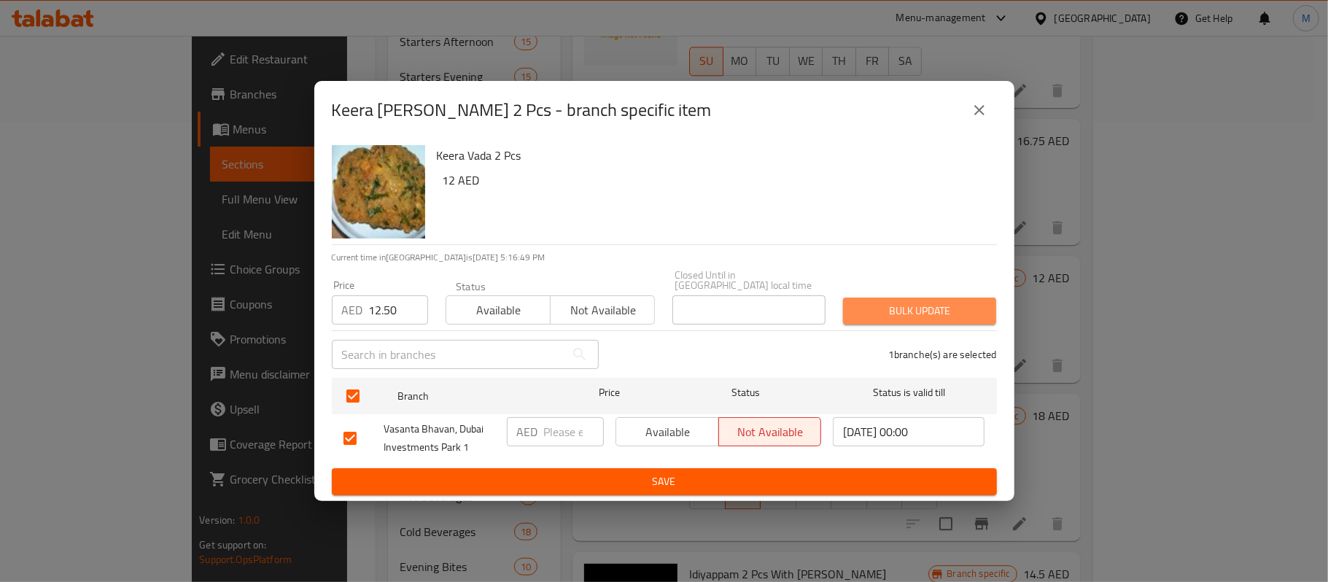
click at [920, 307] on span "Bulk update" at bounding box center [919, 311] width 130 height 18
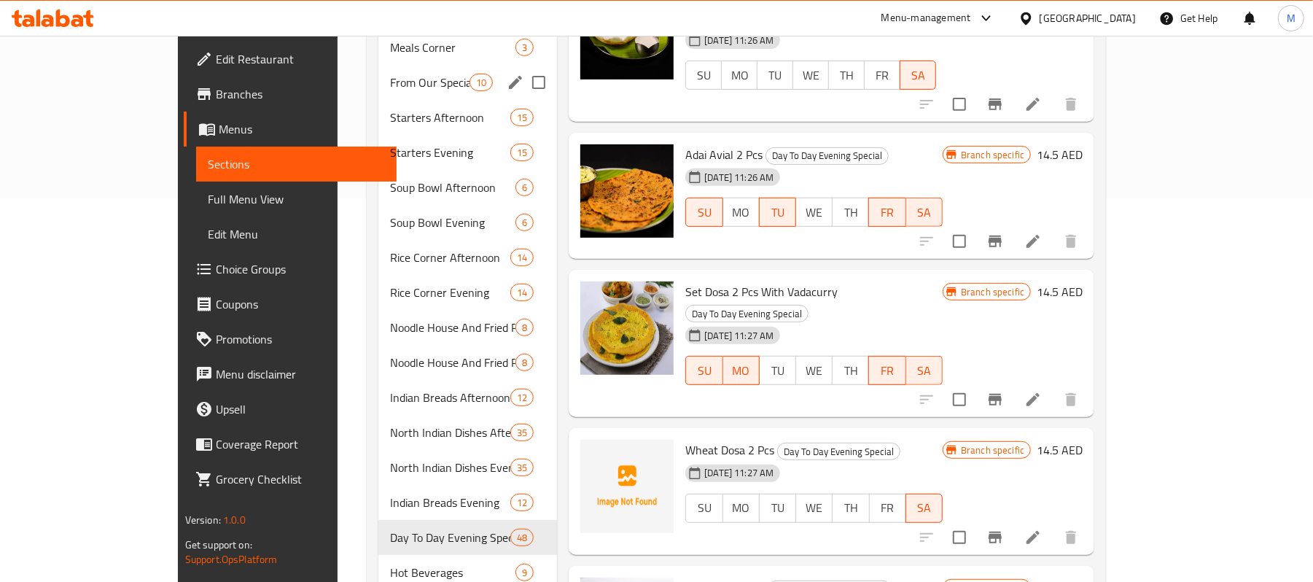
scroll to position [168, 0]
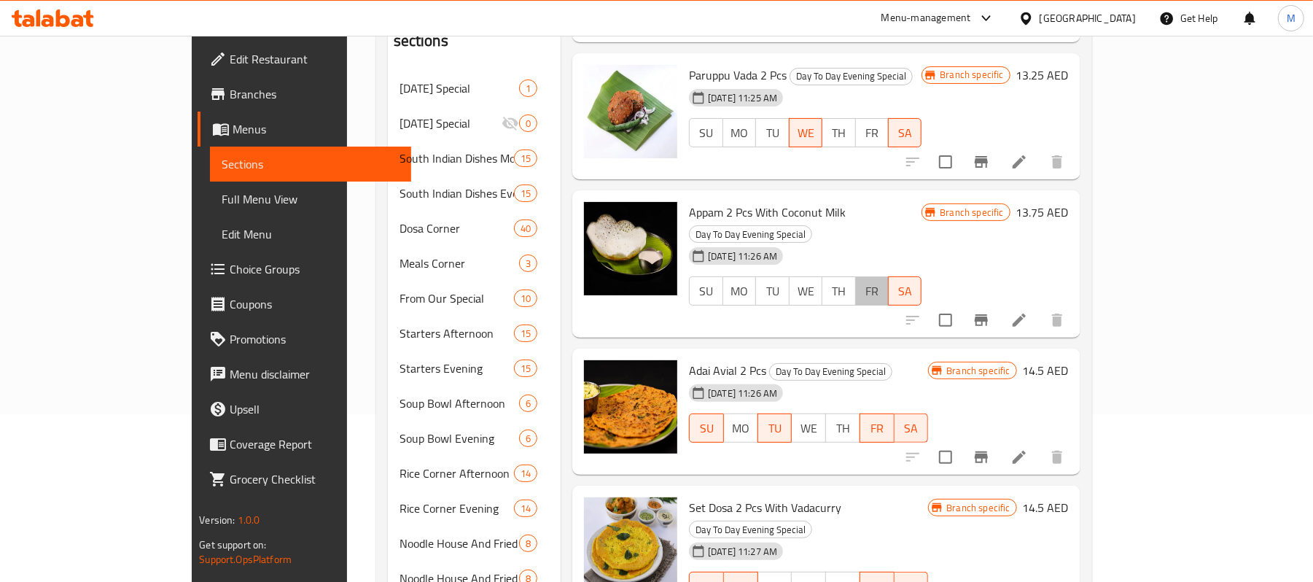
click at [883, 281] on span "FR" at bounding box center [872, 291] width 21 height 21
click at [961, 305] on input "checkbox" at bounding box center [945, 320] width 31 height 31
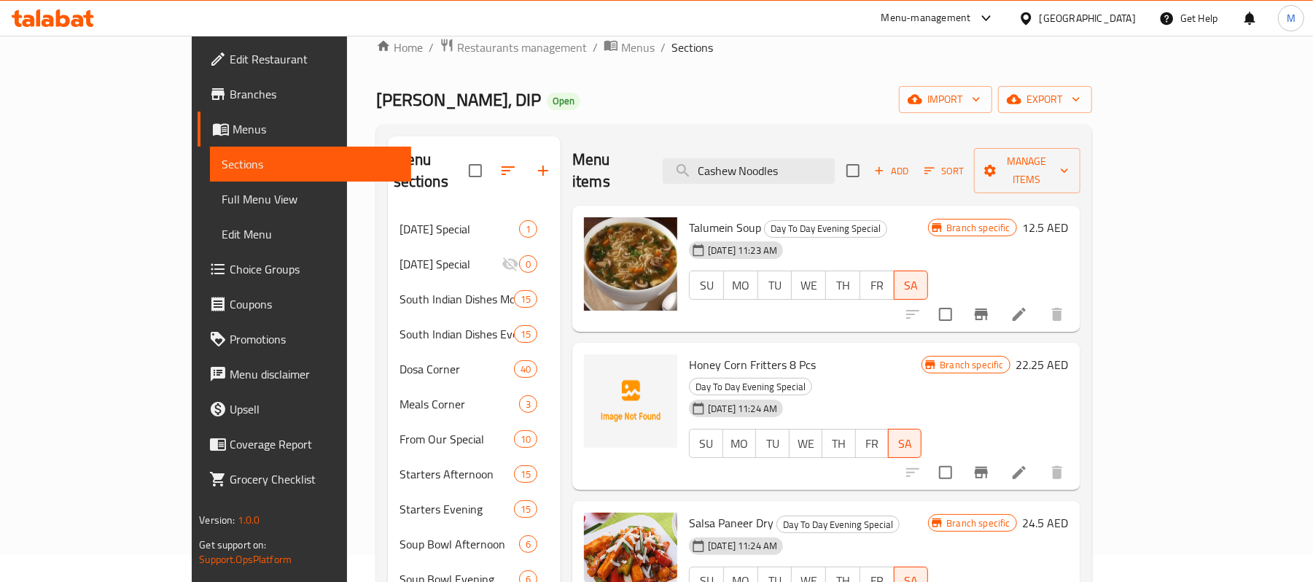
scroll to position [0, 0]
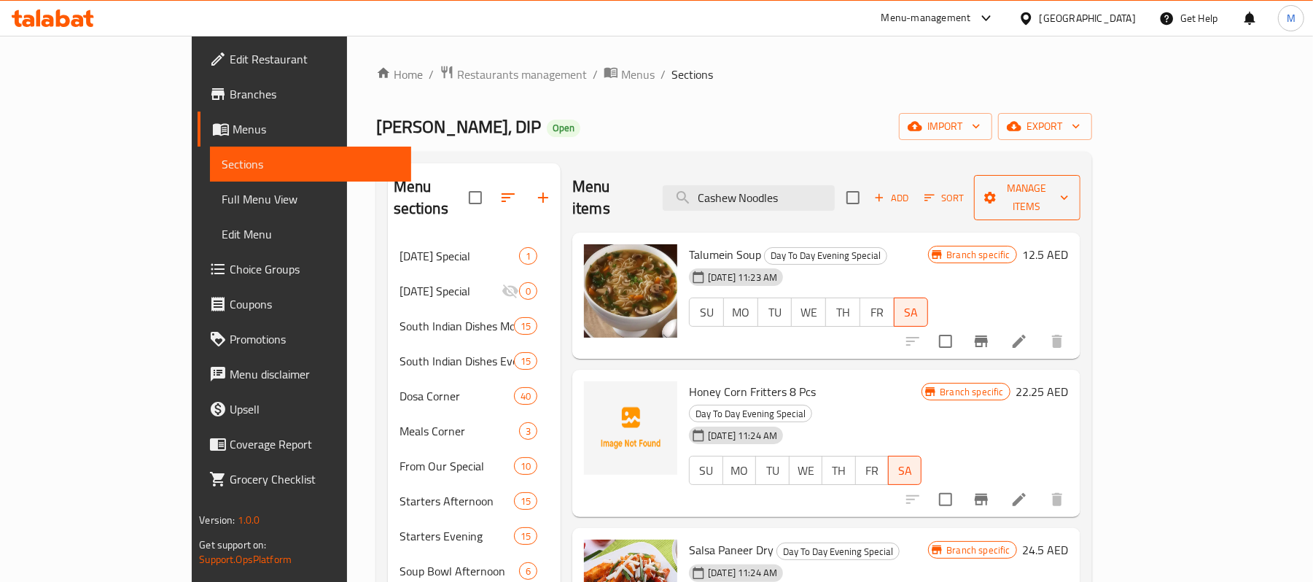
click at [1069, 182] on span "Manage items" at bounding box center [1027, 197] width 83 height 36
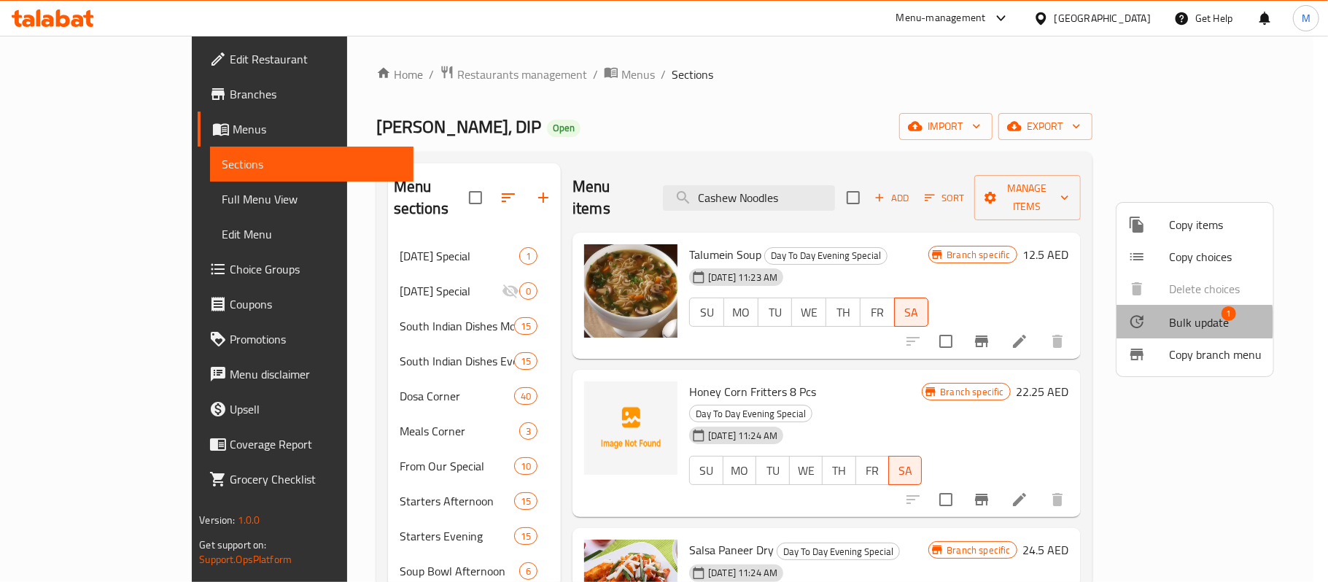
click at [1177, 322] on span "Bulk update" at bounding box center [1199, 321] width 60 height 17
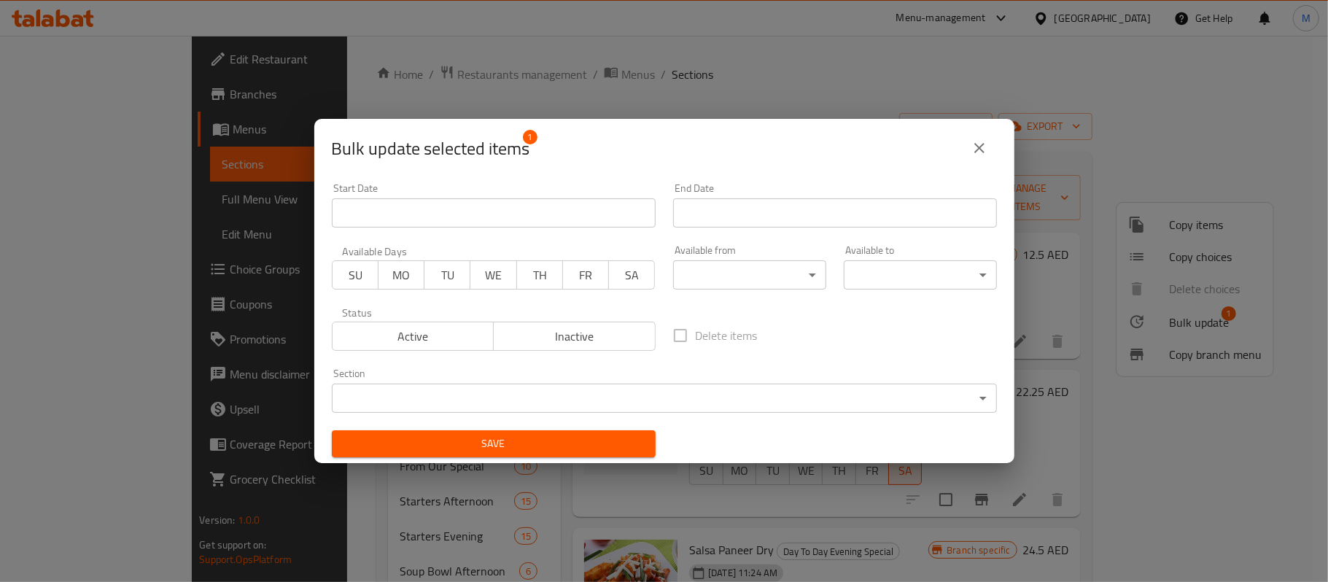
click at [570, 276] on span "FR" at bounding box center [586, 275] width 34 height 21
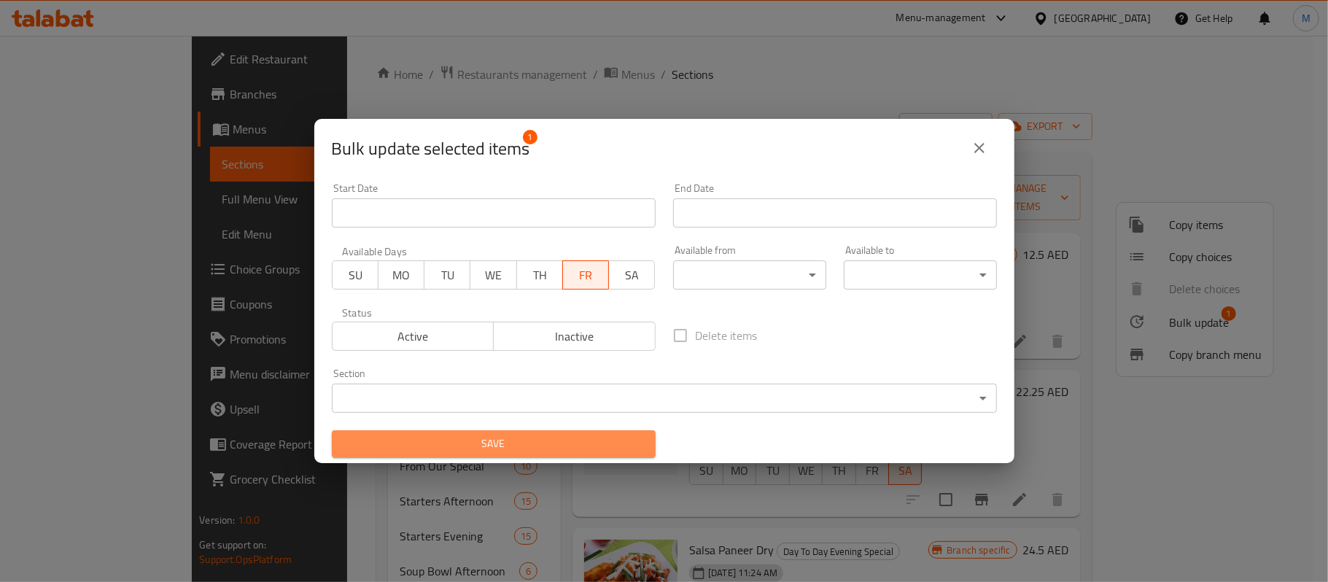
click at [576, 443] on span "Save" at bounding box center [493, 444] width 300 height 18
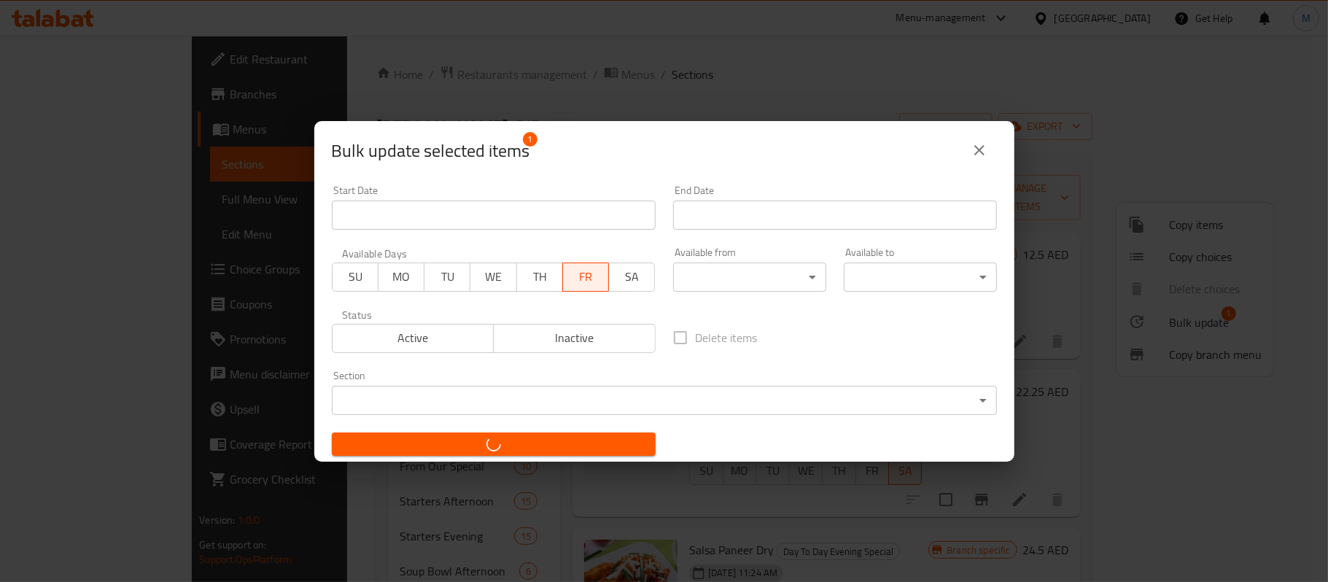
checkbox input "false"
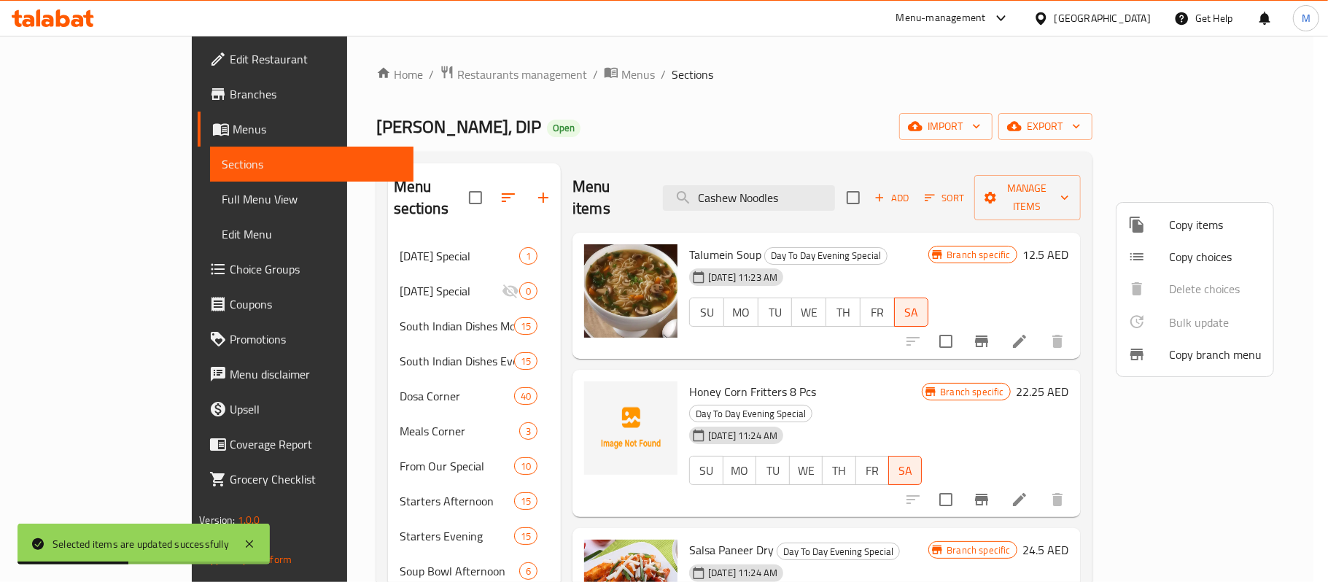
click at [913, 115] on div at bounding box center [664, 291] width 1328 height 582
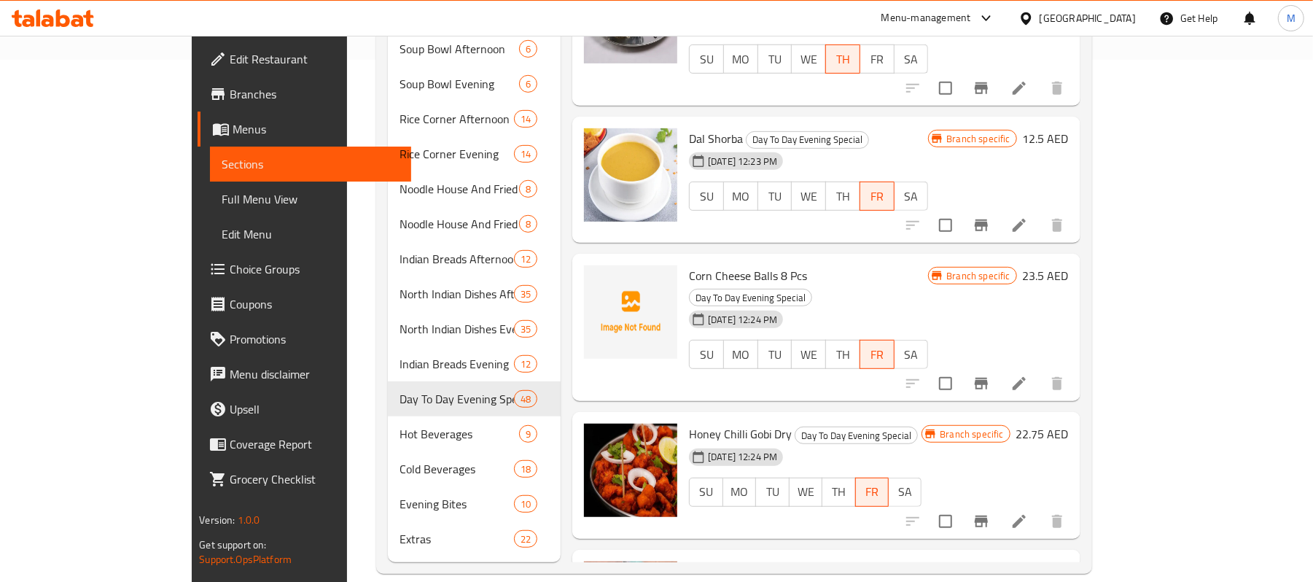
scroll to position [1132, 0]
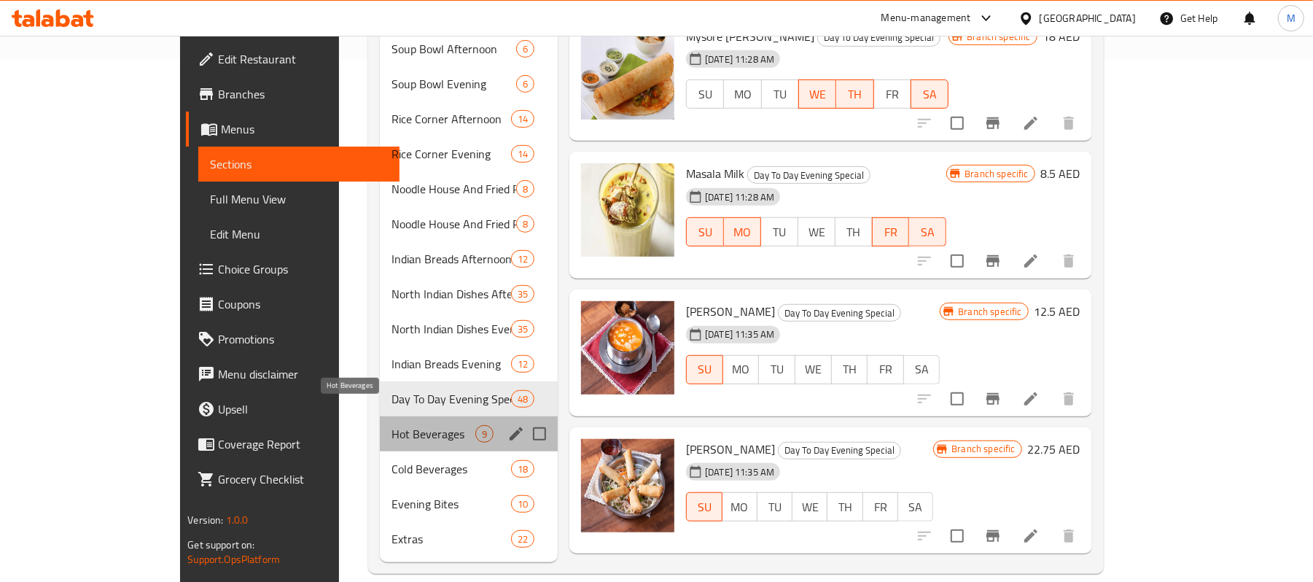
click at [392, 425] on span "Hot Beverages" at bounding box center [434, 433] width 84 height 17
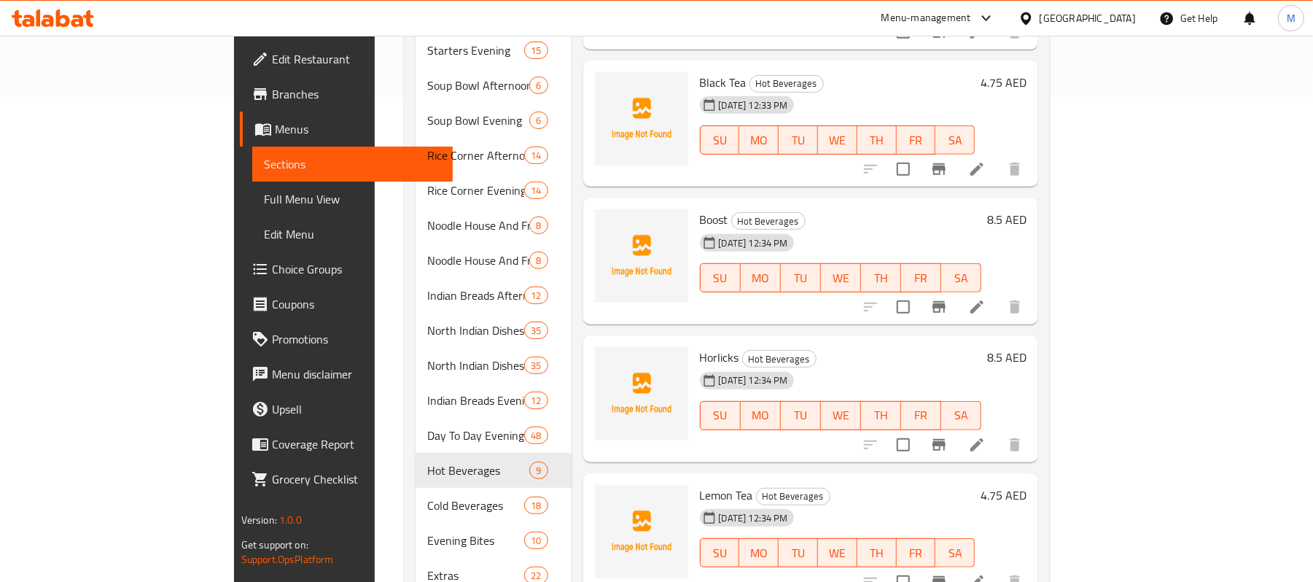
scroll to position [522, 0]
